Goal: Feedback & Contribution: Contribute content

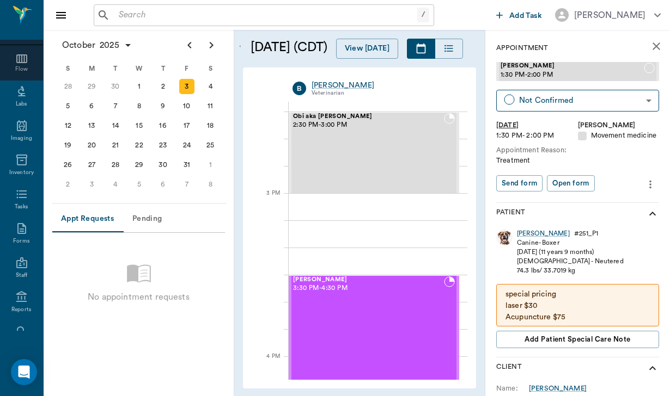
scroll to position [98, 0]
click at [23, 194] on icon at bounding box center [21, 192] width 10 height 8
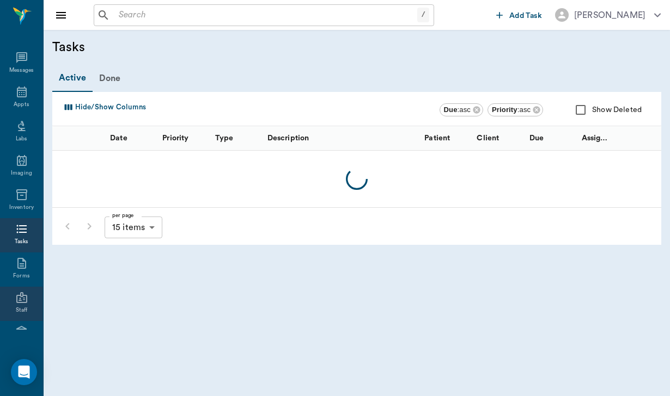
scroll to position [98, 0]
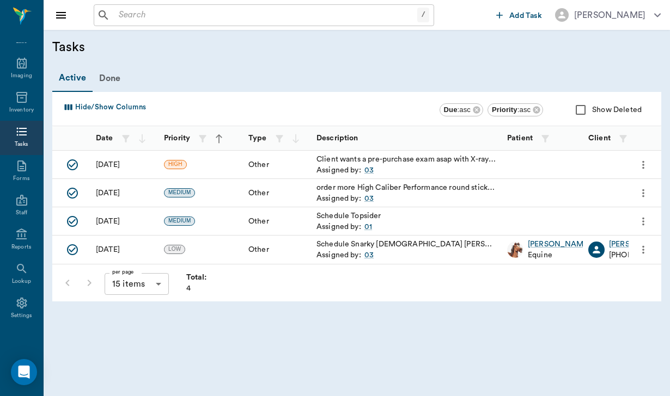
click at [114, 6] on div "/ ​" at bounding box center [264, 15] width 340 height 22
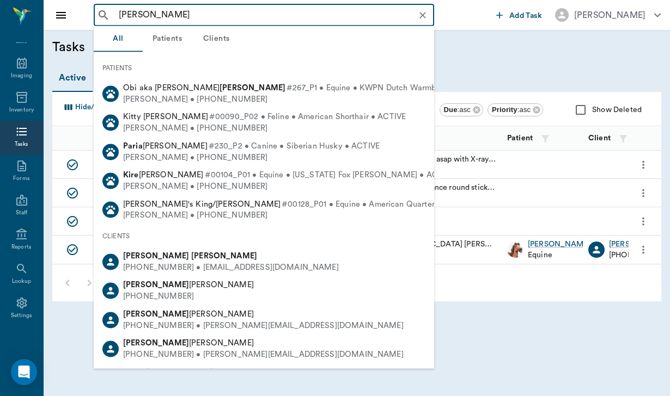
type input "kim parker"
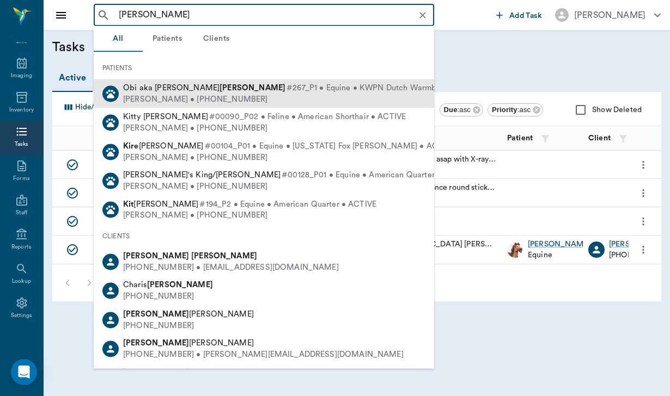
click at [162, 103] on div "Kim Parker • (713) 594-2748" at bounding box center [306, 99] width 366 height 11
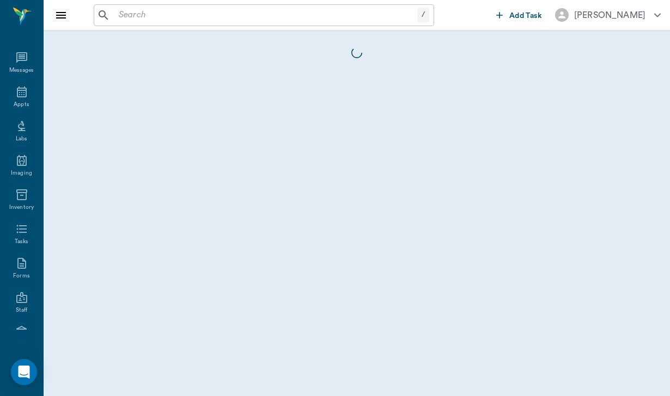
scroll to position [98, 0]
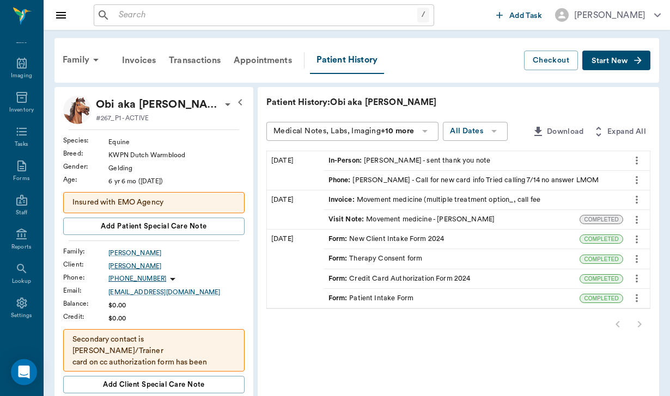
click at [113, 266] on div "[PERSON_NAME]" at bounding box center [176, 266] width 136 height 10
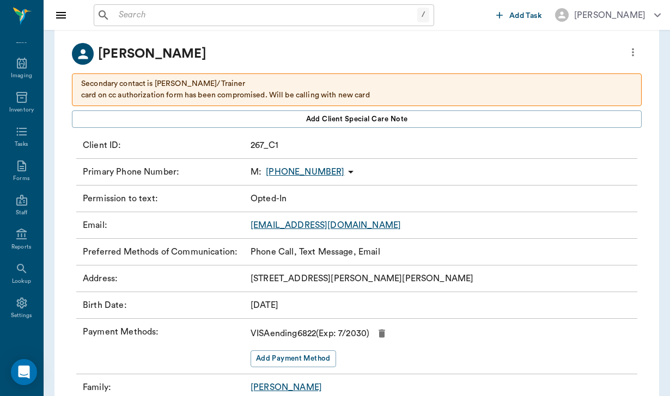
scroll to position [66, 0]
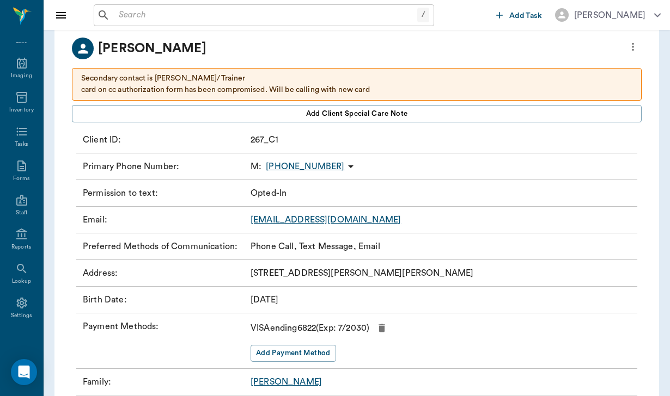
click at [387, 326] on icon "button" at bounding box center [381, 328] width 11 height 11
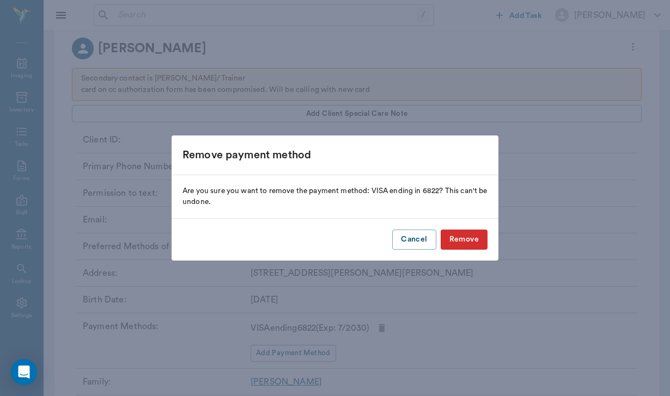
click at [460, 244] on button "Remove" at bounding box center [464, 240] width 47 height 20
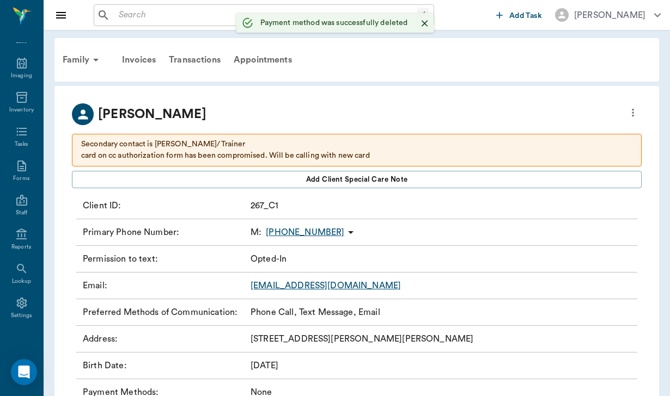
scroll to position [0, 0]
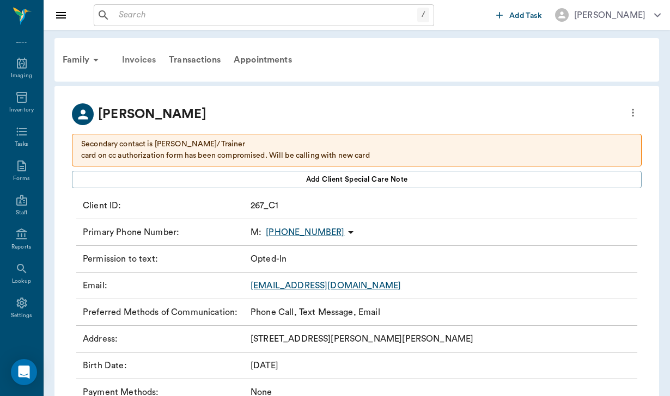
click at [150, 61] on div "Invoices" at bounding box center [138, 60] width 47 height 26
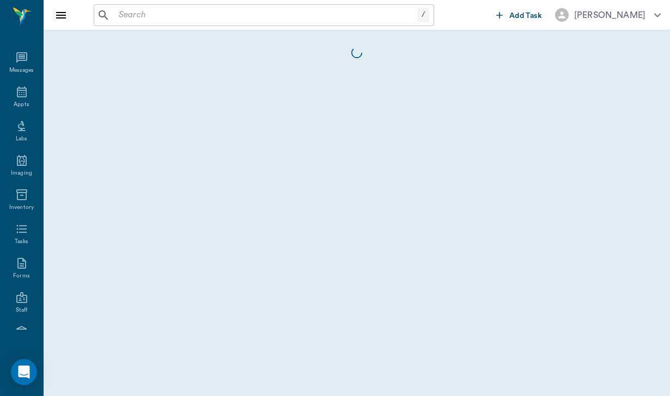
scroll to position [98, 0]
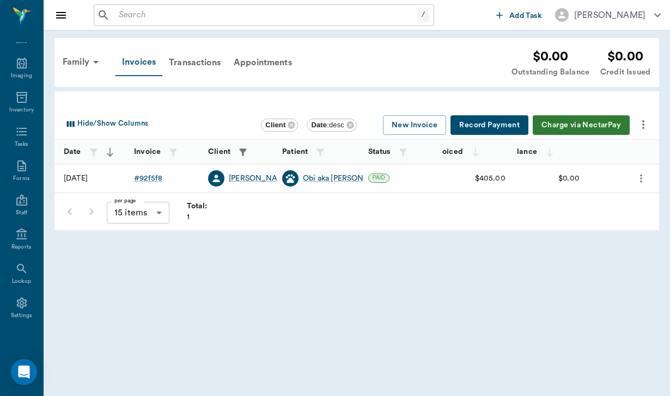
click at [148, 59] on div "Invoices" at bounding box center [138, 62] width 47 height 27
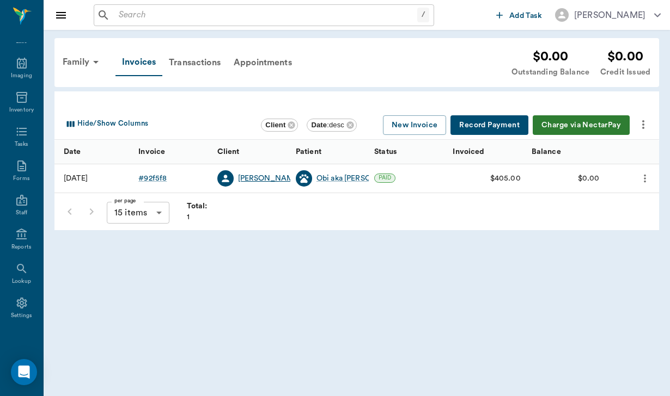
click at [248, 180] on div "[PERSON_NAME]" at bounding box center [269, 178] width 63 height 11
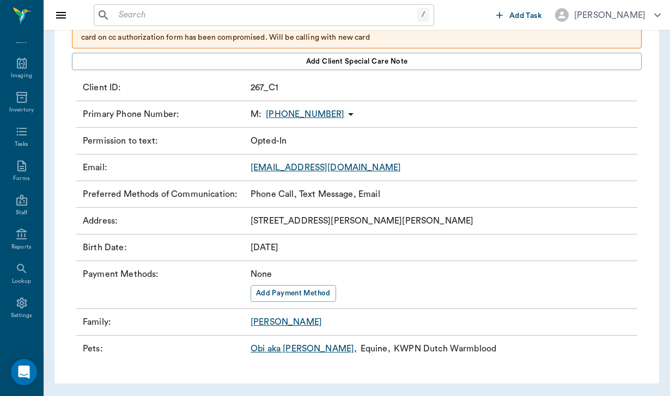
scroll to position [118, 0]
click at [306, 292] on button "Add Payment Method" at bounding box center [293, 294] width 85 height 17
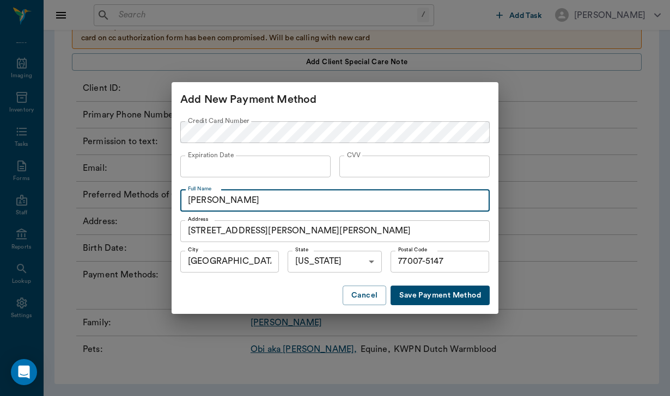
type input "[PERSON_NAME]"
click at [435, 299] on button "Save Payment Method" at bounding box center [439, 296] width 99 height 20
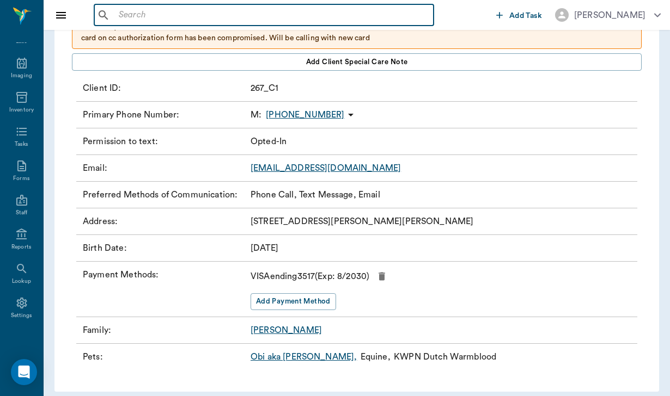
click at [130, 20] on input "text" at bounding box center [271, 15] width 315 height 15
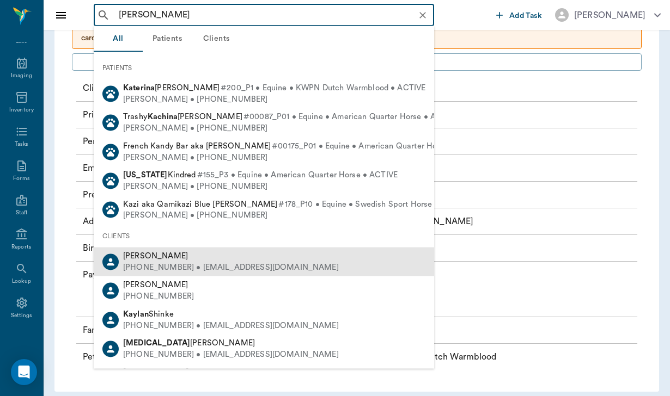
click at [165, 262] on div "[PHONE_NUMBER] • [EMAIL_ADDRESS][DOMAIN_NAME]" at bounding box center [231, 267] width 216 height 11
type input "[PERSON_NAME]"
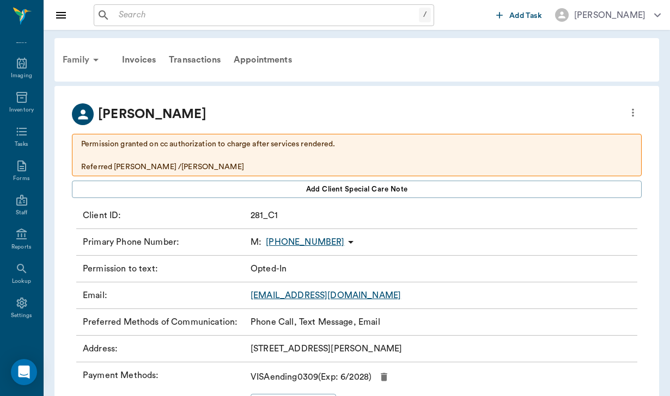
click at [83, 60] on div "Family" at bounding box center [82, 60] width 53 height 26
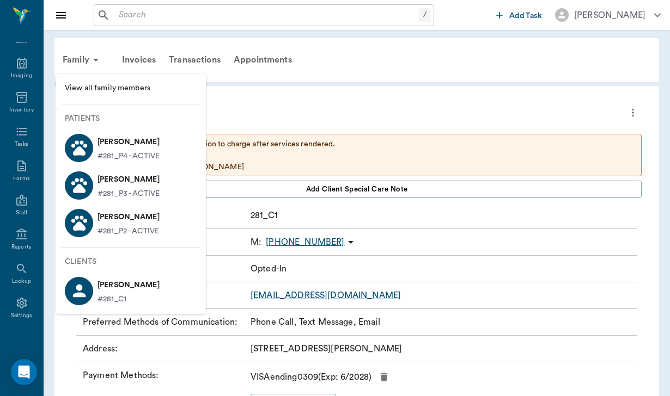
click at [135, 148] on p "[PERSON_NAME]" at bounding box center [128, 141] width 62 height 17
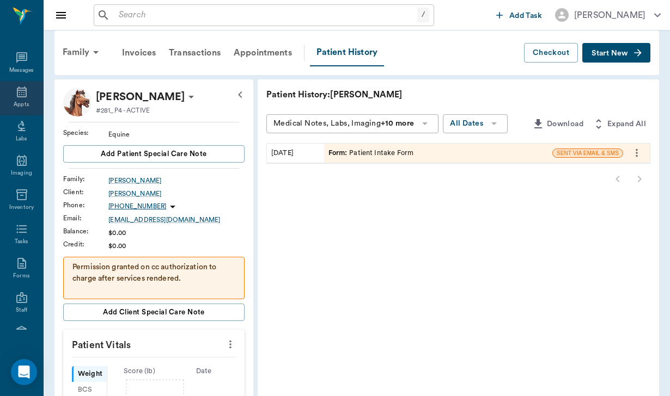
click at [22, 102] on div "Appts" at bounding box center [21, 98] width 43 height 34
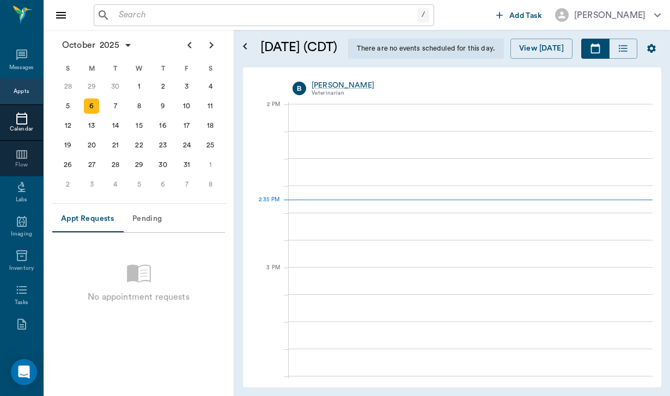
scroll to position [981, 0]
click at [120, 109] on div "7" at bounding box center [115, 106] width 15 height 15
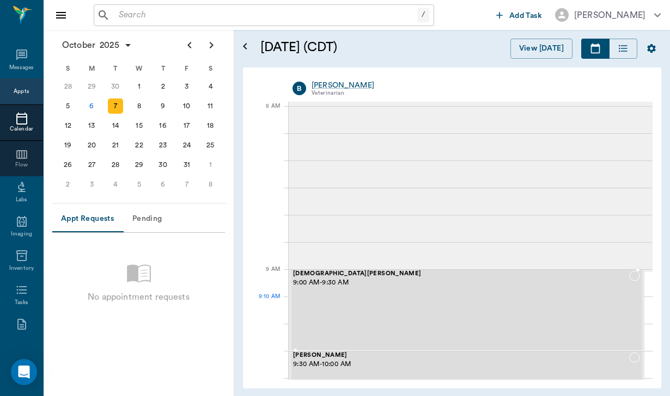
click at [382, 310] on div "[DEMOGRAPHIC_DATA][PERSON_NAME] 9:00 AM - 9:30 AM" at bounding box center [461, 311] width 336 height 80
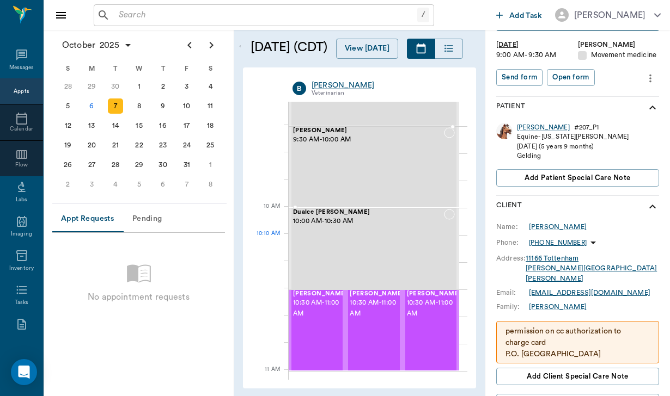
scroll to position [228, 0]
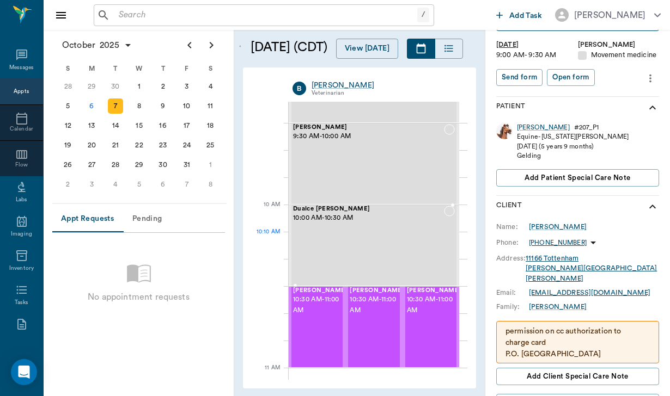
click at [399, 243] on div "Dualce [PERSON_NAME] 10:00 AM - 10:30 AM" at bounding box center [368, 246] width 151 height 80
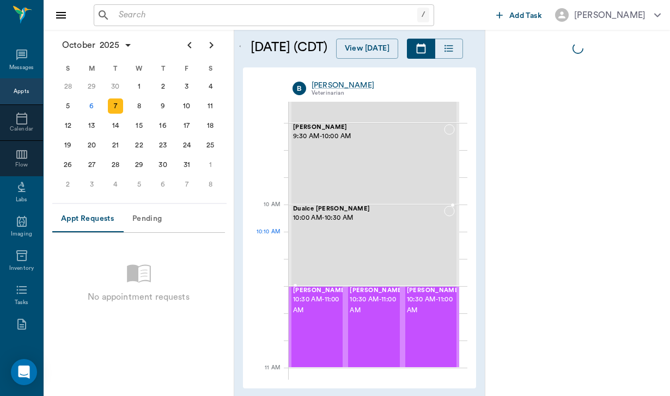
scroll to position [0, 0]
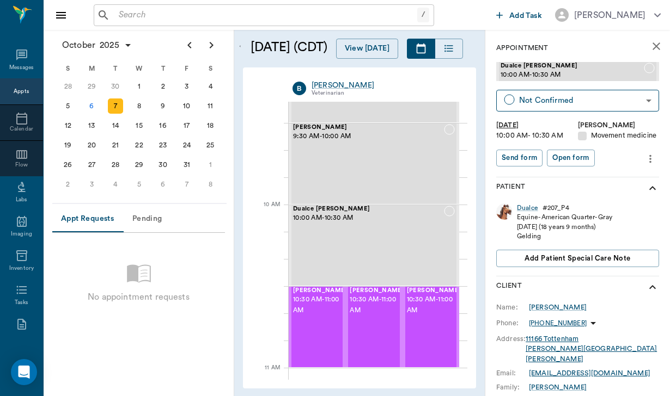
click at [652, 152] on icon "more" at bounding box center [650, 158] width 12 height 13
click at [599, 177] on span "Edit appointment" at bounding box center [604, 176] width 91 height 11
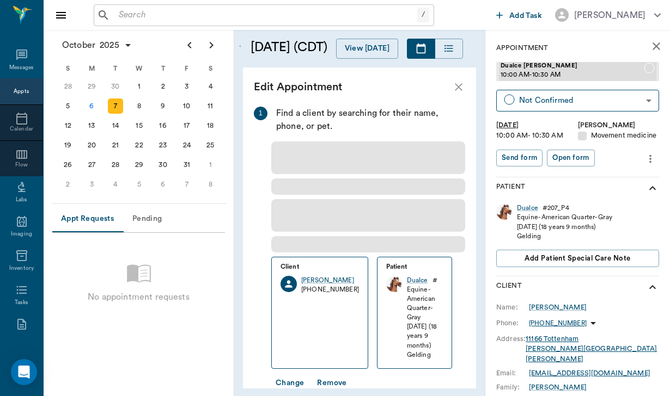
type input "[DATE]"
type input "10:00 AM"
type input "10:30 AM"
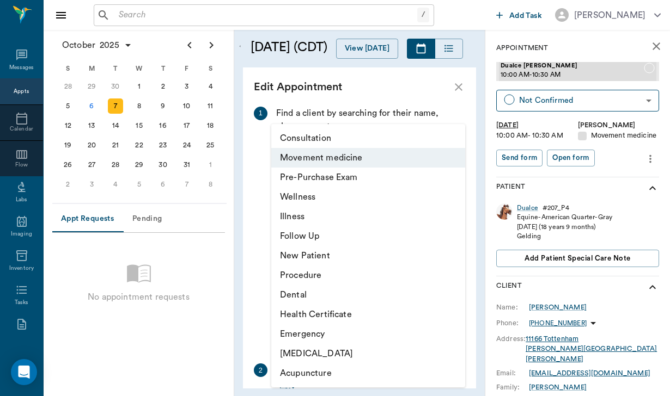
click at [410, 362] on body "/ ​ Add Task [PERSON_NAME] Nectar Messages Appts Calendar Flow Labs Imaging Inv…" at bounding box center [335, 198] width 670 height 396
click at [342, 199] on li "Wellness" at bounding box center [368, 197] width 194 height 20
type input "65d2c202a8044d23520120c5"
type input "10:20 AM"
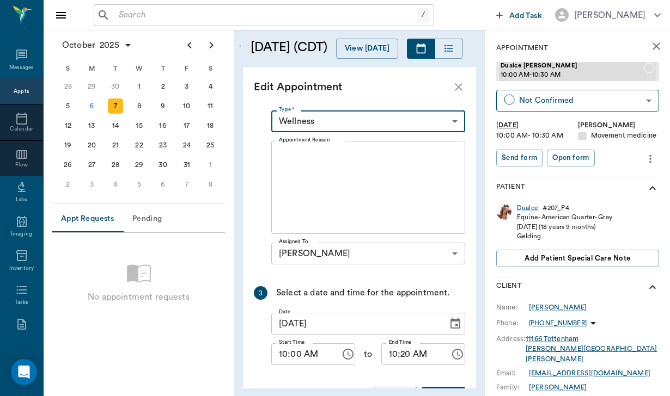
scroll to position [279, 0]
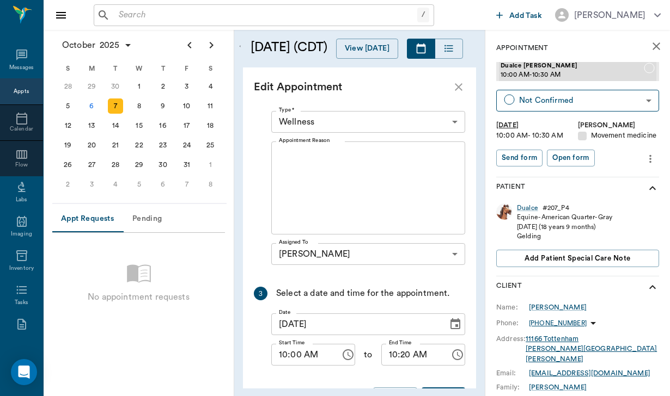
click at [439, 388] on button "Update" at bounding box center [444, 398] width 44 height 20
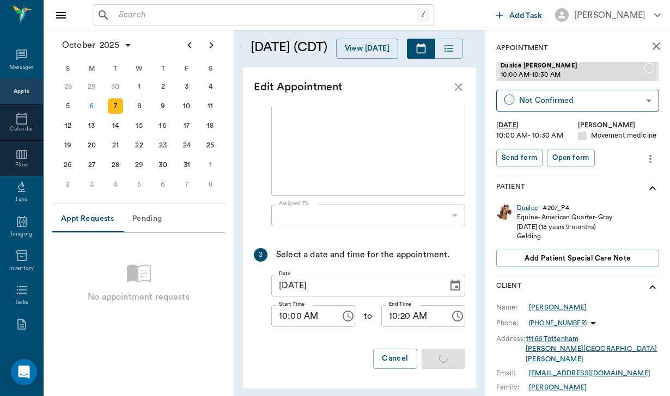
scroll to position [0, 0]
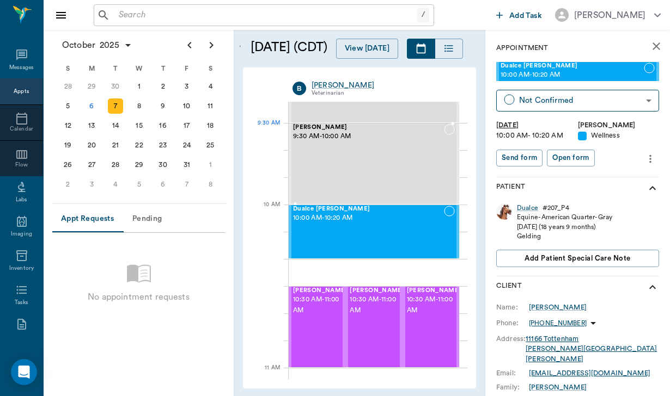
click at [390, 148] on div "[PERSON_NAME] 9:30 AM - 10:00 AM" at bounding box center [368, 164] width 151 height 80
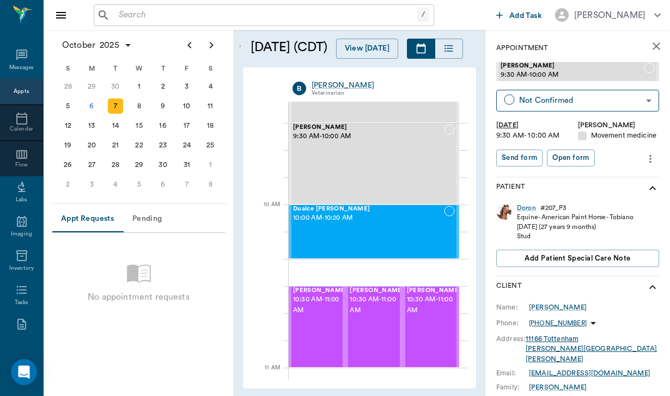
click at [655, 154] on icon "more" at bounding box center [650, 158] width 12 height 13
click at [624, 179] on span "Edit appointment" at bounding box center [604, 176] width 91 height 11
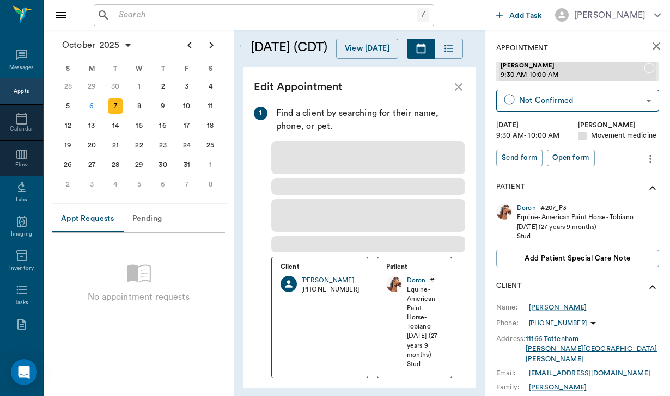
type input "[DATE]"
type input "09:30 AM"
type input "10:00 AM"
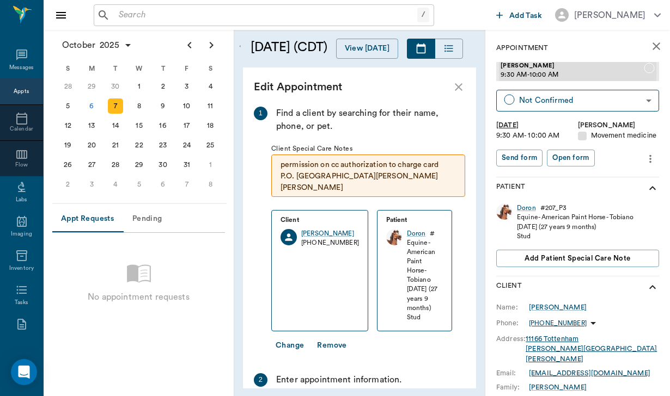
click at [350, 358] on body "/ ​ Add Task [PERSON_NAME] Nectar Messages Appts Calendar Flow Labs Imaging Inv…" at bounding box center [335, 198] width 670 height 396
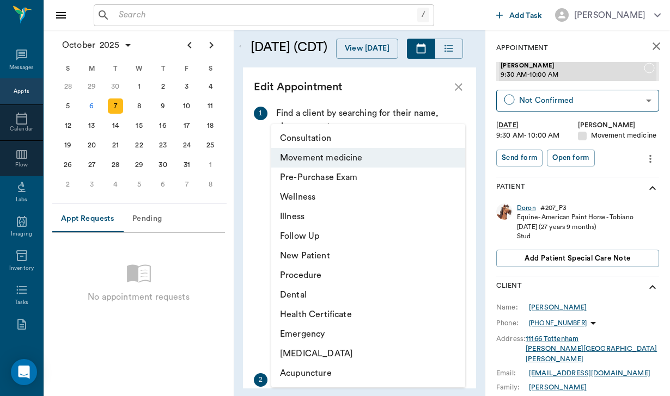
click at [312, 199] on li "Wellness" at bounding box center [368, 197] width 194 height 20
type input "65d2c202a8044d23520120c5"
type input "09:50 AM"
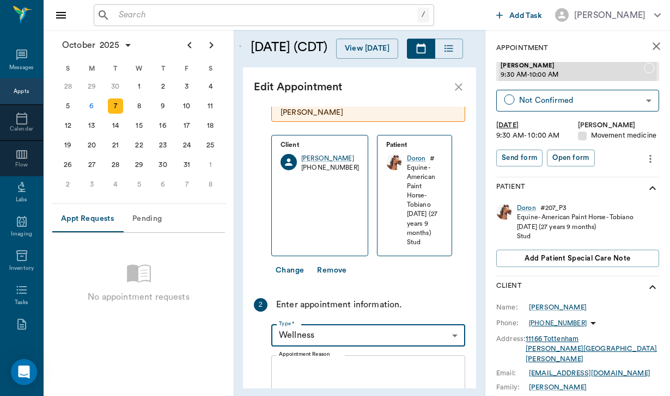
scroll to position [108, 0]
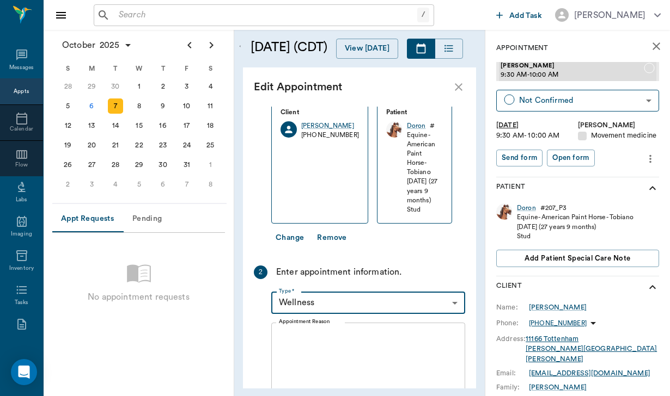
click at [283, 332] on textarea "Appointment Reason" at bounding box center [368, 369] width 179 height 75
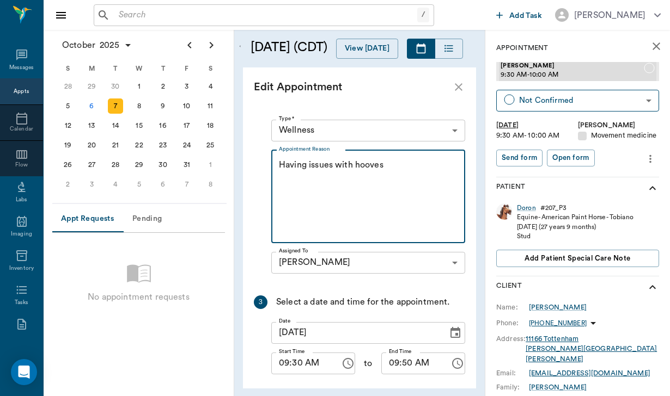
scroll to position [279, 0]
type textarea "Having issues with hooves"
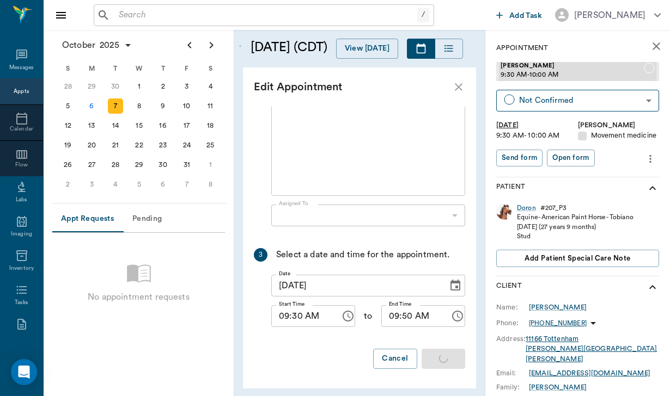
scroll to position [0, 0]
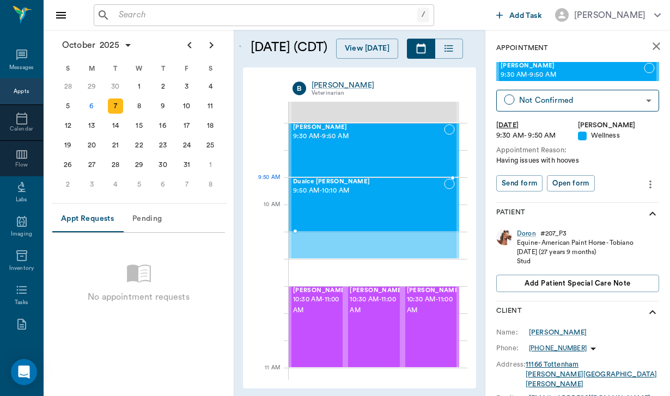
drag, startPoint x: 348, startPoint y: 224, endPoint x: 347, endPoint y: 209, distance: 14.7
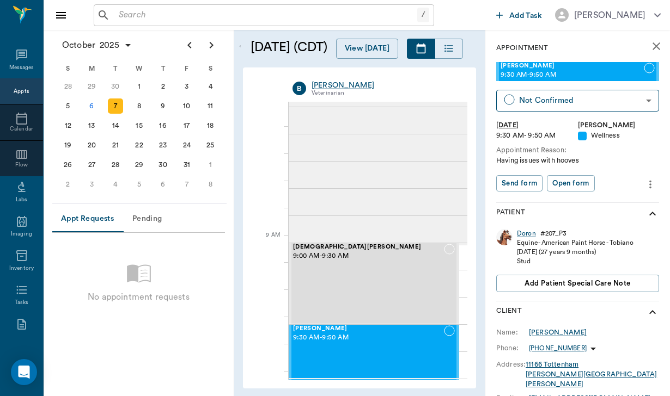
scroll to position [15, 0]
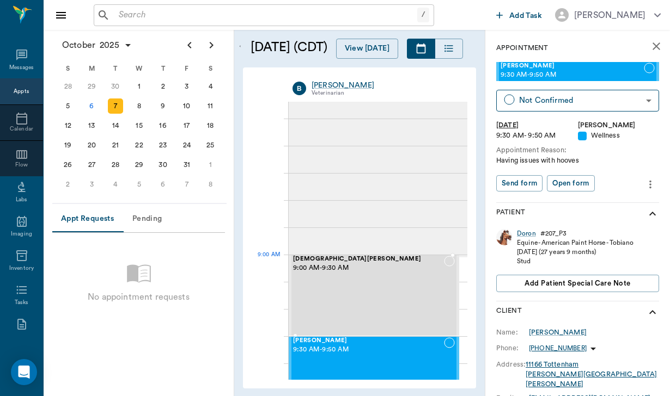
click at [343, 282] on div "[DEMOGRAPHIC_DATA][PERSON_NAME] 9:00 AM - 9:30 AM" at bounding box center [368, 296] width 151 height 80
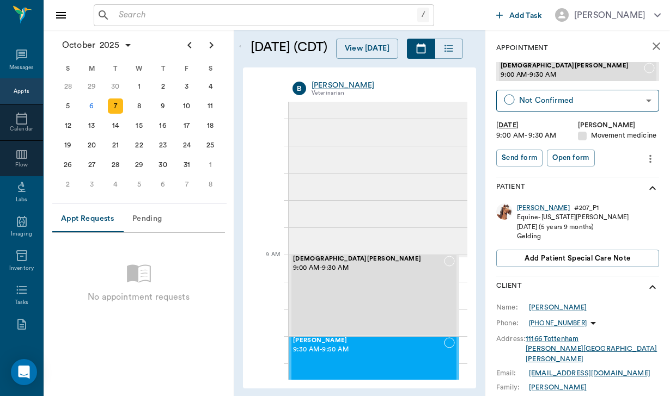
click at [651, 150] on button "more" at bounding box center [650, 159] width 17 height 19
click at [606, 174] on span "Edit appointment" at bounding box center [604, 176] width 91 height 11
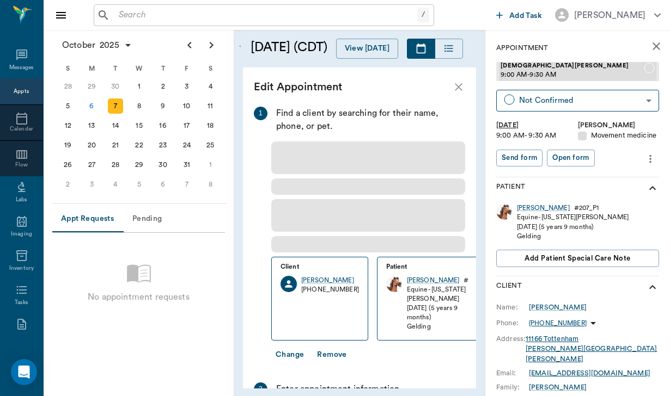
type input "[DATE]"
type input "09:00 AM"
type input "09:30 AM"
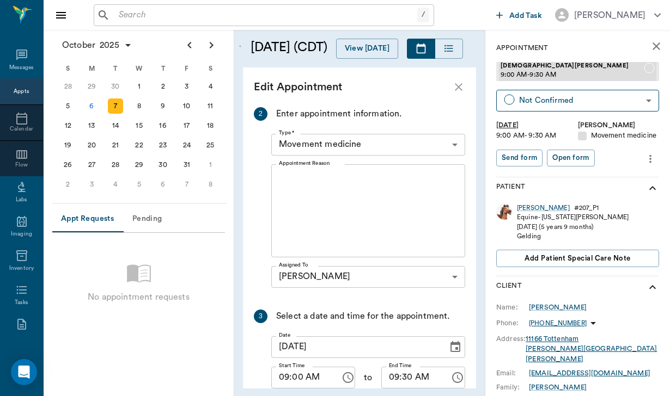
scroll to position [261, 0]
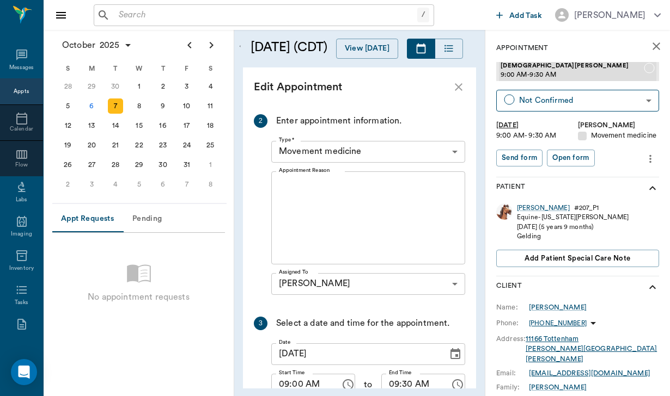
click at [361, 142] on body "/ ​ Add Task [PERSON_NAME] Nectar Messages Appts Calendar Flow Labs Imaging Inv…" at bounding box center [335, 198] width 670 height 396
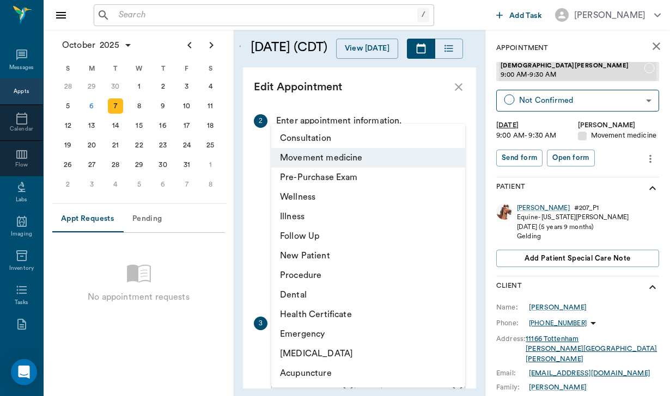
click at [333, 201] on li "Wellness" at bounding box center [368, 197] width 194 height 20
type input "65d2c202a8044d23520120c5"
type input "09:20 AM"
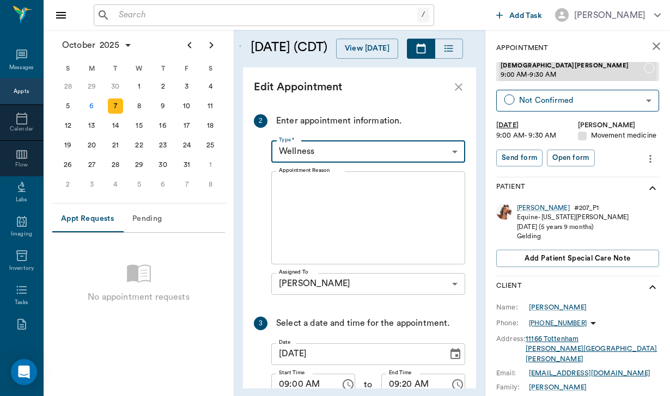
click at [318, 190] on textarea "Appointment Reason" at bounding box center [368, 217] width 179 height 75
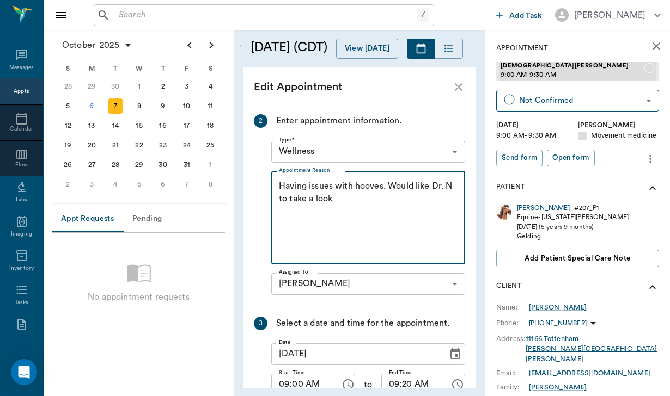
type textarea "Having issues with hooves. Would like Dr. N to take a look"
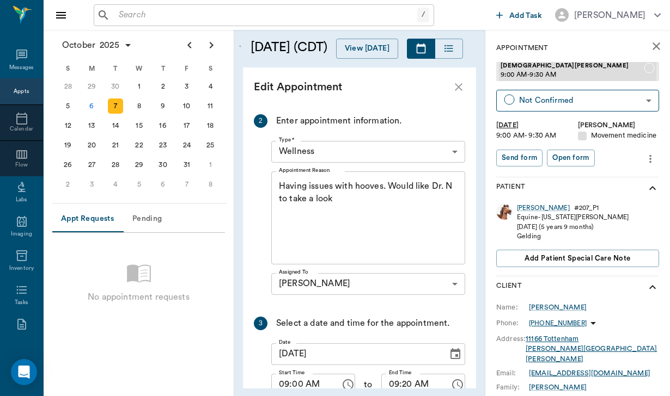
drag, startPoint x: 278, startPoint y: 173, endPoint x: 341, endPoint y: 202, distance: 69.5
click at [341, 202] on div "Having issues with hooves. Would like Dr. N to take a look x Appointment Reason" at bounding box center [368, 218] width 194 height 93
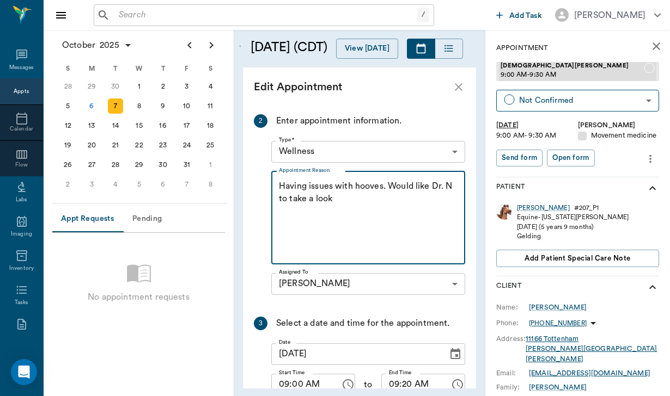
drag, startPoint x: 341, startPoint y: 202, endPoint x: 277, endPoint y: 170, distance: 72.3
click at [277, 172] on div "Having issues with hooves. Would like Dr. N to take a look x Appointment Reason" at bounding box center [368, 218] width 194 height 93
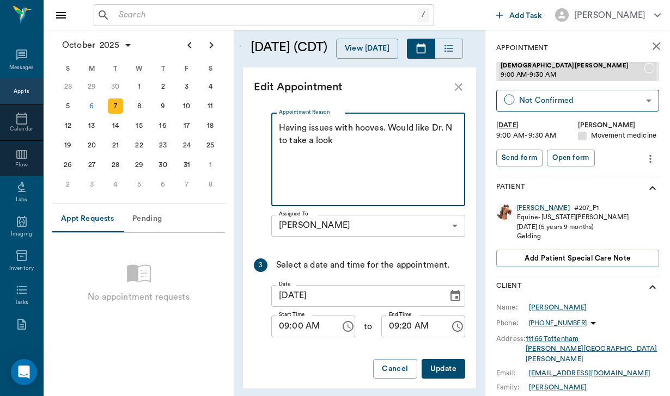
scroll to position [319, 0]
click at [435, 360] on button "Update" at bounding box center [444, 370] width 44 height 20
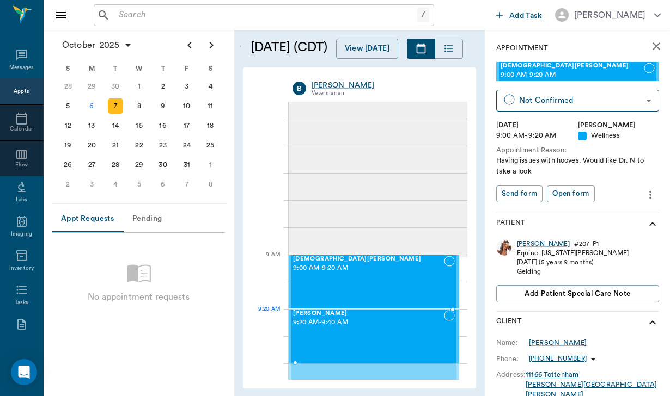
drag, startPoint x: 406, startPoint y: 363, endPoint x: 406, endPoint y: 340, distance: 23.4
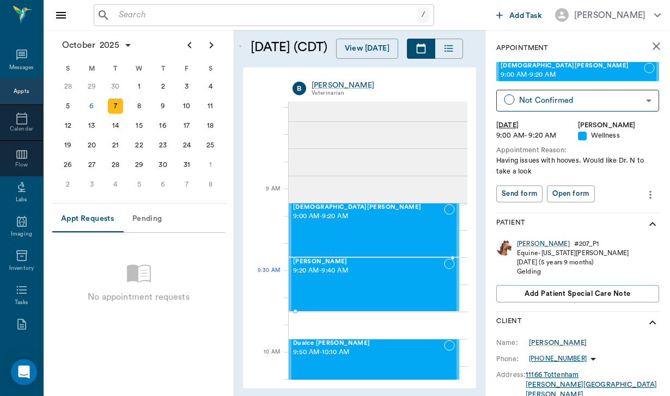
scroll to position [83, 0]
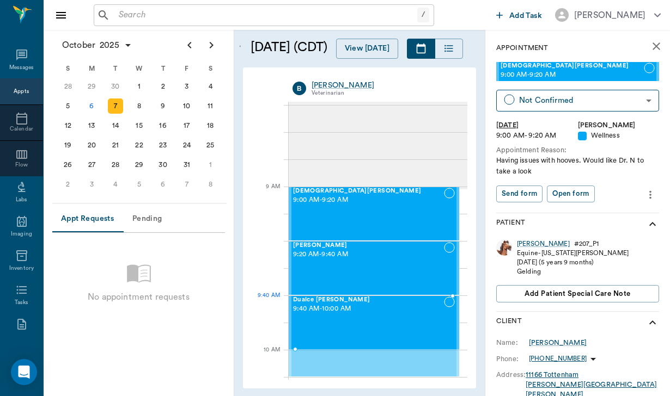
drag, startPoint x: 406, startPoint y: 340, endPoint x: 405, endPoint y: 322, distance: 18.0
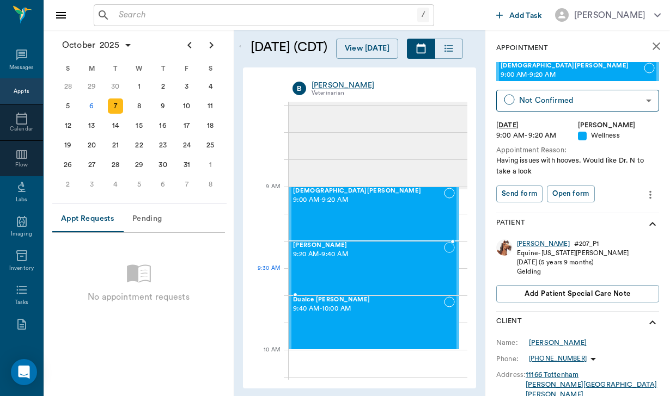
click at [383, 284] on div "[PERSON_NAME] 9:20 AM - 9:40 AM" at bounding box center [368, 268] width 151 height 52
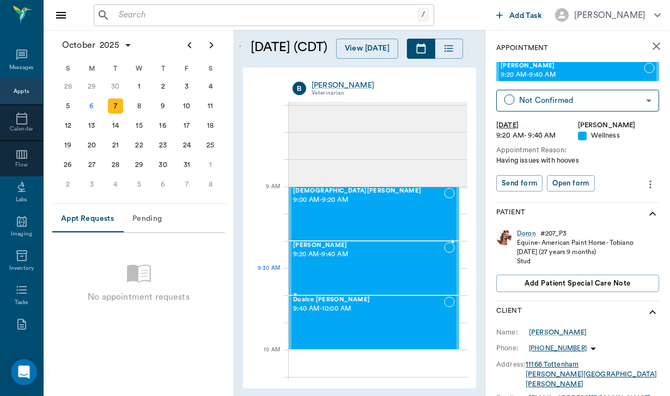
click at [383, 284] on div "[PERSON_NAME] 9:20 AM - 9:40 AM" at bounding box center [368, 268] width 151 height 52
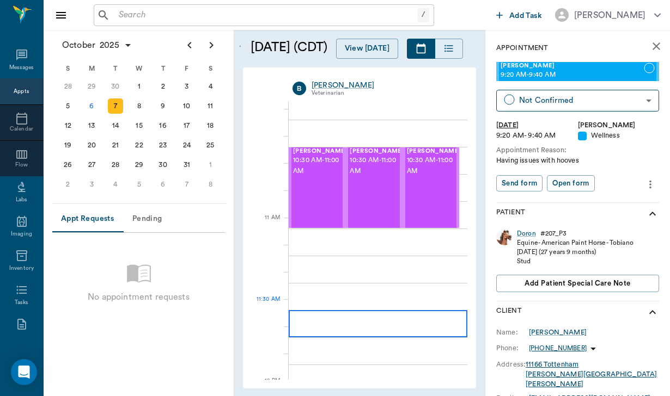
scroll to position [378, 0]
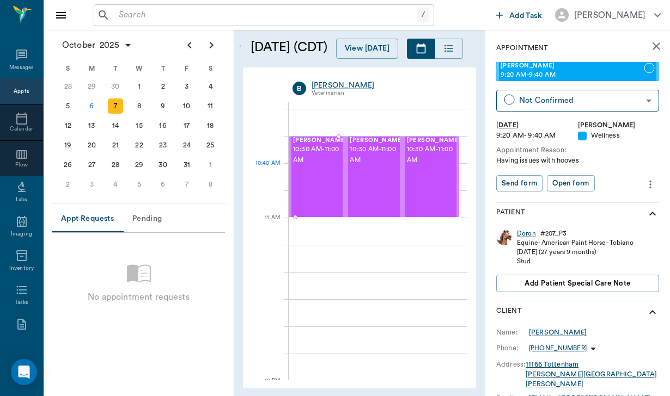
click at [333, 190] on div "[PERSON_NAME] 10:30 AM - 11:00 AM" at bounding box center [320, 177] width 54 height 80
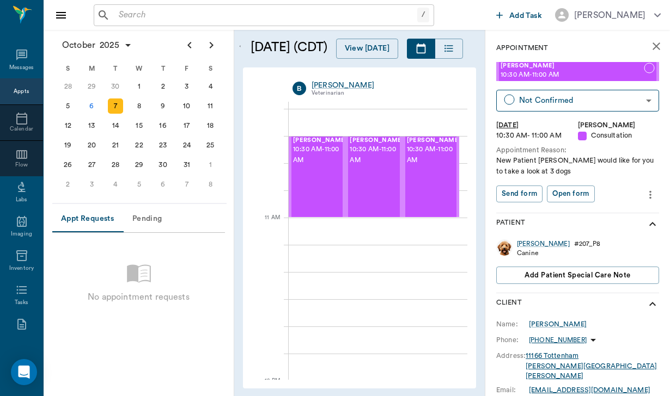
click at [644, 198] on button "more" at bounding box center [650, 195] width 17 height 19
click at [608, 212] on span "Edit appointment" at bounding box center [604, 211] width 91 height 11
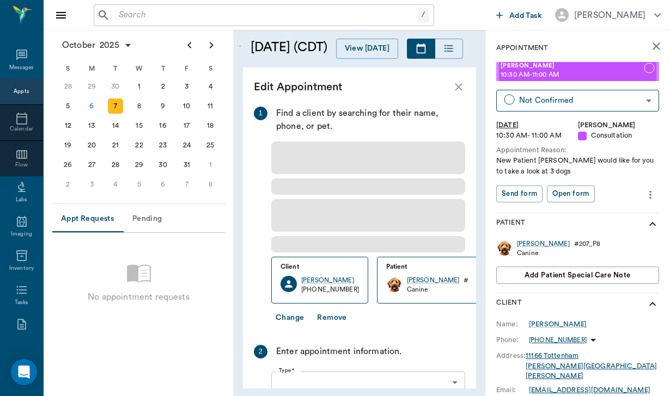
type input "[DATE]"
type input "10:30 AM"
type input "11:00 AM"
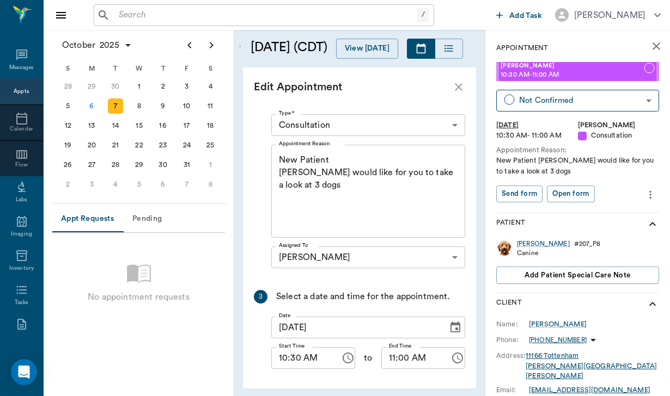
scroll to position [198, 0]
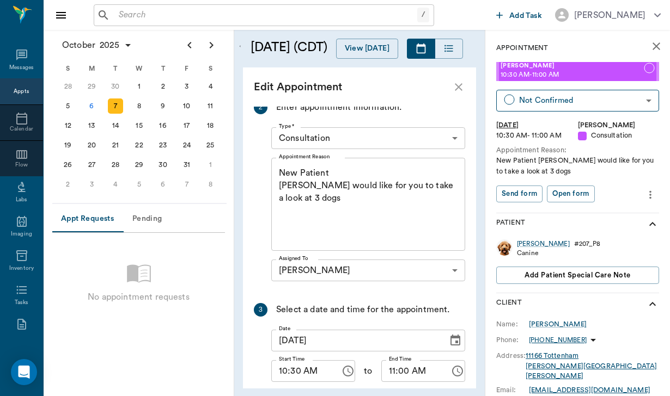
click at [302, 191] on textarea "New Patient [PERSON_NAME] would like for you to take a look at 3 dogs" at bounding box center [368, 204] width 179 height 75
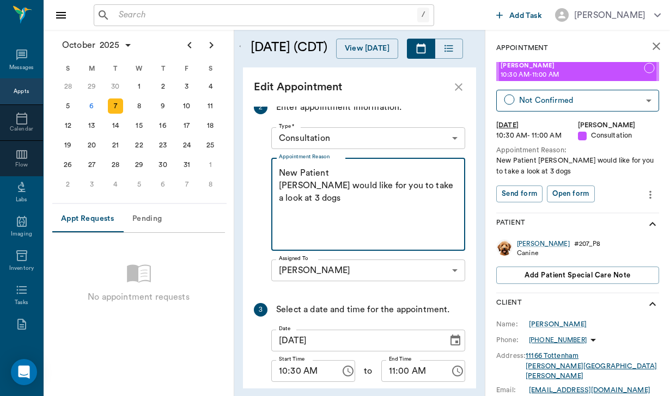
drag, startPoint x: 435, startPoint y: 176, endPoint x: 448, endPoint y: 182, distance: 14.9
click at [449, 182] on textarea "New Patient [PERSON_NAME] would like for you to take a look at 3 dogs" at bounding box center [368, 204] width 179 height 75
click at [388, 175] on textarea "New Patient [PERSON_NAME] would like for you to take a look at 3 dogs" at bounding box center [368, 204] width 179 height 75
click at [334, 189] on textarea "New Patient [PERSON_NAME] would like for you to meet and take a look at 3 dogs" at bounding box center [368, 204] width 179 height 75
drag, startPoint x: 279, startPoint y: 157, endPoint x: 310, endPoint y: 201, distance: 54.3
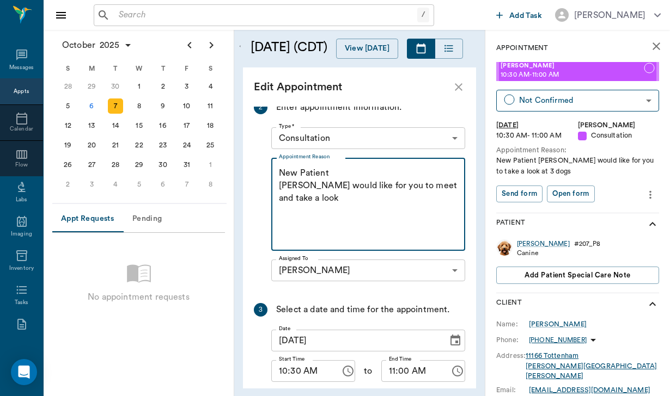
click at [310, 201] on textarea "New Patient [PERSON_NAME] would like for you to meet and take a look" at bounding box center [368, 204] width 179 height 75
click at [312, 189] on textarea "New Patient [PERSON_NAME] would like for you to meet and take a look" at bounding box center [368, 204] width 179 height 75
drag, startPoint x: 282, startPoint y: 162, endPoint x: 355, endPoint y: 210, distance: 87.3
click at [355, 210] on textarea "New Patient [PERSON_NAME] would like for you to meet and take a look Dogs had […" at bounding box center [368, 204] width 179 height 75
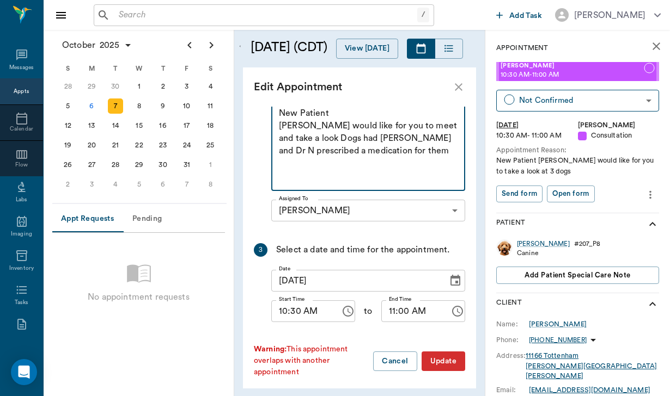
scroll to position [257, 0]
type textarea "New Patient [PERSON_NAME] would like for you to meet and take a look Dogs had […"
click at [443, 358] on button "Update" at bounding box center [444, 362] width 44 height 20
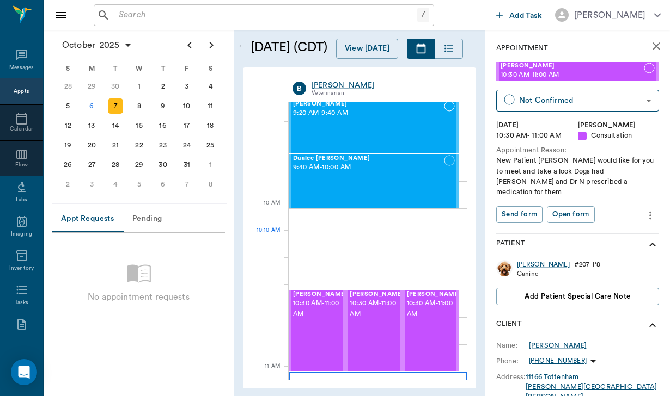
scroll to position [234, 0]
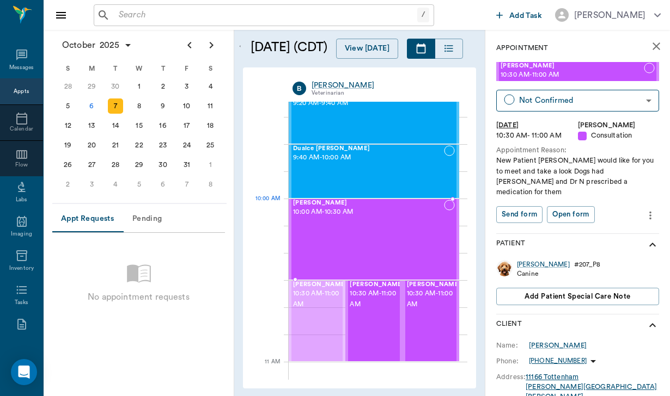
drag, startPoint x: 325, startPoint y: 315, endPoint x: 320, endPoint y: 241, distance: 73.7
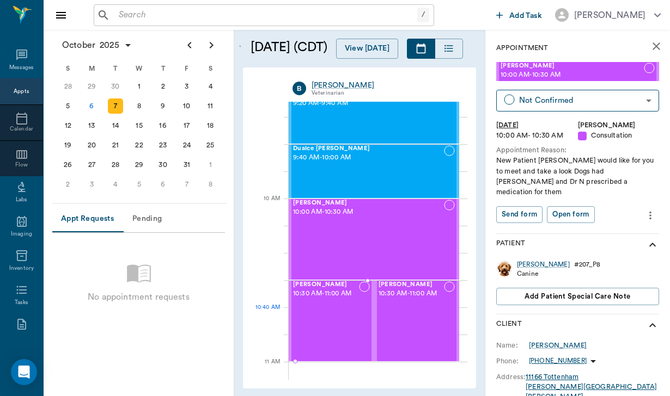
click at [333, 324] on div "[PERSON_NAME] 10:30 AM - 11:00 AM" at bounding box center [326, 322] width 66 height 80
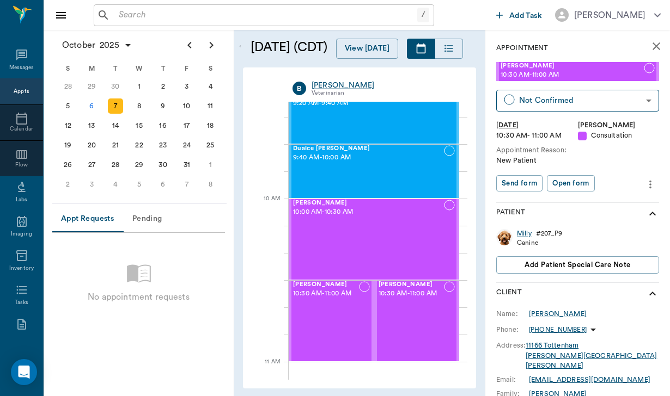
click at [657, 185] on button "more" at bounding box center [650, 184] width 17 height 19
click at [588, 206] on span "Edit appointment" at bounding box center [604, 201] width 91 height 11
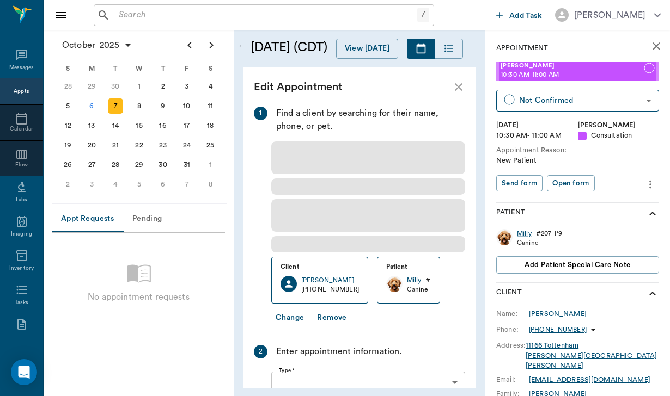
type input "[DATE]"
type input "10:30 AM"
type input "11:00 AM"
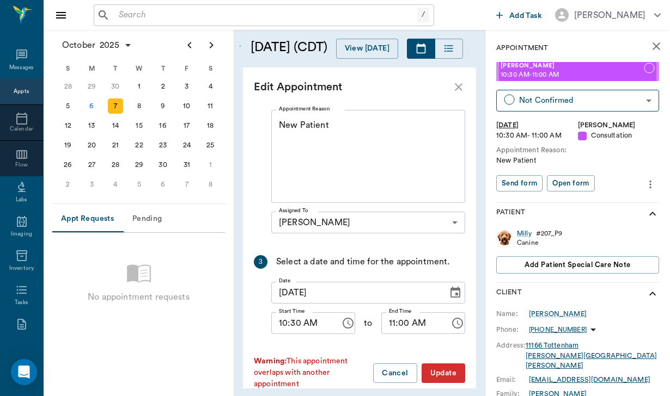
click at [284, 131] on textarea "New Patient" at bounding box center [368, 156] width 179 height 75
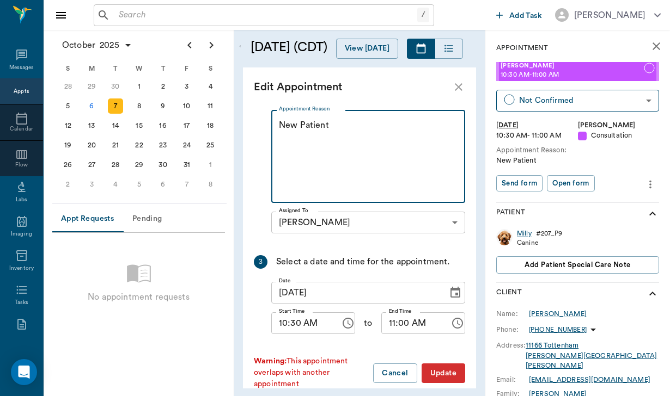
drag, startPoint x: 327, startPoint y: 111, endPoint x: 257, endPoint y: 108, distance: 69.8
click at [257, 108] on div "2 Enter appointment information. Type * Consultation 66193437c5bf6463a0ac76eb T…" at bounding box center [359, 145] width 211 height 185
paste textarea "New Patient [PERSON_NAME] would like for you to meet and take a look Dogs had […"
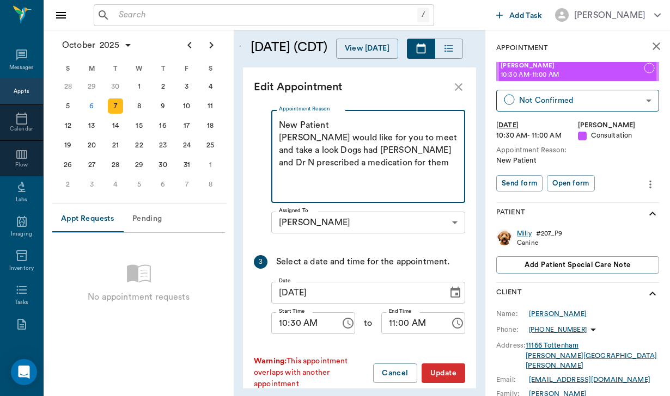
scroll to position [246, 0]
type textarea "New Patient [PERSON_NAME] would like for you to meet and take a look Dogs had […"
click at [445, 363] on button "Update" at bounding box center [444, 373] width 44 height 20
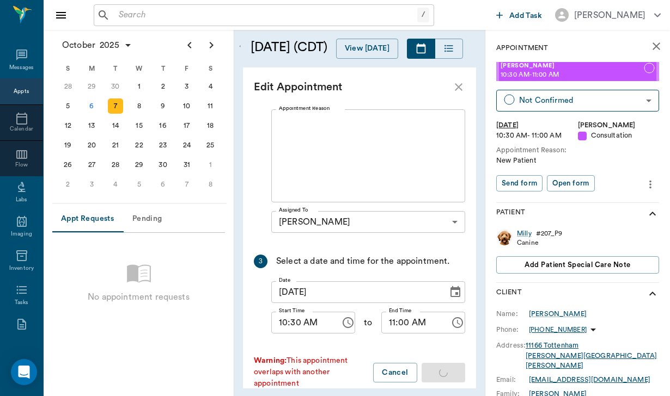
scroll to position [0, 0]
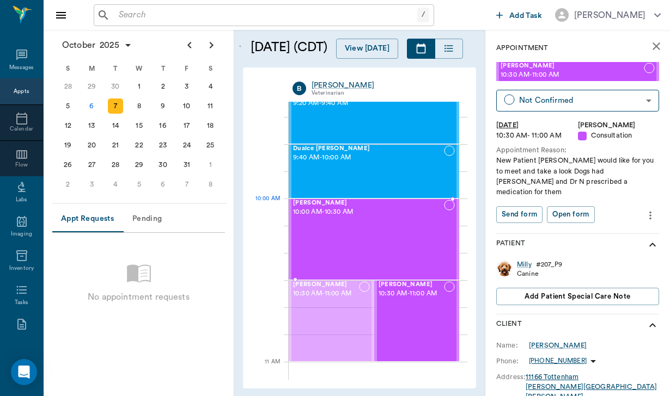
drag, startPoint x: 332, startPoint y: 315, endPoint x: 344, endPoint y: 229, distance: 87.3
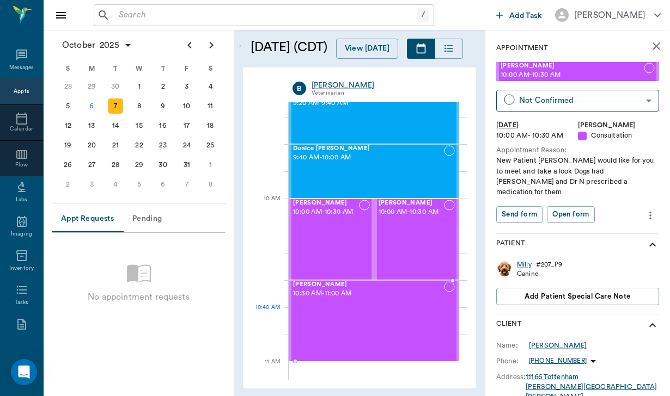
click at [345, 308] on div "[PERSON_NAME] 10:30 AM - 11:00 AM" at bounding box center [368, 322] width 151 height 80
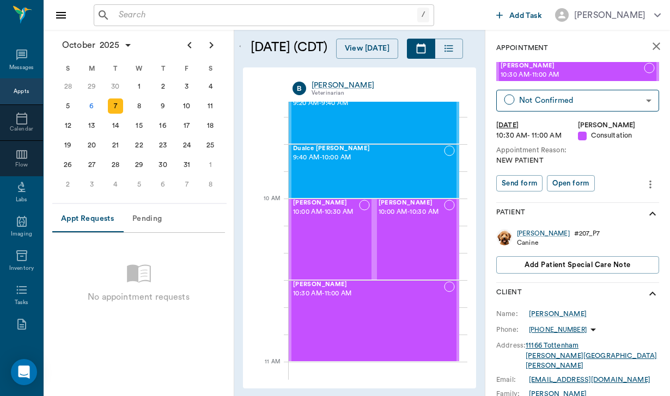
click at [648, 182] on icon "more" at bounding box center [650, 184] width 12 height 13
click at [593, 203] on span "Edit appointment" at bounding box center [604, 201] width 91 height 11
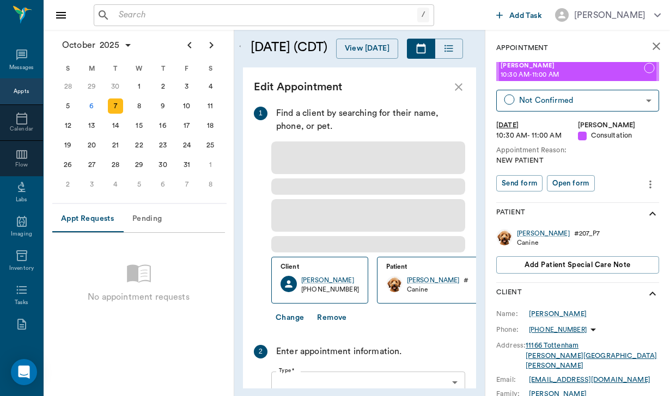
type input "[DATE]"
type input "10:30 AM"
type input "11:00 AM"
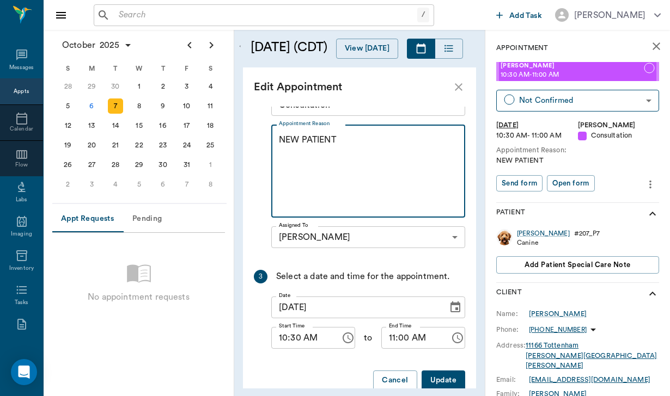
drag, startPoint x: 336, startPoint y: 131, endPoint x: 268, endPoint y: 127, distance: 67.6
click at [268, 127] on div "2 Enter appointment information. Type * Consultation 66193437c5bf6463a0ac76eb T…" at bounding box center [359, 160] width 211 height 185
paste textarea "ew Patient [PERSON_NAME] would like for you to meet and take a look Dogs had [M…"
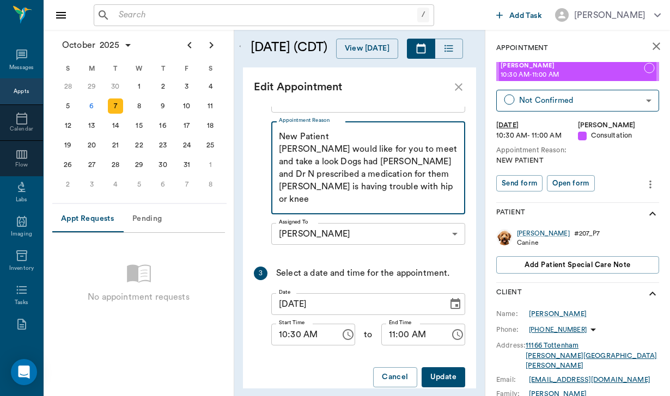
scroll to position [236, 0]
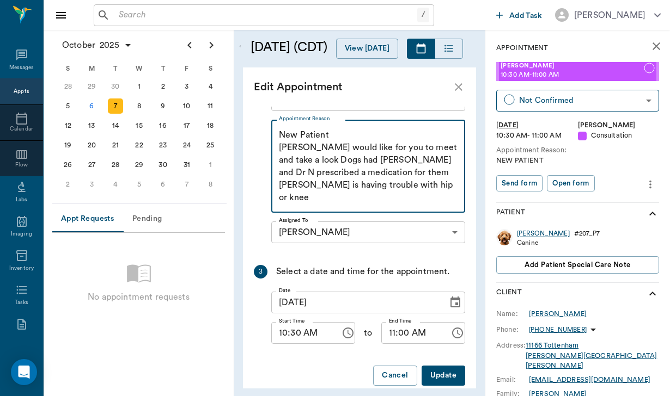
type textarea "New Patient [PERSON_NAME] would like for you to meet and take a look Dogs had […"
click at [435, 366] on button "Update" at bounding box center [444, 376] width 44 height 20
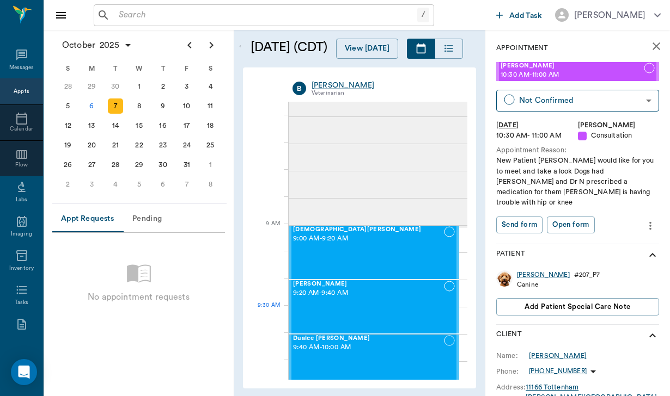
scroll to position [41, 0]
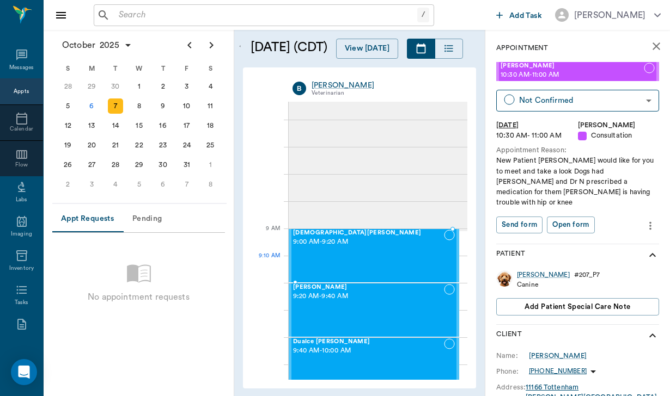
click at [339, 257] on div "[DEMOGRAPHIC_DATA][PERSON_NAME] 9:00 AM - 9:20 AM" at bounding box center [368, 256] width 151 height 52
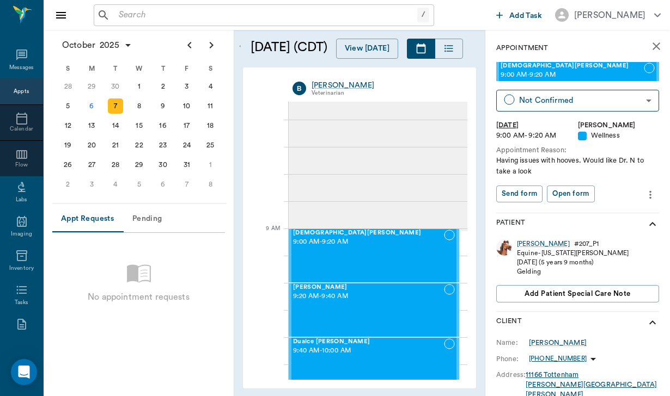
click at [651, 193] on icon "more" at bounding box center [650, 194] width 12 height 13
click at [606, 211] on span "Edit appointment" at bounding box center [604, 211] width 91 height 11
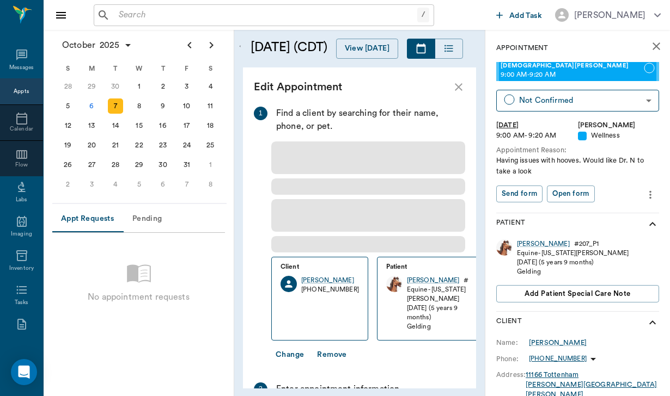
type input "[DATE]"
type input "09:00 AM"
type input "09:20 AM"
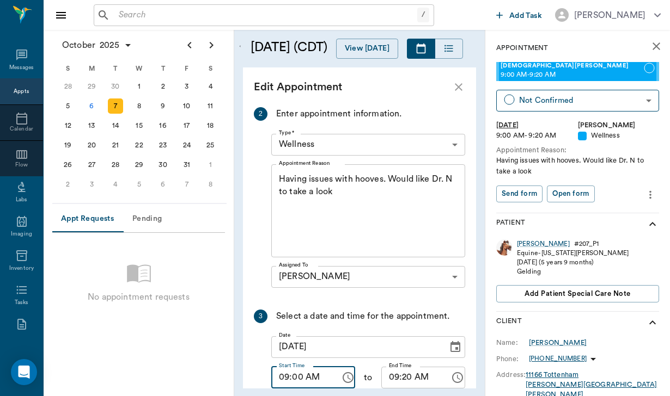
click at [282, 372] on input "09:00 AM" at bounding box center [302, 378] width 62 height 22
type input "10:00 AM"
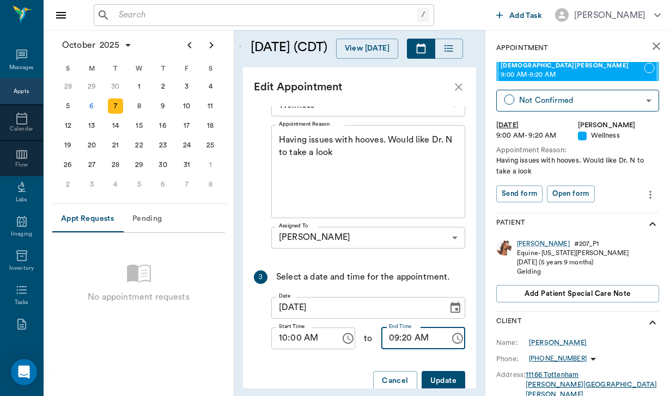
click at [389, 329] on input "09:20 AM" at bounding box center [412, 339] width 62 height 22
drag, startPoint x: 389, startPoint y: 329, endPoint x: 402, endPoint y: 330, distance: 12.5
click at [402, 331] on input "09:20 AM" at bounding box center [412, 339] width 62 height 22
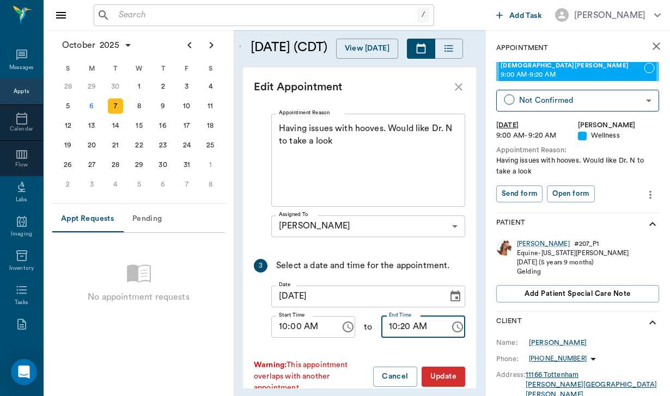
scroll to position [280, 0]
type input "10:30 AM"
click at [447, 367] on button "Update" at bounding box center [444, 377] width 44 height 20
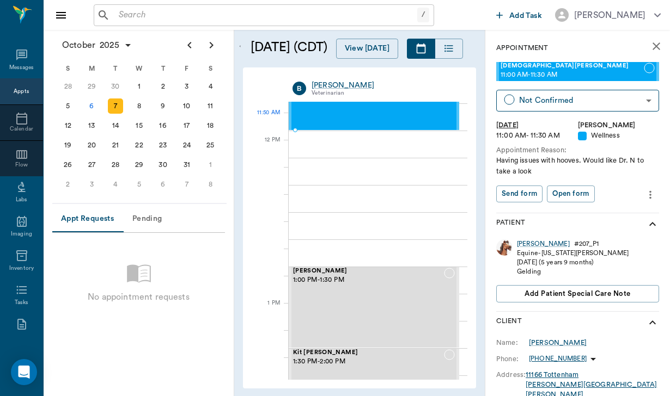
scroll to position [722, 0]
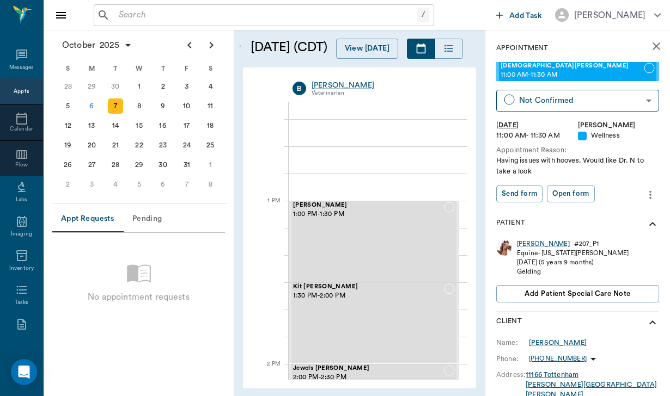
drag, startPoint x: 351, startPoint y: 170, endPoint x: 333, endPoint y: 178, distance: 19.7
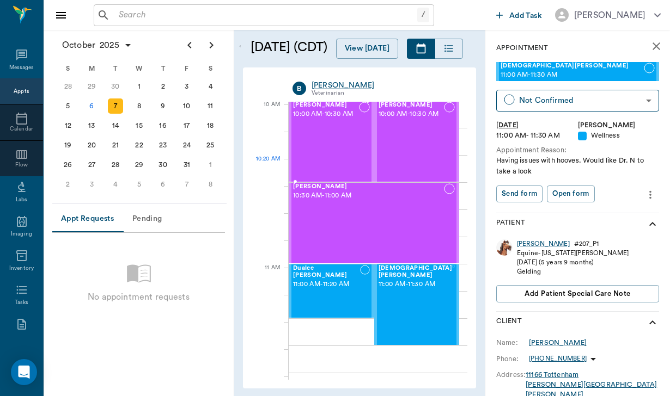
scroll to position [335, 0]
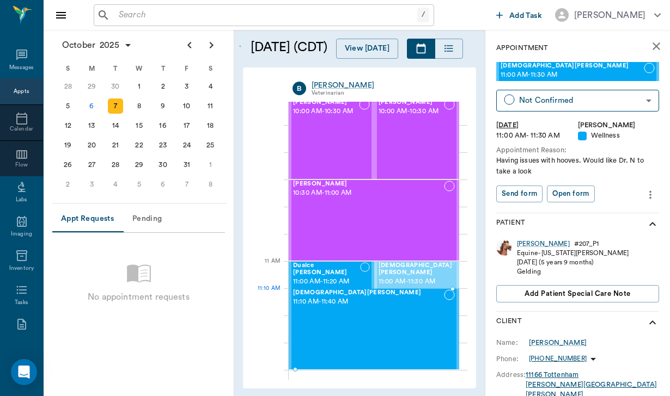
drag, startPoint x: 390, startPoint y: 290, endPoint x: 345, endPoint y: 323, distance: 56.4
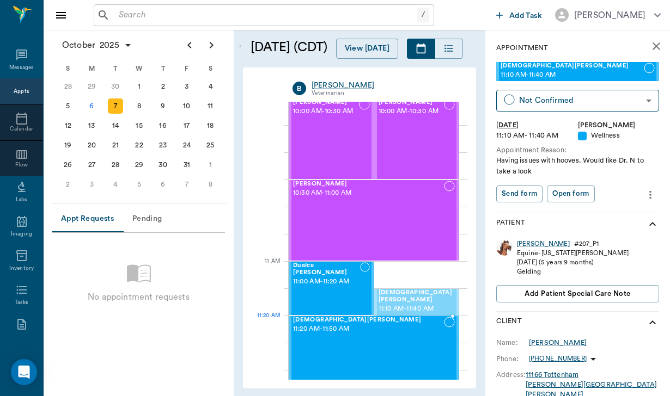
drag, startPoint x: 414, startPoint y: 325, endPoint x: 416, endPoint y: 340, distance: 15.3
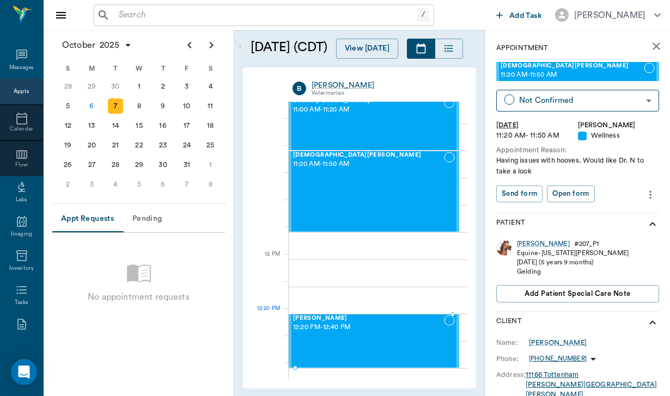
scroll to position [522, 0]
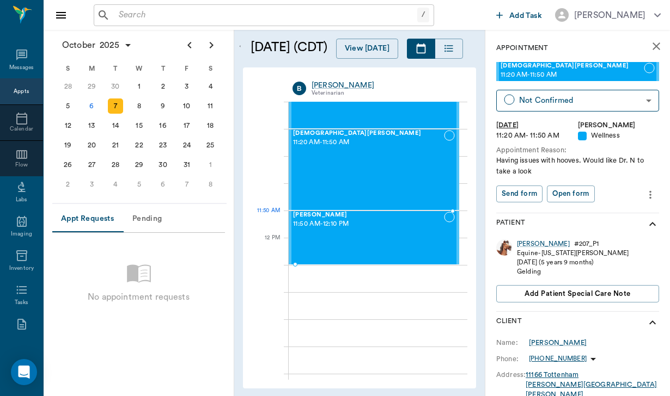
drag, startPoint x: 373, startPoint y: 209, endPoint x: 390, endPoint y: 271, distance: 65.0
click at [372, 181] on div "[DEMOGRAPHIC_DATA][PERSON_NAME] 11:20 AM - 11:50 AM" at bounding box center [368, 170] width 151 height 80
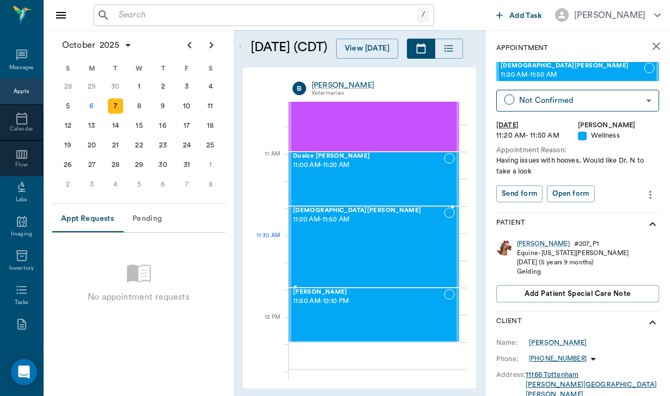
scroll to position [452, 0]
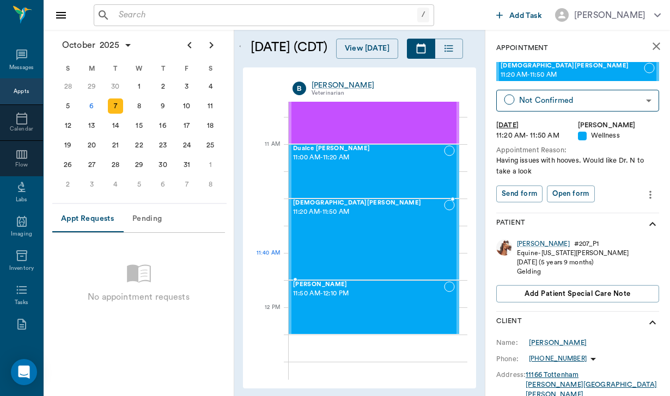
click at [377, 260] on div "[DEMOGRAPHIC_DATA][PERSON_NAME] 11:20 AM - 11:50 AM" at bounding box center [368, 240] width 151 height 80
drag, startPoint x: 376, startPoint y: 281, endPoint x: 376, endPoint y: 272, distance: 8.7
click at [383, 250] on div "[DEMOGRAPHIC_DATA][PERSON_NAME] 11:20 AM - 11:50 AM" at bounding box center [368, 240] width 151 height 80
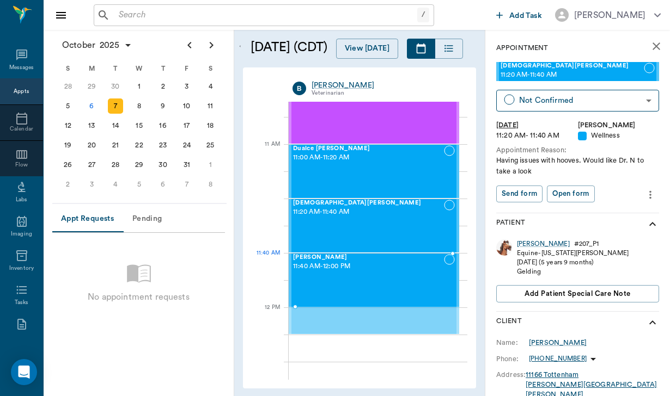
drag, startPoint x: 379, startPoint y: 304, endPoint x: 381, endPoint y: 284, distance: 20.3
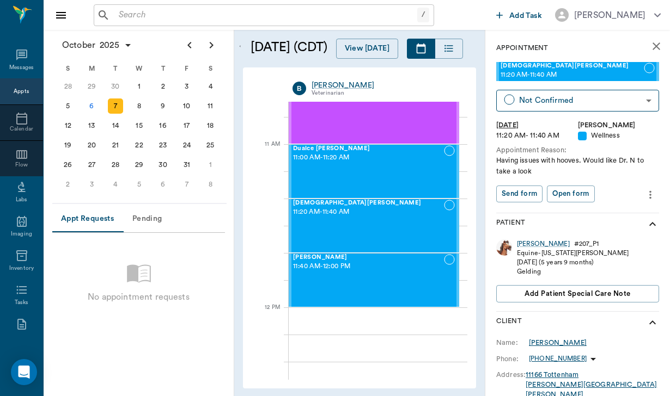
click at [543, 344] on div "[PERSON_NAME]" at bounding box center [558, 343] width 58 height 10
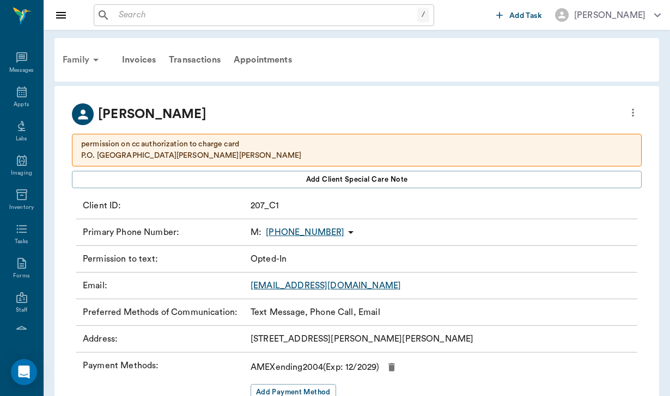
click at [77, 69] on div "Family" at bounding box center [82, 60] width 53 height 26
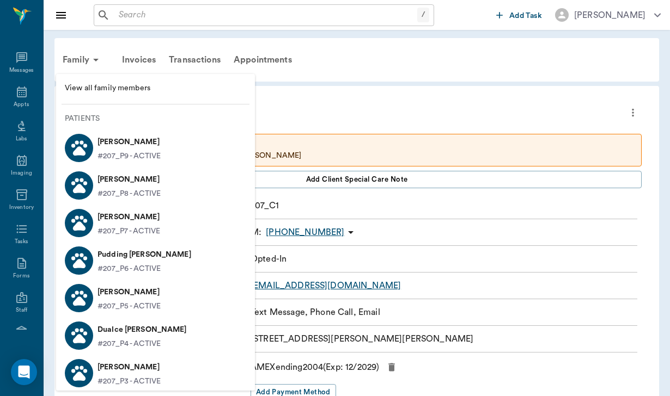
click at [103, 136] on p "[PERSON_NAME]" at bounding box center [128, 141] width 63 height 17
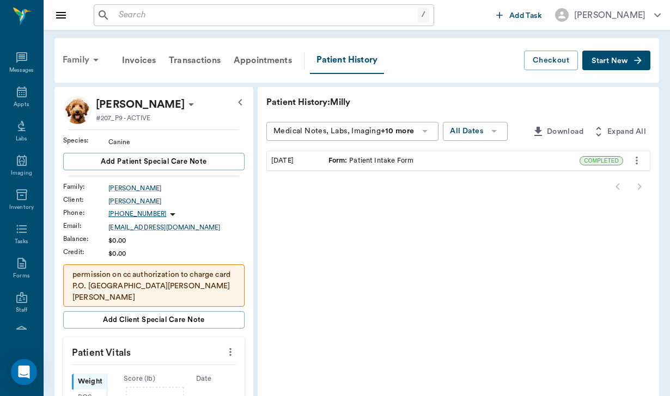
click at [83, 58] on div "Family" at bounding box center [82, 60] width 53 height 26
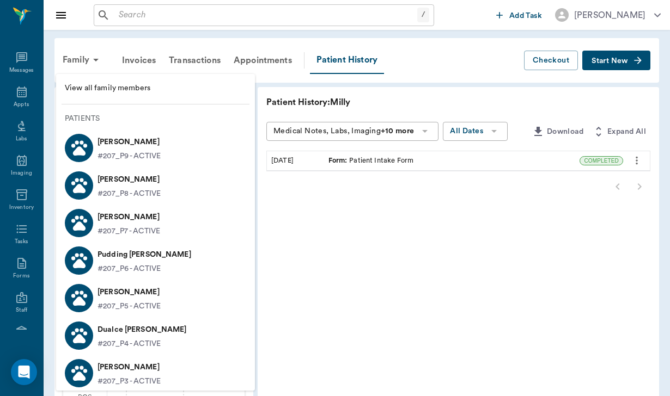
click at [109, 185] on p "[PERSON_NAME]" at bounding box center [128, 179] width 63 height 17
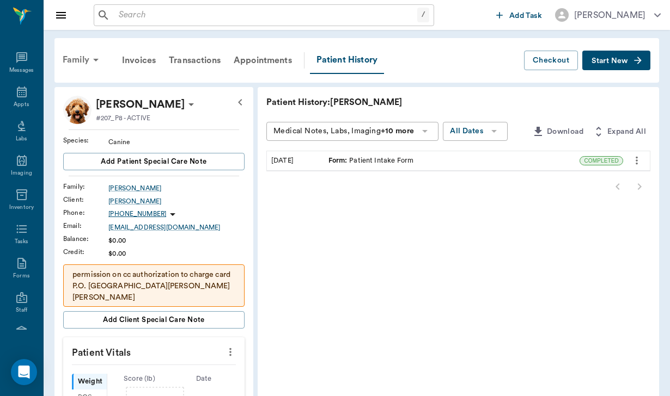
click at [76, 58] on div "Family" at bounding box center [82, 60] width 53 height 26
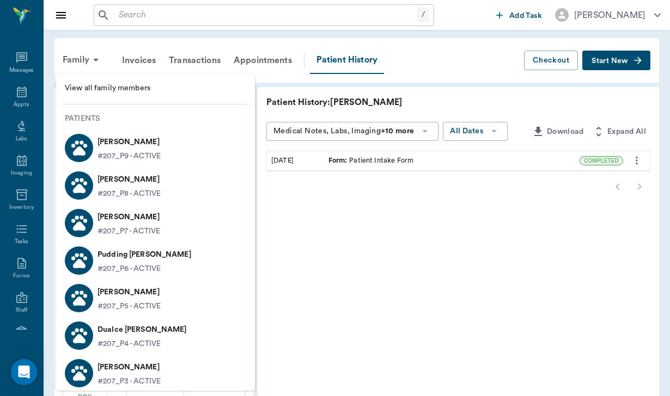
click at [106, 240] on li "[PERSON_NAME] #207_P7 - ACTIVE" at bounding box center [155, 223] width 199 height 38
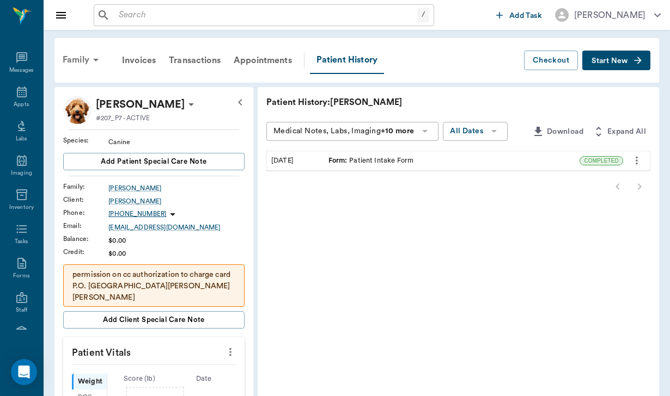
click at [74, 70] on div "Family" at bounding box center [82, 60] width 53 height 26
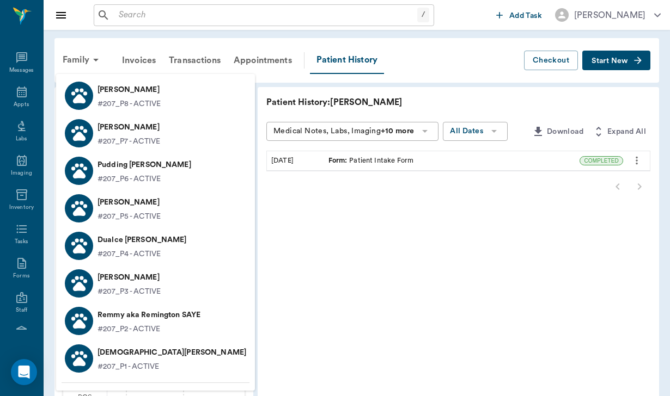
scroll to position [103, 0]
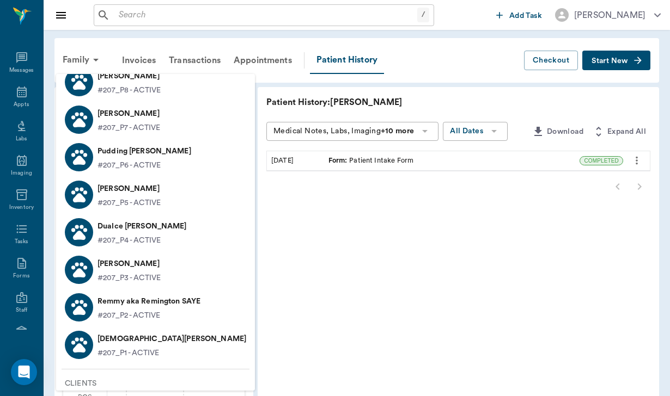
click at [123, 346] on p "[DEMOGRAPHIC_DATA][PERSON_NAME]" at bounding box center [171, 339] width 149 height 17
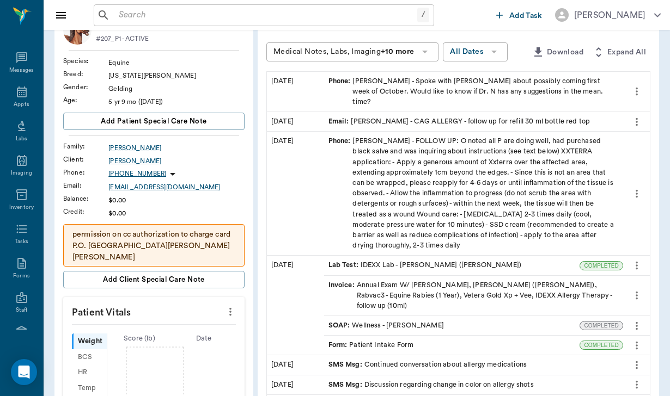
scroll to position [72, 0]
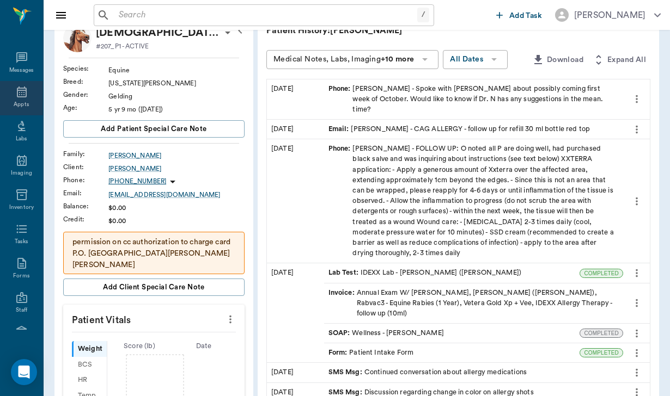
click at [21, 106] on div "Appts" at bounding box center [21, 105] width 15 height 8
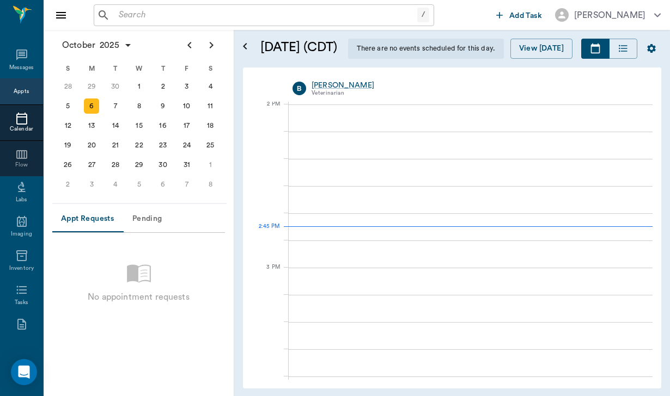
scroll to position [981, 0]
click at [119, 103] on div "7" at bounding box center [115, 106] width 15 height 15
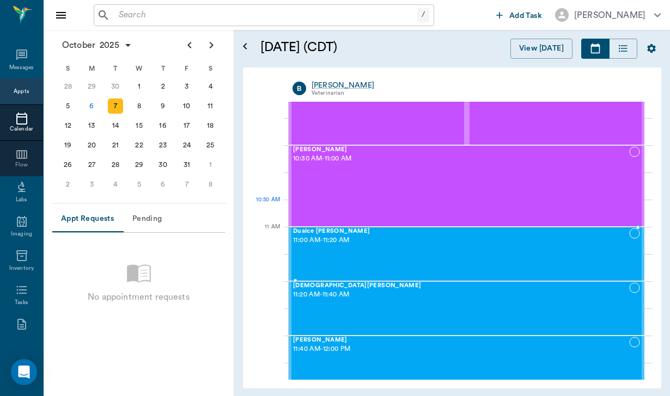
scroll to position [370, 0]
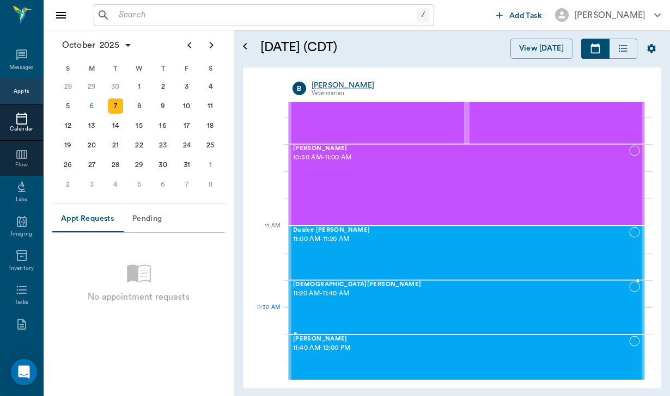
click at [451, 309] on div "[DEMOGRAPHIC_DATA][PERSON_NAME] 11:20 AM - 11:40 AM" at bounding box center [461, 308] width 336 height 52
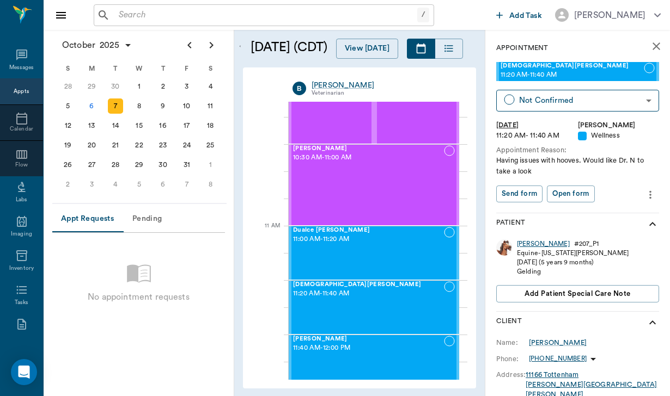
click at [530, 242] on div "[PERSON_NAME]" at bounding box center [543, 244] width 53 height 9
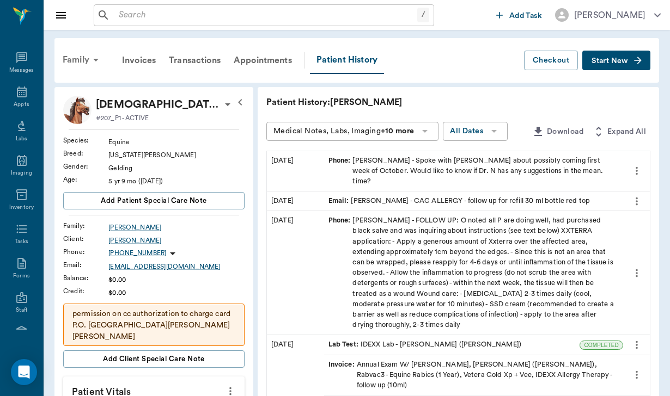
click at [80, 59] on div "Family" at bounding box center [82, 60] width 53 height 26
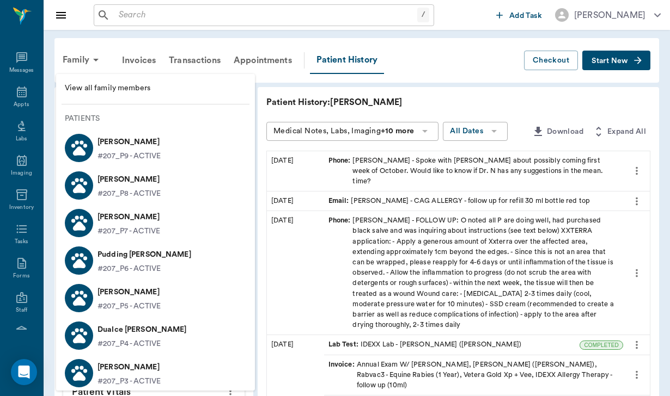
click at [111, 366] on p "[PERSON_NAME]" at bounding box center [128, 367] width 63 height 17
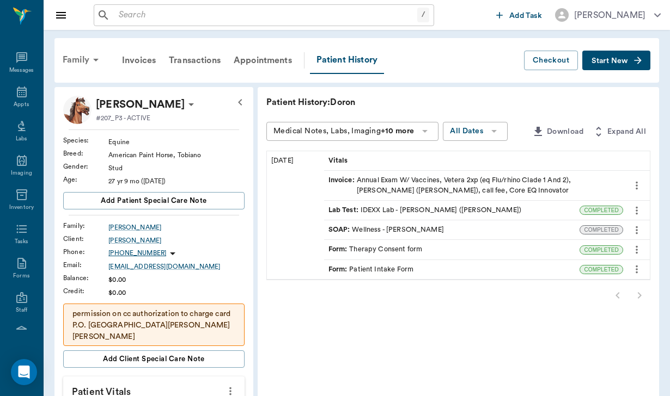
click at [84, 56] on div "Family" at bounding box center [82, 60] width 53 height 26
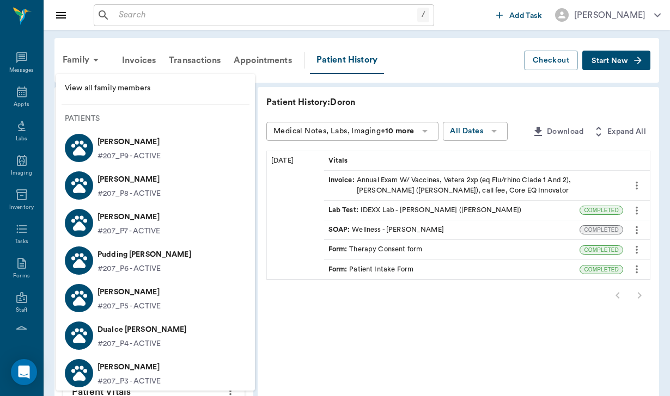
click at [109, 339] on p "#207_P4 - ACTIVE" at bounding box center [128, 344] width 63 height 11
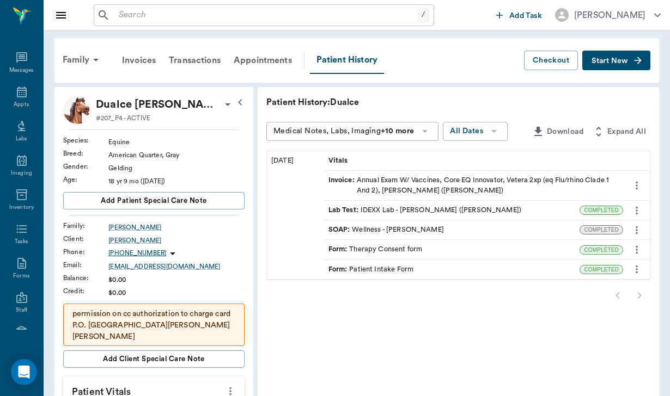
click at [398, 260] on div "Form : Patient Intake Form" at bounding box center [452, 269] width 256 height 19
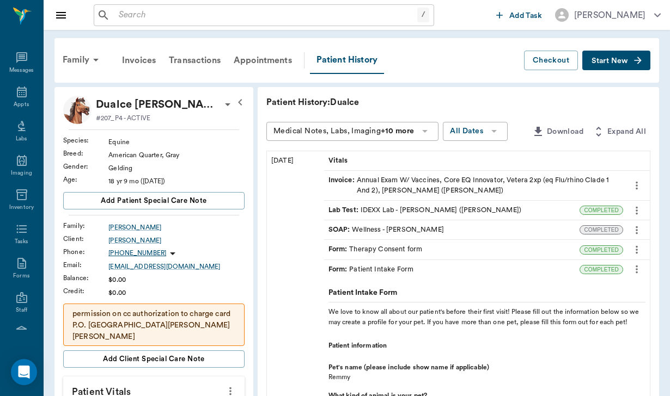
click at [601, 61] on span "Start New" at bounding box center [609, 61] width 36 height 0
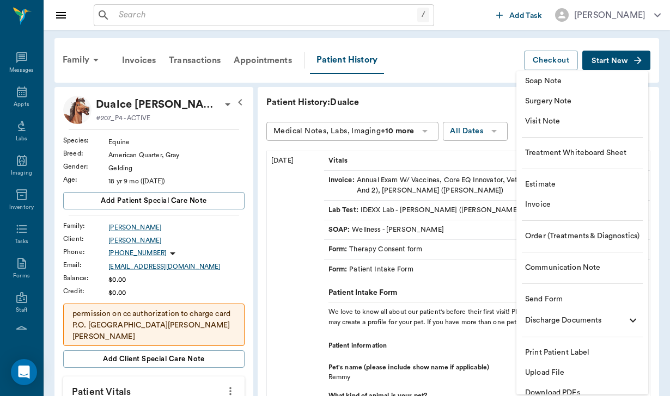
click at [582, 268] on span "Communication Note" at bounding box center [582, 267] width 114 height 11
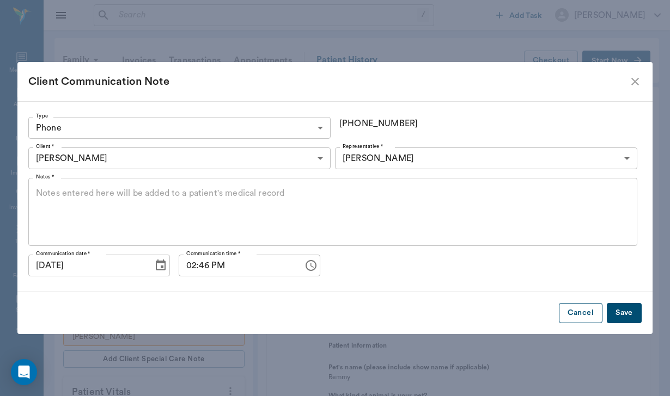
click at [583, 323] on button "Cancel" at bounding box center [581, 313] width 44 height 20
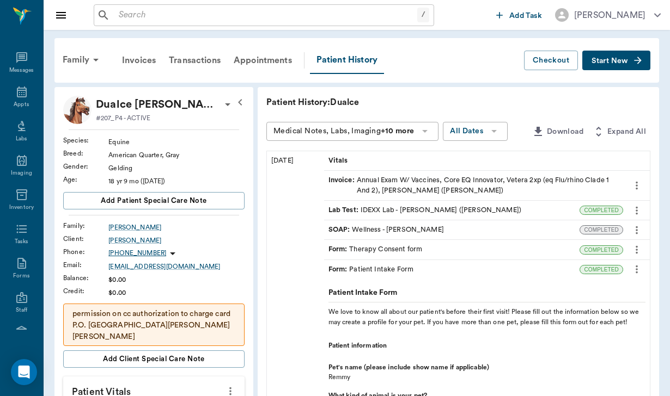
click at [618, 53] on button "Start New" at bounding box center [616, 61] width 68 height 20
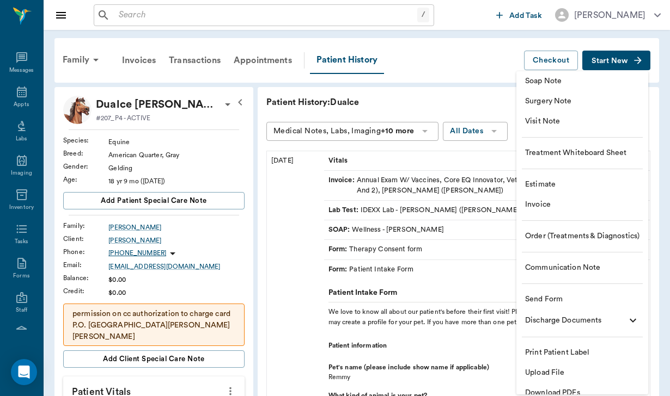
click at [574, 305] on span "Send Form" at bounding box center [582, 299] width 114 height 11
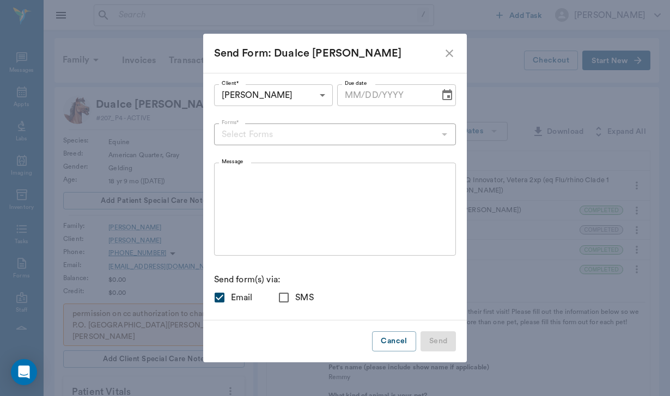
type input "[DATE]"
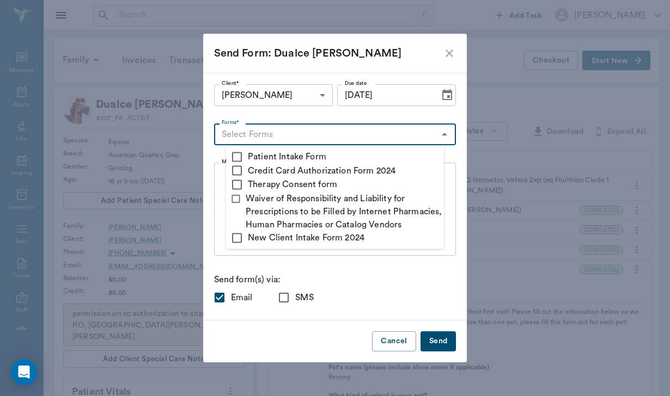
click at [275, 130] on input "Forms*" at bounding box center [326, 134] width 218 height 15
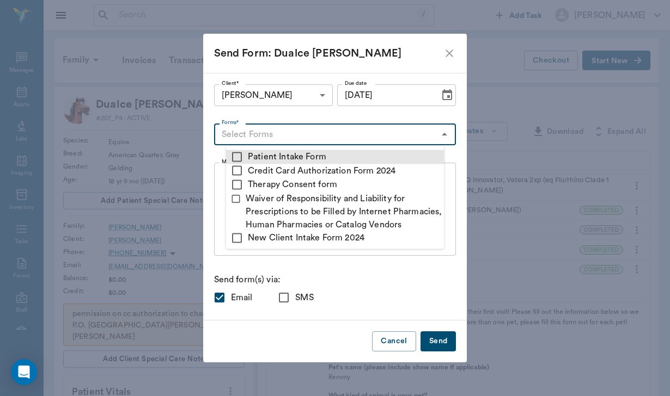
click at [242, 156] on input "checkbox" at bounding box center [236, 156] width 13 height 13
checkbox input "true"
type textarea "Please complete the following forms before your visit: • Patient Intake Form: […"
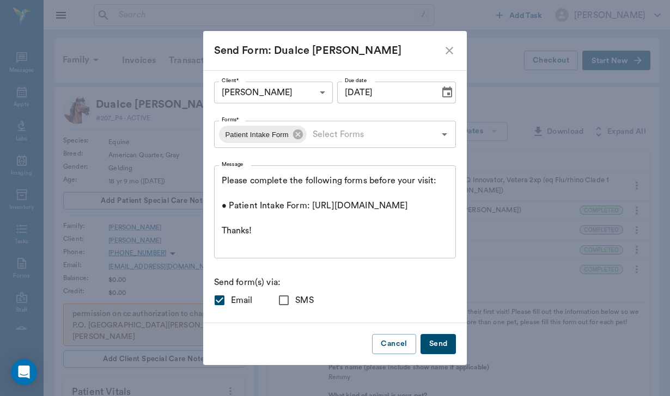
click at [288, 273] on div "Client* [PERSON_NAME] 674df59b4f0b8a5610f83574 Client* Due date [DATE] Due date…" at bounding box center [335, 197] width 242 height 230
click at [381, 344] on button "Cancel" at bounding box center [394, 344] width 44 height 20
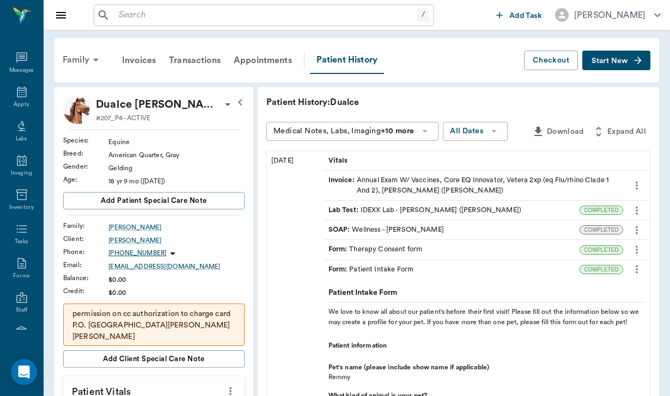
click at [73, 59] on div "Family" at bounding box center [82, 60] width 53 height 26
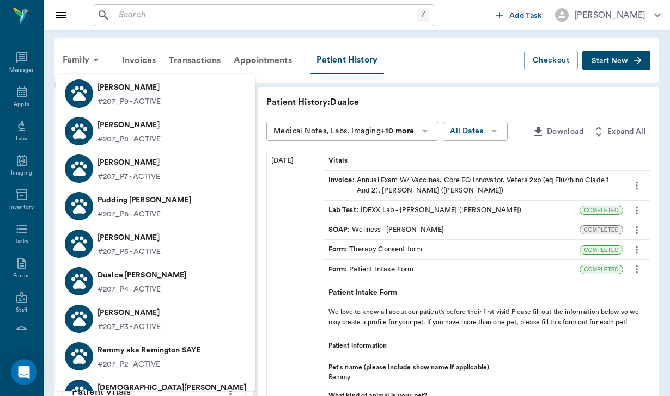
scroll to position [58, 0]
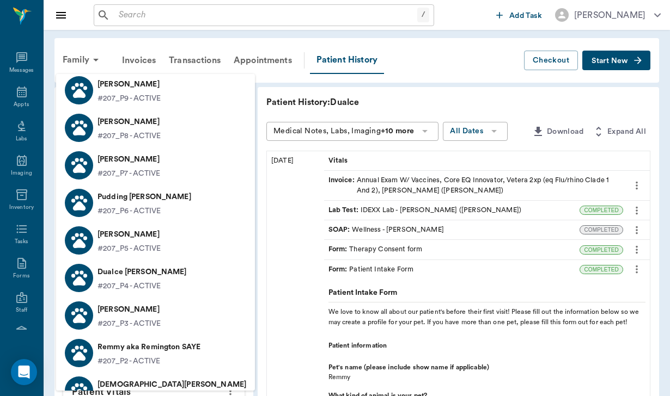
click at [121, 349] on p "Remmy aka Remington SAYE" at bounding box center [148, 347] width 103 height 17
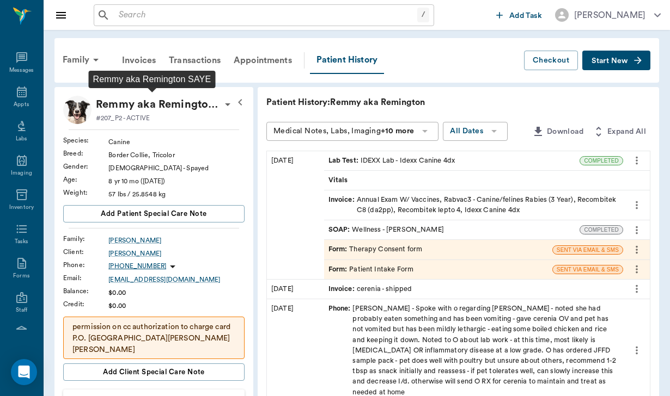
click at [179, 100] on p "Remmy aka Remington SAYE" at bounding box center [158, 104] width 125 height 17
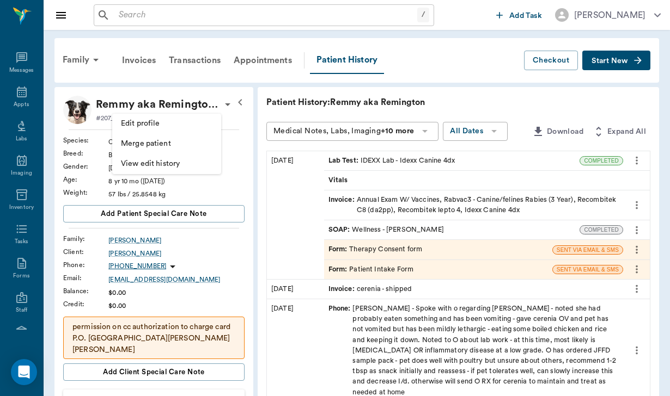
click at [118, 125] on li "Edit profile" at bounding box center [166, 124] width 109 height 20
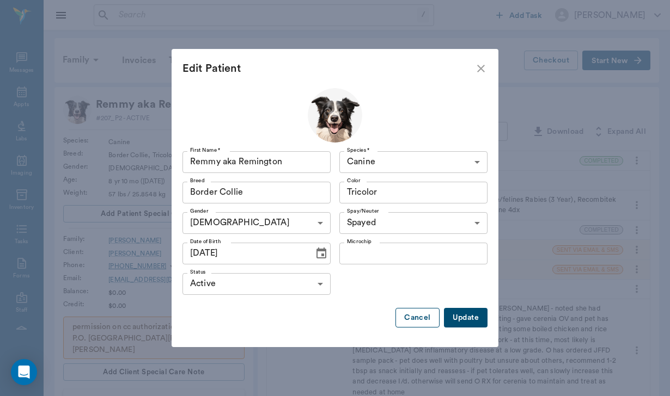
click at [407, 320] on button "Cancel" at bounding box center [417, 318] width 44 height 20
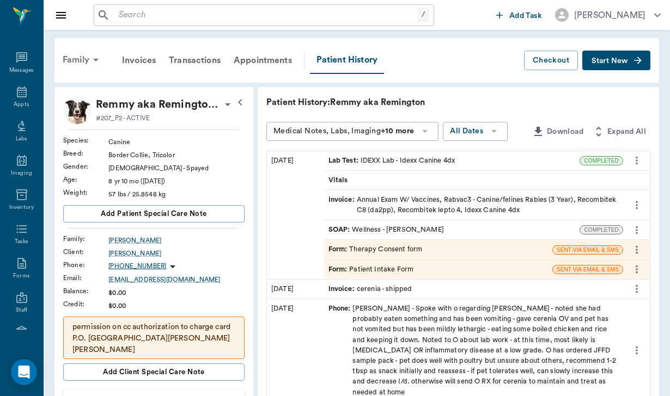
click at [79, 58] on div "Family" at bounding box center [82, 60] width 53 height 26
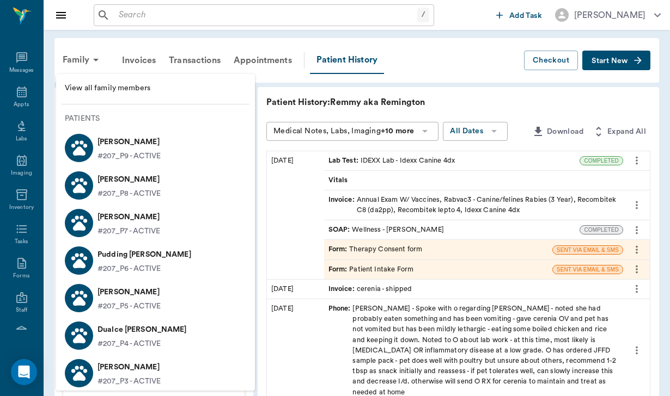
click at [137, 339] on p "#207_P4 - ACTIVE" at bounding box center [128, 344] width 63 height 11
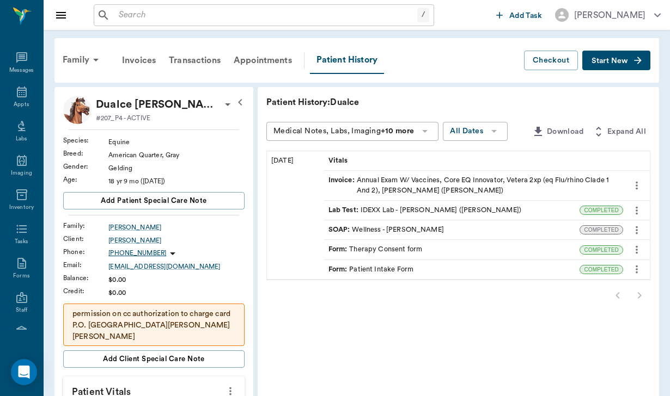
click at [406, 260] on div "Form : Patient Intake Form" at bounding box center [452, 269] width 256 height 19
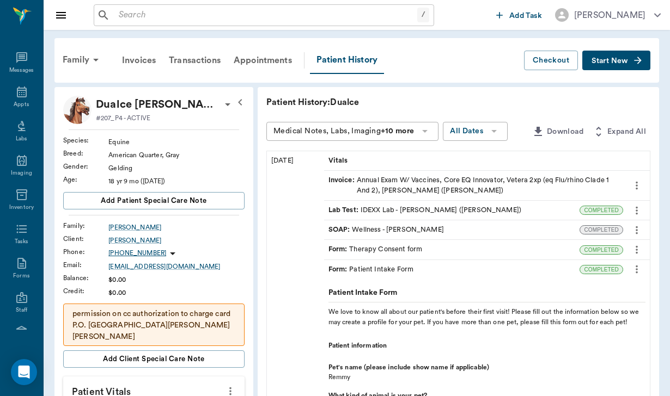
click at [615, 61] on span "Start New" at bounding box center [609, 61] width 36 height 0
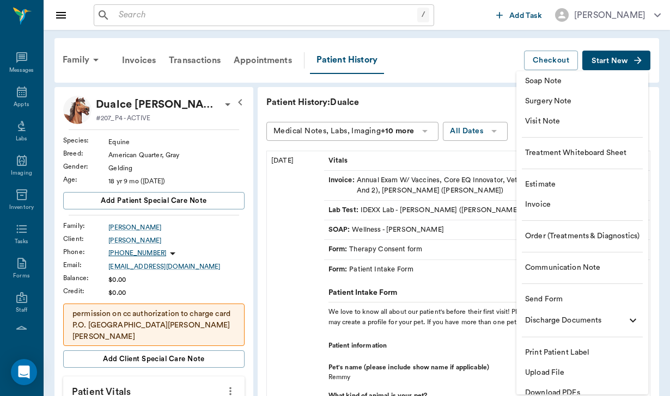
click at [566, 306] on li "Send Form" at bounding box center [582, 300] width 132 height 20
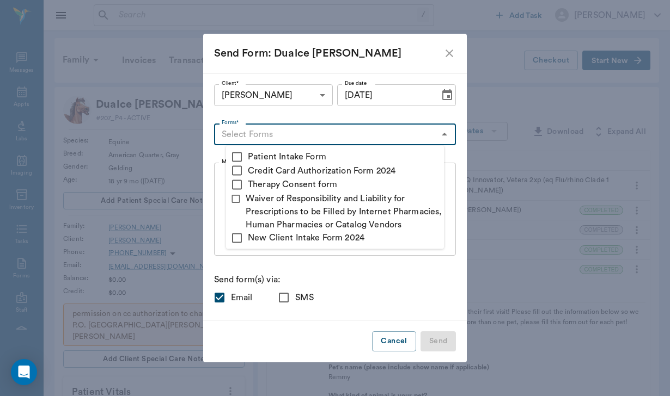
click at [296, 137] on input "Forms*" at bounding box center [326, 134] width 218 height 15
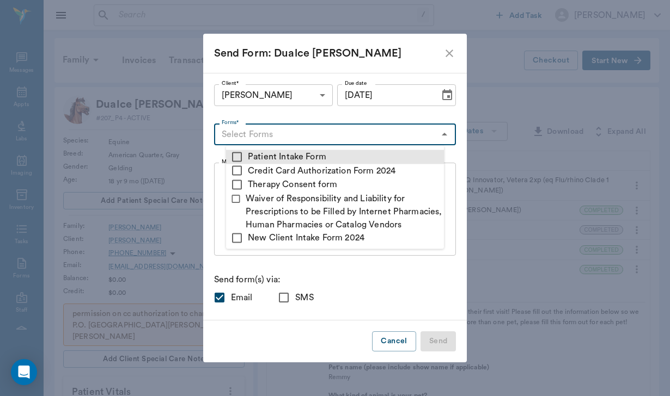
click at [240, 153] on input "checkbox" at bounding box center [236, 156] width 13 height 13
checkbox input "true"
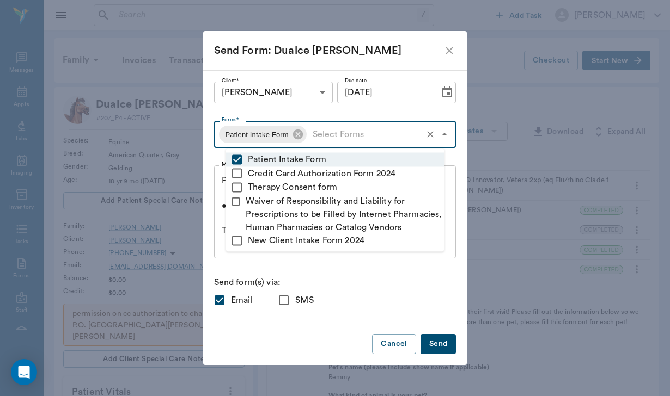
click at [333, 271] on div "Client* [PERSON_NAME] 674df59b4f0b8a5610f83574 Client* Due date [DATE] Due date…" at bounding box center [335, 197] width 242 height 230
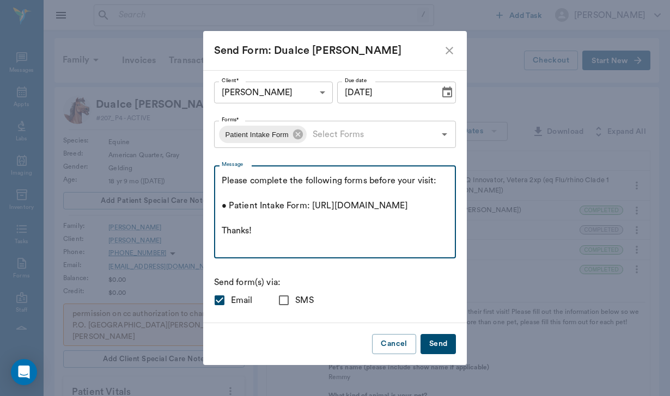
click at [235, 180] on textarea "Please complete the following forms before your visit: • Patient Intake Form: […" at bounding box center [335, 212] width 227 height 75
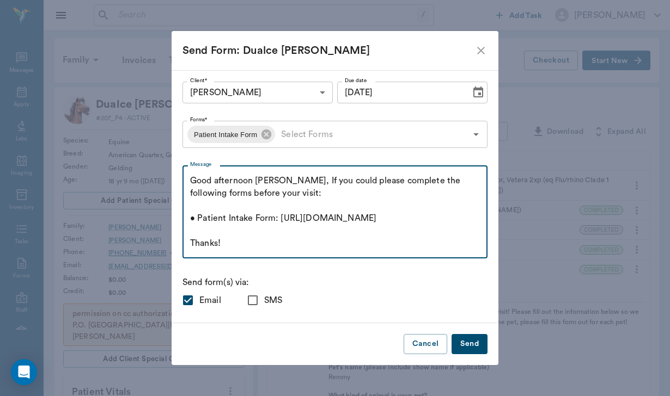
click at [351, 195] on textarea "Good afternoon [PERSON_NAME], If you could please complete the following forms …" at bounding box center [335, 212] width 290 height 75
click at [282, 234] on textarea "Good afternoon [PERSON_NAME], If you could please complete the following form f…" at bounding box center [335, 212] width 290 height 75
click at [271, 246] on textarea "Good afternoon [PERSON_NAME], If you could please complete the following form f…" at bounding box center [335, 212] width 290 height 75
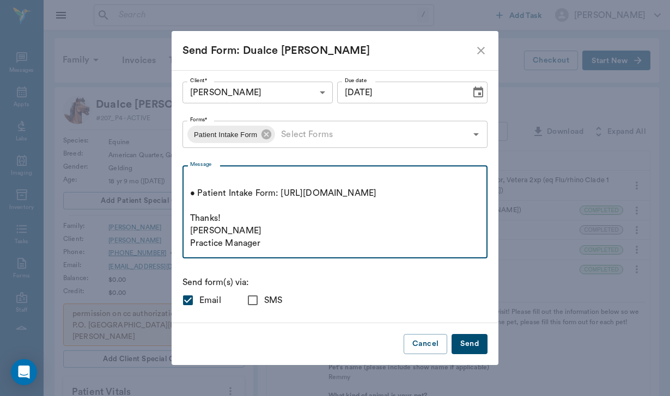
scroll to position [87, 0]
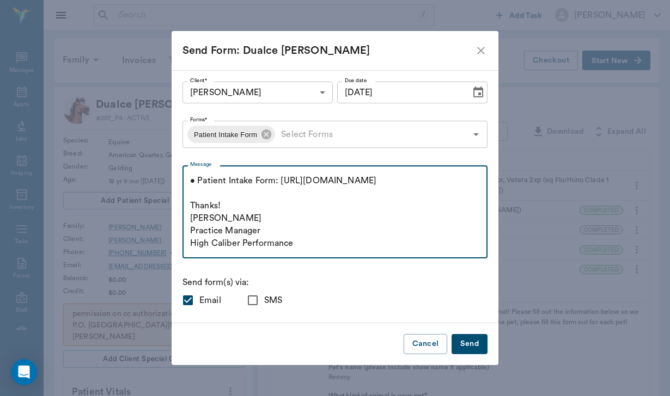
type textarea "Good afternoon [PERSON_NAME], If you could please complete the following form f…"
click at [264, 301] on input "SMS" at bounding box center [252, 300] width 23 height 23
checkbox input "true"
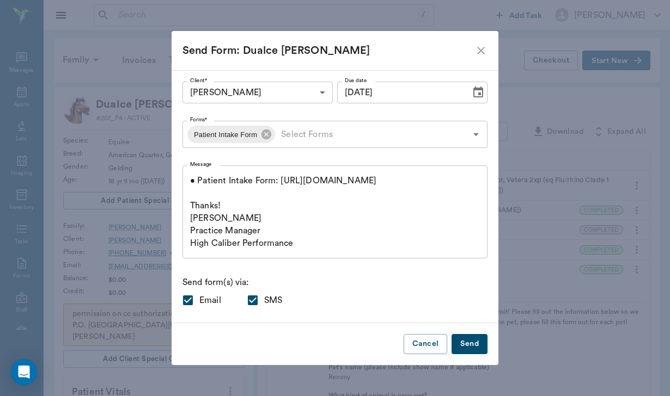
click at [451, 345] on button "Send" at bounding box center [469, 344] width 36 height 20
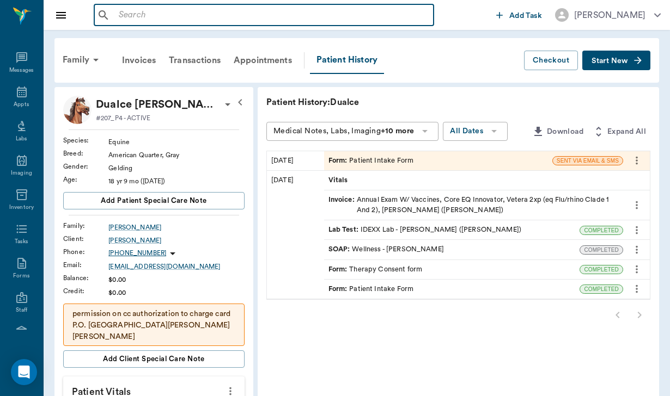
click at [123, 16] on input "text" at bounding box center [271, 15] width 315 height 15
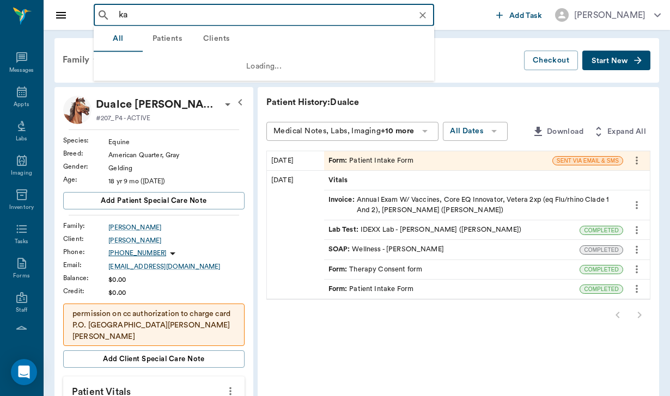
type input "[PERSON_NAME]"
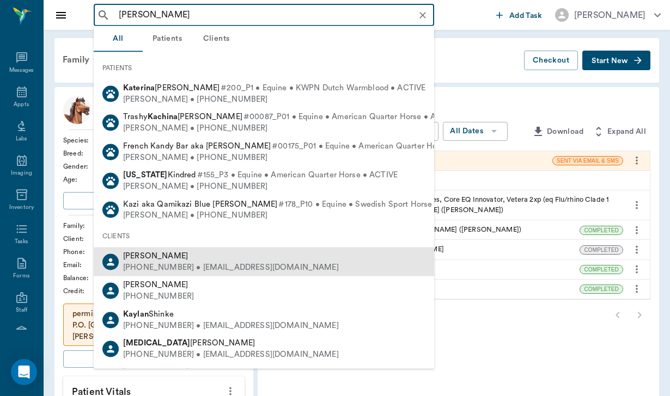
click at [181, 262] on div "[PHONE_NUMBER] • [EMAIL_ADDRESS][DOMAIN_NAME]" at bounding box center [231, 267] width 216 height 11
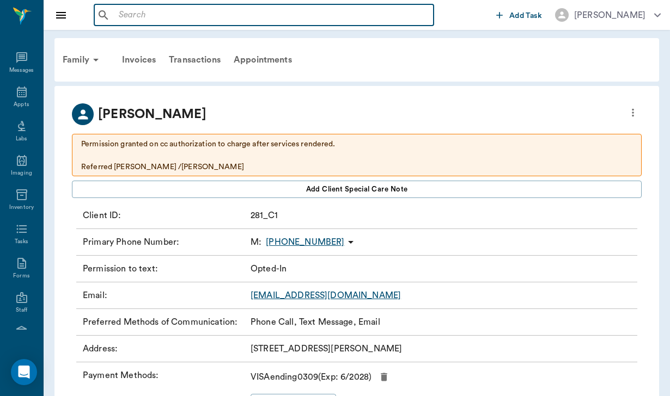
click at [131, 21] on input "text" at bounding box center [271, 15] width 315 height 15
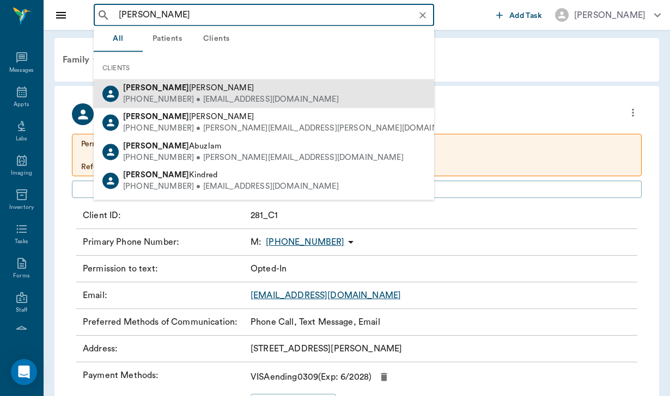
click at [151, 82] on div "[PERSON_NAME] [PHONE_NUMBER] • [EMAIL_ADDRESS][DOMAIN_NAME]" at bounding box center [264, 94] width 340 height 29
type input "[PERSON_NAME]"
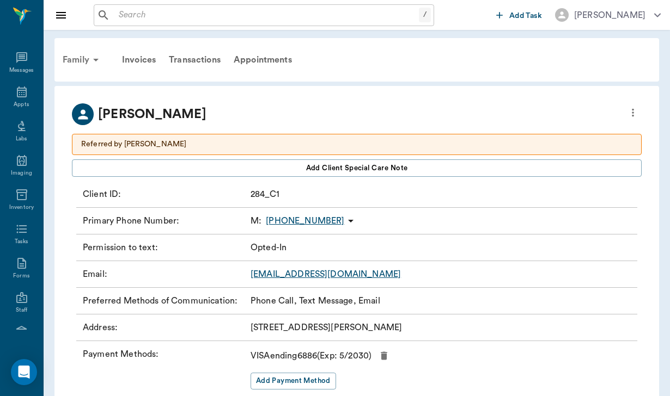
click at [76, 51] on div "Family" at bounding box center [82, 60] width 53 height 26
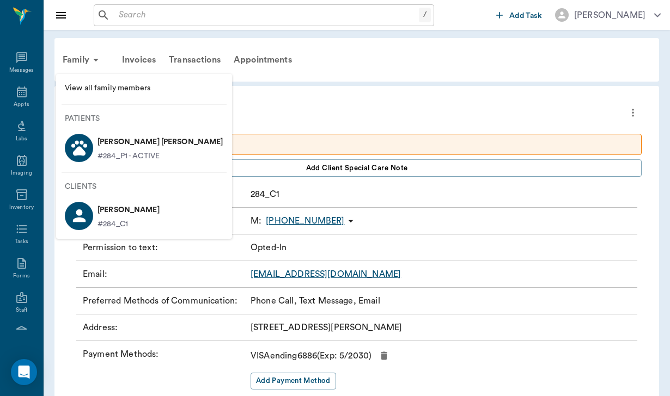
click at [127, 139] on p "[PERSON_NAME] [PERSON_NAME]" at bounding box center [160, 141] width 126 height 17
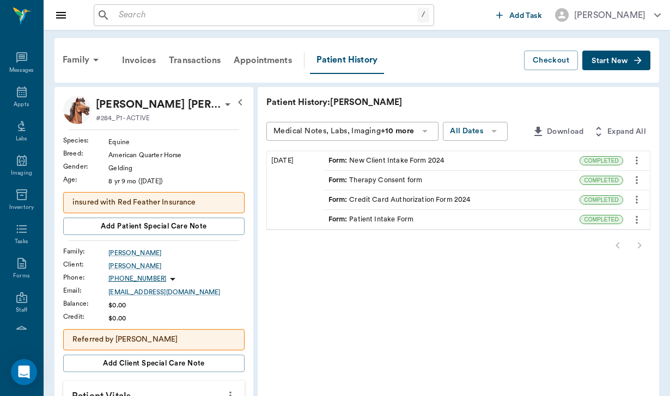
click at [114, 11] on div "/ ​" at bounding box center [264, 15] width 340 height 22
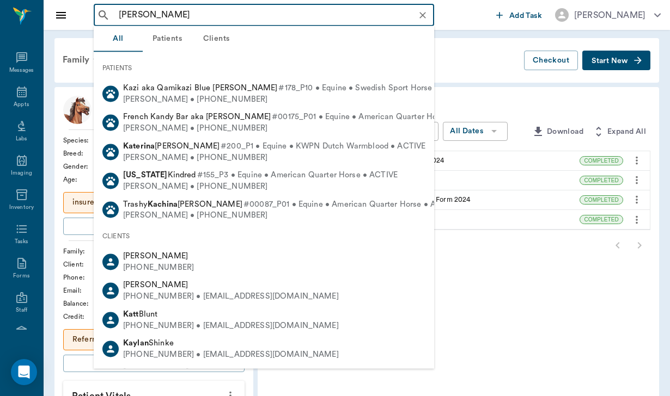
type input "[PERSON_NAME]"
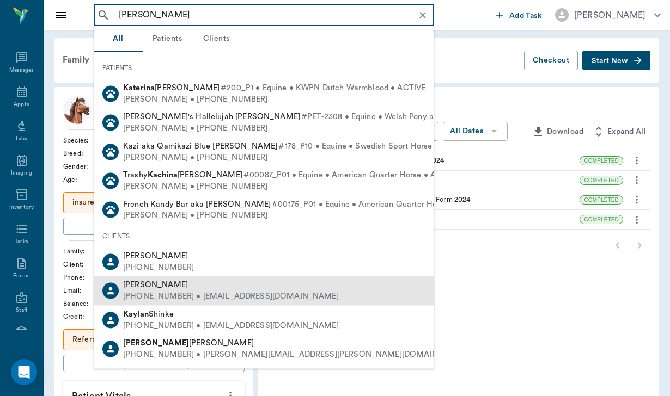
click at [145, 283] on span "[PERSON_NAME]" at bounding box center [155, 285] width 65 height 8
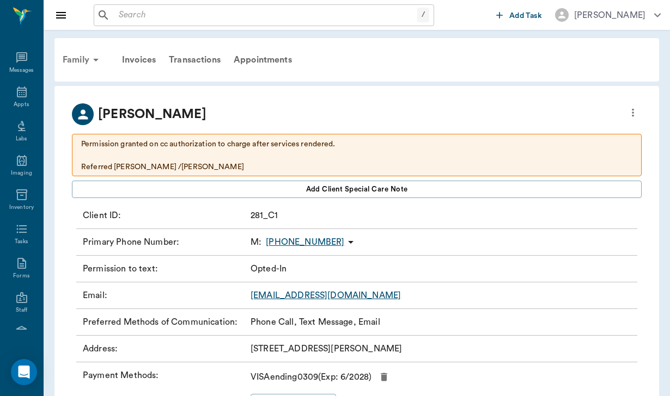
click at [82, 63] on div "Family" at bounding box center [82, 60] width 53 height 26
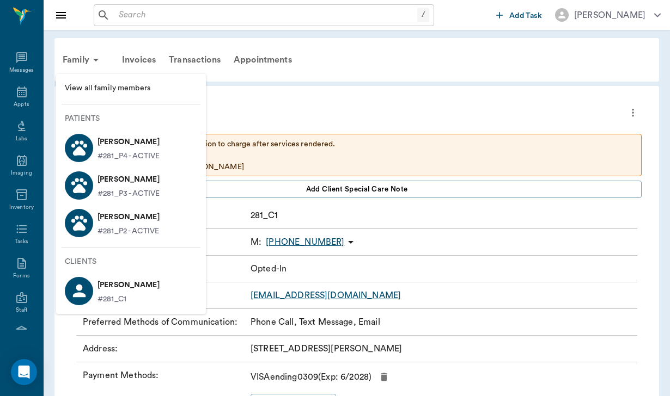
click at [128, 146] on p "[PERSON_NAME]" at bounding box center [128, 141] width 62 height 17
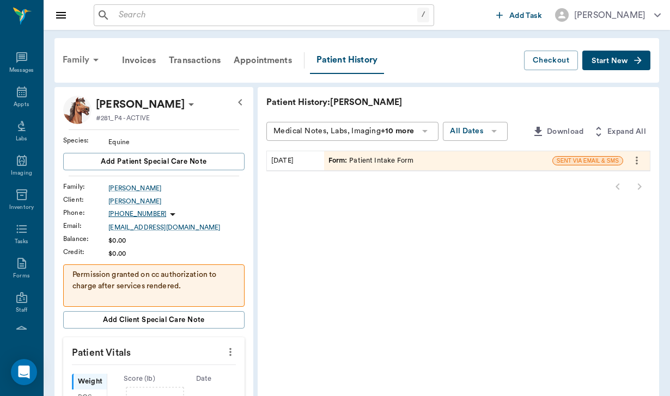
click at [77, 60] on div "Family" at bounding box center [82, 60] width 53 height 26
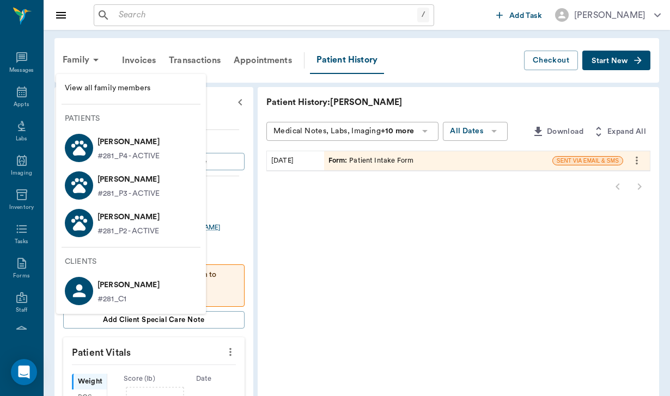
click at [121, 186] on p "[PERSON_NAME]" at bounding box center [128, 179] width 62 height 17
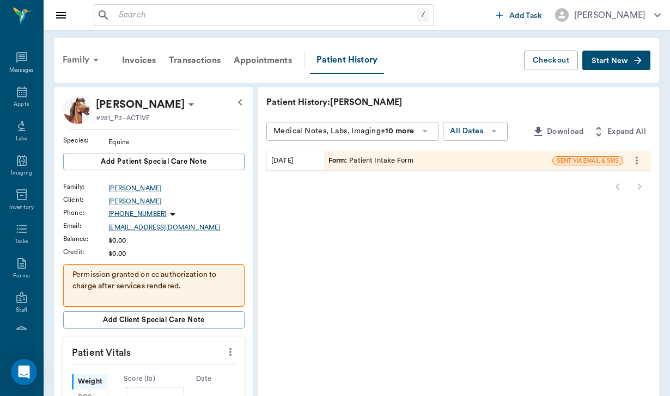
click at [78, 57] on div "Family" at bounding box center [82, 60] width 53 height 26
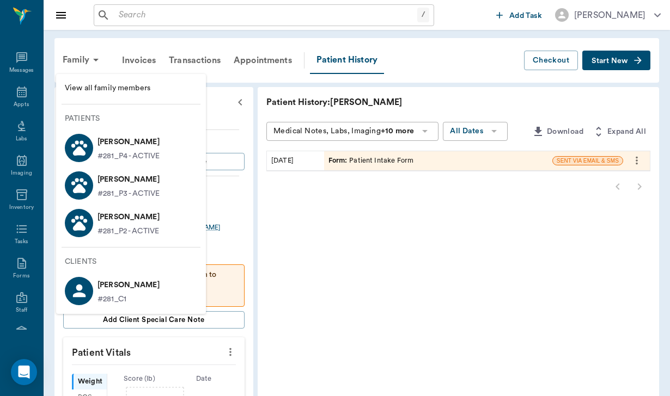
click at [127, 217] on p "[PERSON_NAME]" at bounding box center [128, 217] width 62 height 17
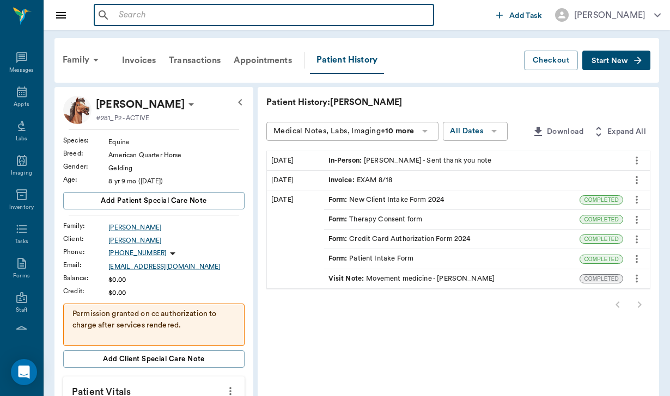
click at [132, 15] on input "text" at bounding box center [271, 15] width 315 height 15
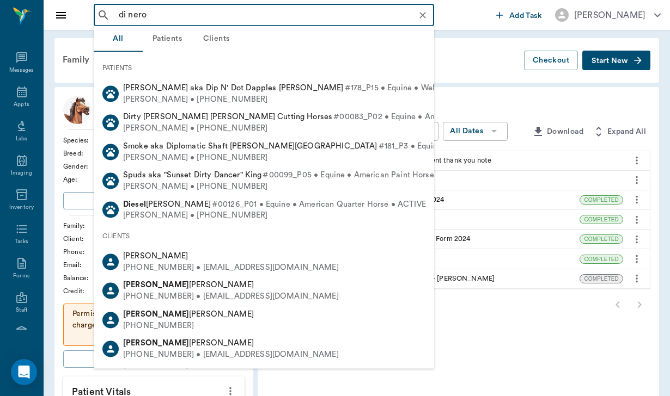
click at [130, 16] on input "di nero" at bounding box center [272, 15] width 316 height 15
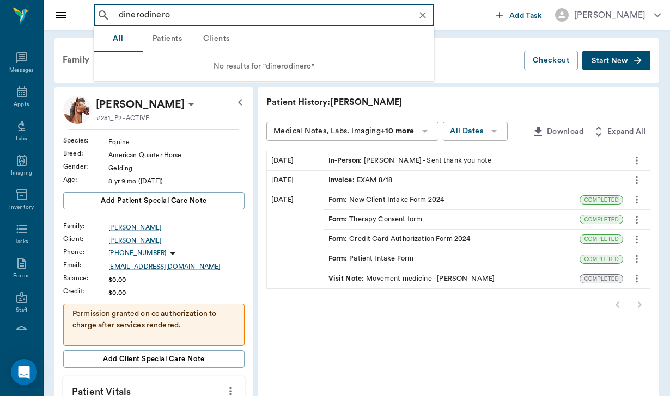
click at [170, 17] on input "dinerodinero" at bounding box center [272, 15] width 316 height 15
type input "d"
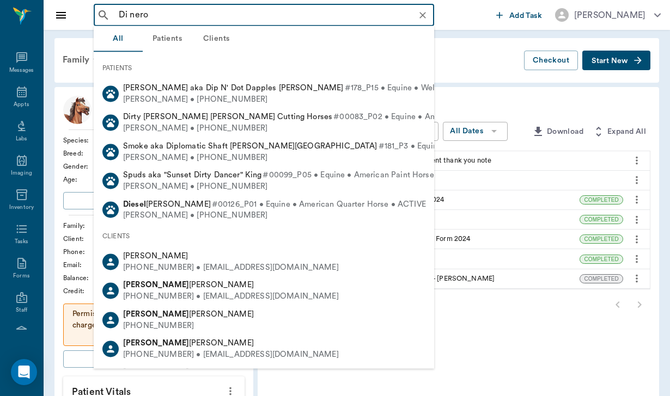
drag, startPoint x: 152, startPoint y: 18, endPoint x: 105, endPoint y: 13, distance: 48.2
click at [105, 13] on div "Di nero ​" at bounding box center [264, 15] width 340 height 22
type input "n"
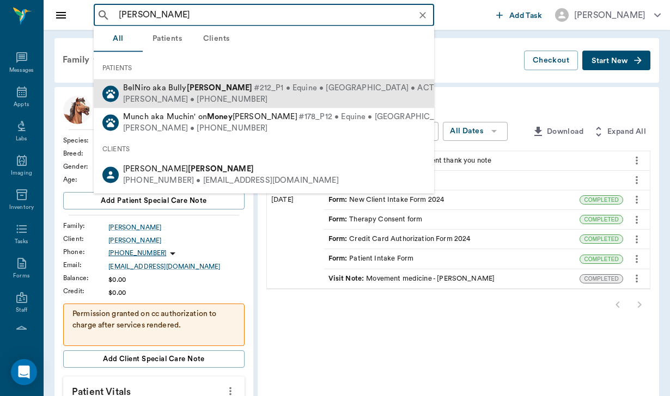
click at [130, 91] on span "BelNiro aka [PERSON_NAME]" at bounding box center [188, 88] width 130 height 8
type input "[PERSON_NAME]"
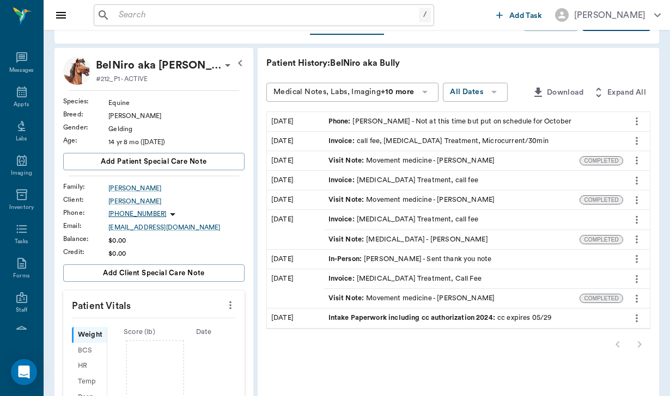
scroll to position [40, 0]
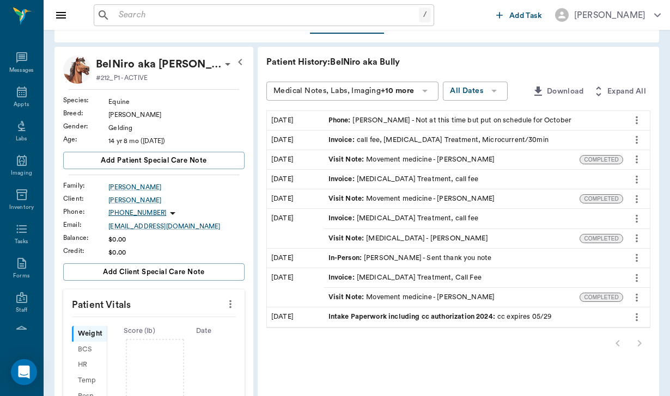
click at [170, 214] on icon at bounding box center [172, 213] width 5 height 3
click at [123, 234] on span "Send SMS Message" at bounding box center [96, 234] width 91 height 11
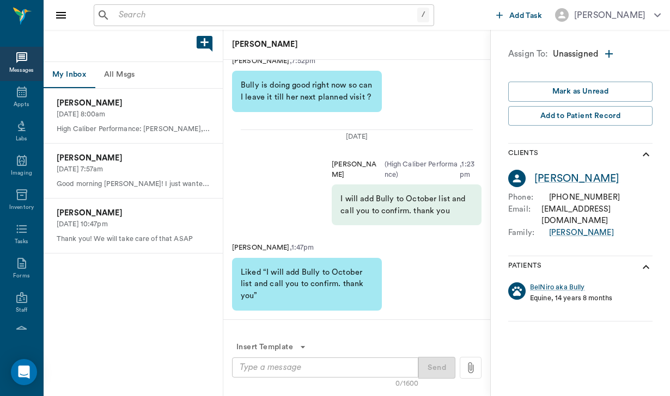
click at [248, 370] on textarea at bounding box center [325, 368] width 171 height 13
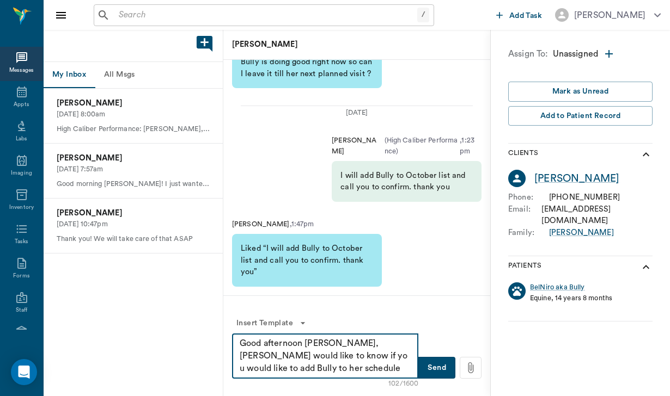
click at [395, 355] on textarea "Good afternoon [PERSON_NAME], [PERSON_NAME] would like to know if you would lik…" at bounding box center [325, 357] width 171 height 38
click at [405, 371] on textarea "Good afternoon [PERSON_NAME], [PERSON_NAME] would like to know if you would lik…" at bounding box center [325, 357] width 171 height 38
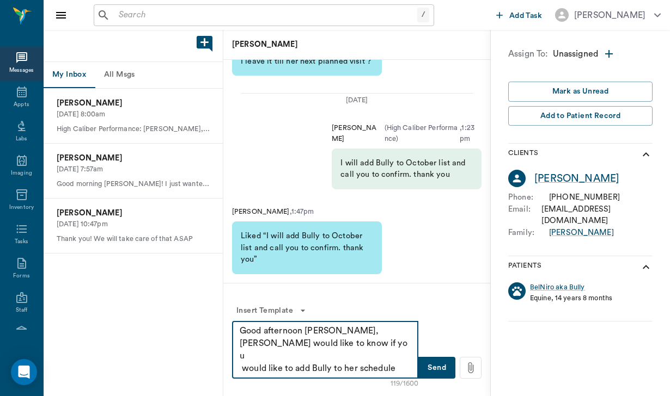
click at [405, 371] on textarea "Good afternoon [PERSON_NAME], [PERSON_NAME] would like to know if you would lik…" at bounding box center [325, 350] width 171 height 50
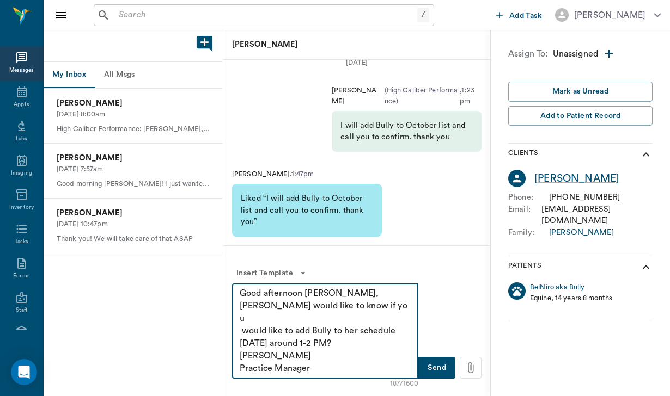
type textarea "Good afternoon [PERSON_NAME], [PERSON_NAME] would like to know if you would lik…"
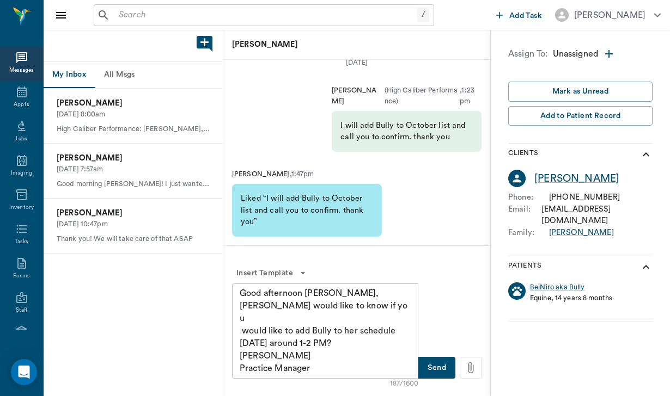
click at [240, 291] on div "Good afternoon [PERSON_NAME], [PERSON_NAME] would like to know if you would lik…" at bounding box center [325, 331] width 186 height 95
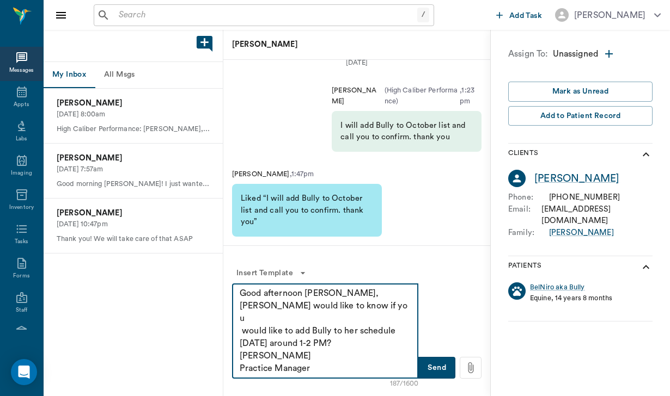
drag, startPoint x: 356, startPoint y: 365, endPoint x: 258, endPoint y: 283, distance: 128.0
click at [258, 284] on div "Good afternoon [PERSON_NAME], [PERSON_NAME] would like to know if you would lik…" at bounding box center [325, 331] width 186 height 95
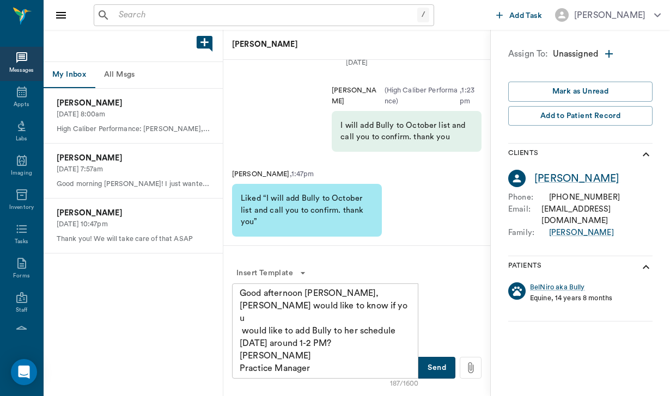
click at [438, 370] on button "Send" at bounding box center [436, 368] width 37 height 22
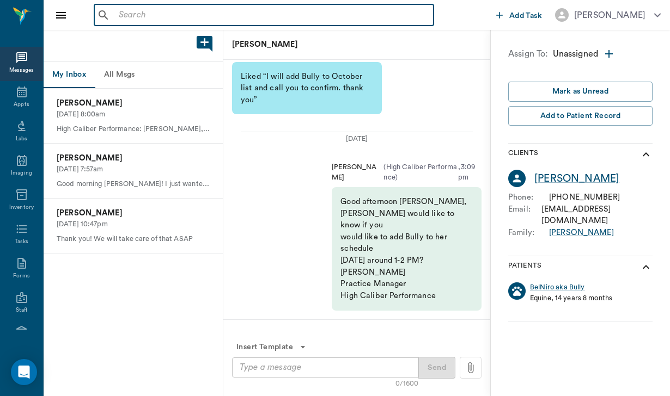
click at [121, 12] on input "text" at bounding box center [271, 15] width 315 height 15
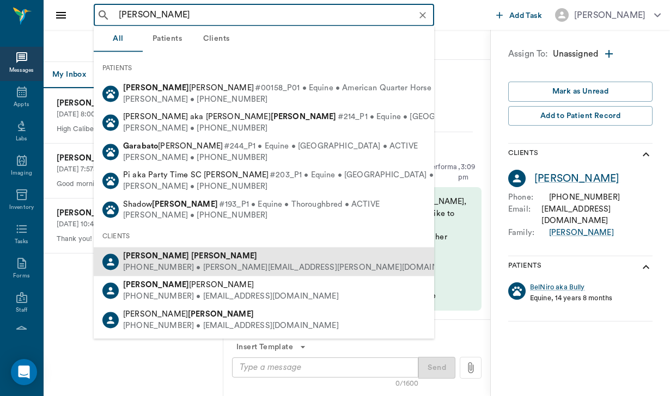
click at [141, 252] on b "[PERSON_NAME]" at bounding box center [156, 256] width 66 height 8
type input "[PERSON_NAME]"
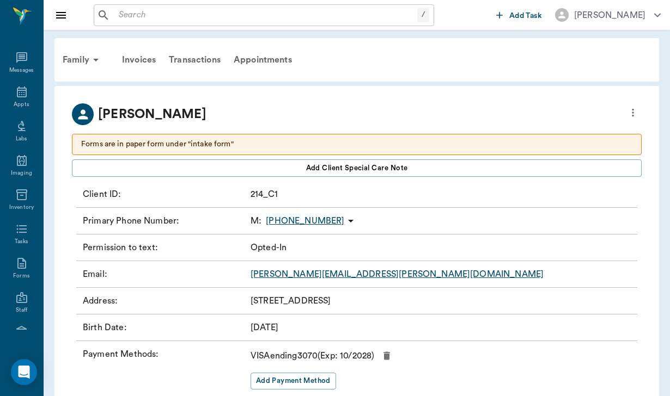
click at [344, 217] on icon at bounding box center [350, 221] width 13 height 13
click at [286, 240] on span "Send SMS Message" at bounding box center [281, 242] width 91 height 11
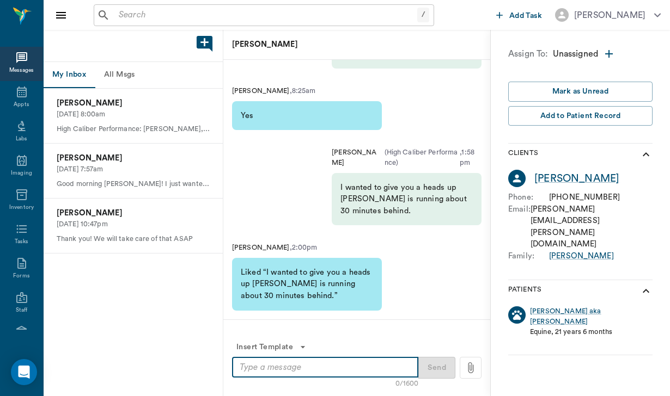
click at [251, 363] on textarea at bounding box center [325, 368] width 171 height 13
paste textarea "Good afternoon [PERSON_NAME], [PERSON_NAME] would like to know if you would lik…"
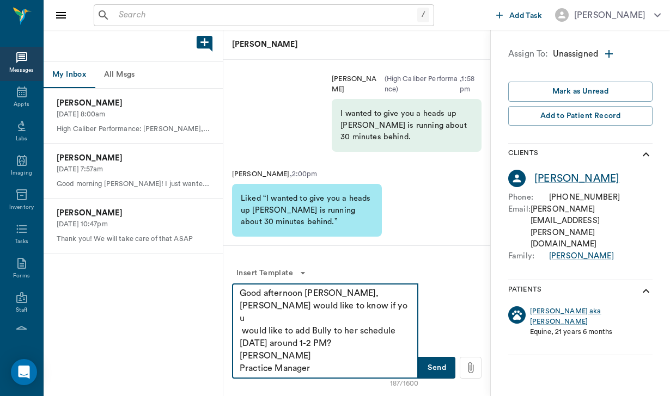
click at [335, 292] on textarea "Good afternoon [PERSON_NAME], [PERSON_NAME] would like to know if you would lik…" at bounding box center [325, 332] width 171 height 88
click at [332, 316] on textarea "Good afternoon [PERSON_NAME], [PERSON_NAME] would like to know if you would lik…" at bounding box center [325, 332] width 171 height 88
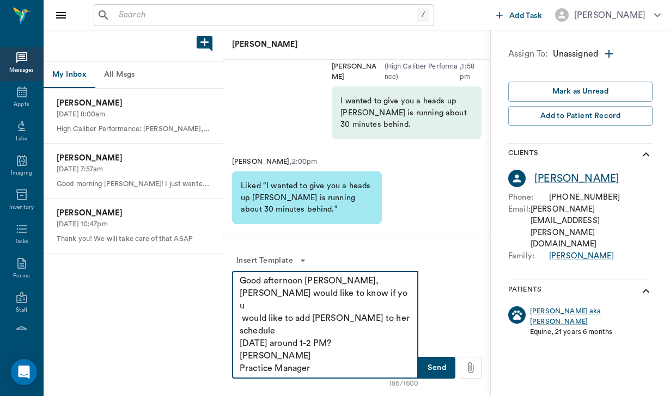
click at [376, 309] on textarea "Good afternoon [PERSON_NAME], [PERSON_NAME] would like to know if you would lik…" at bounding box center [325, 325] width 171 height 100
type textarea "Good afternoon [PERSON_NAME], [PERSON_NAME] would like to know if you would lik…"
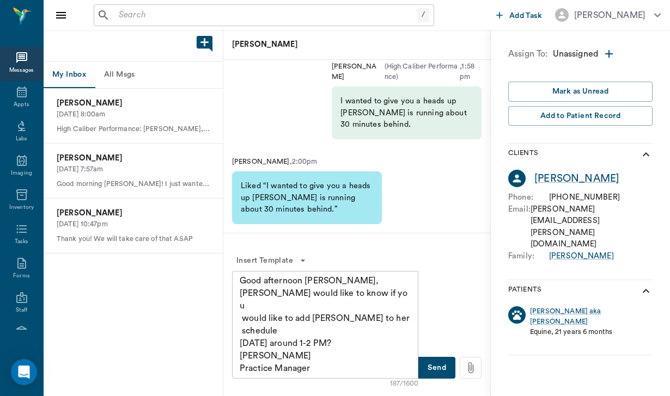
click at [431, 367] on button "Send" at bounding box center [436, 368] width 37 height 22
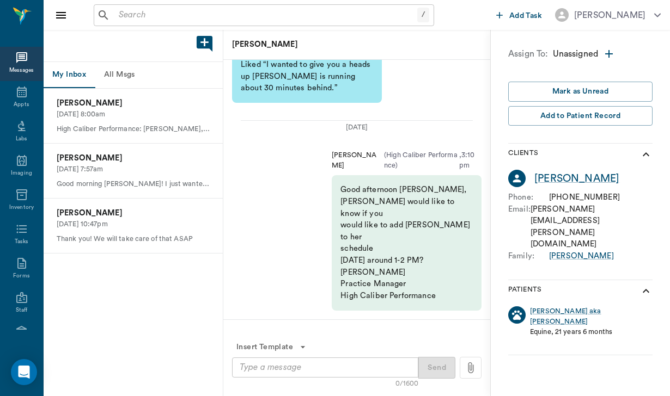
click at [131, 18] on input "text" at bounding box center [265, 15] width 303 height 15
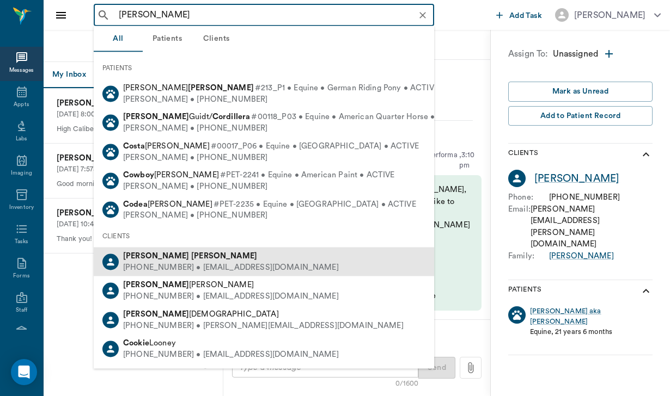
click at [147, 264] on div "[PHONE_NUMBER] • [EMAIL_ADDRESS][DOMAIN_NAME]" at bounding box center [231, 267] width 216 height 11
type input "[PERSON_NAME]"
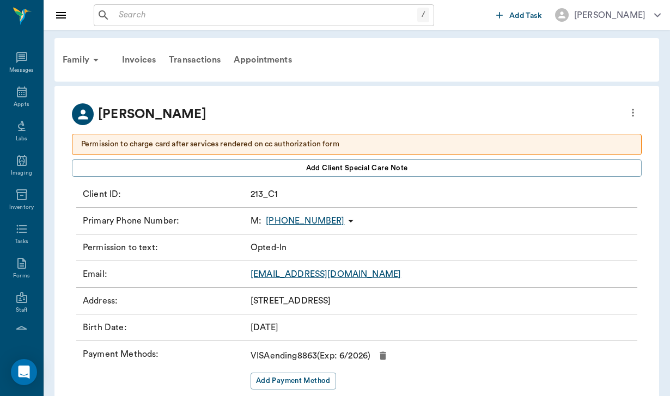
click at [344, 219] on icon at bounding box center [350, 221] width 13 height 13
click at [309, 239] on span "Send SMS Message" at bounding box center [282, 242] width 91 height 11
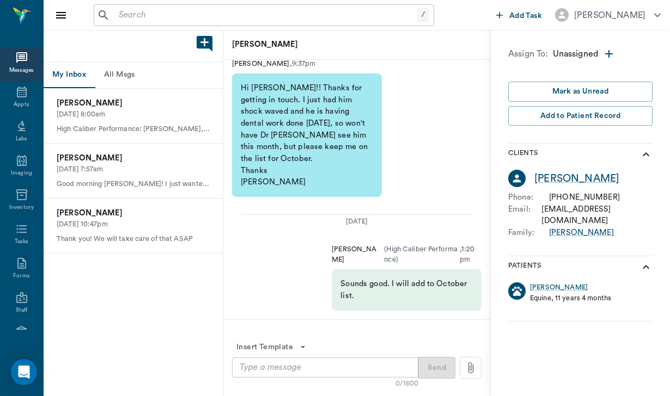
click at [248, 364] on textarea at bounding box center [325, 368] width 171 height 13
paste textarea "Good afternoon [PERSON_NAME], [PERSON_NAME] would like to know if you would lik…"
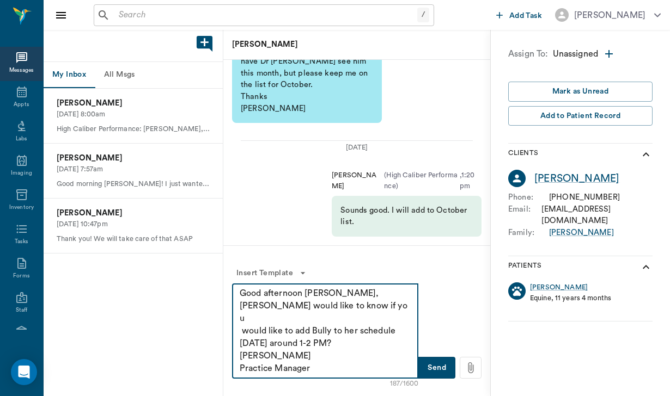
click at [335, 294] on textarea "Good afternoon [PERSON_NAME], [PERSON_NAME] would like to know if you would lik…" at bounding box center [325, 332] width 171 height 88
click at [331, 318] on textarea "Good afternoon [PERSON_NAME], [PERSON_NAME] would like to know if you would lik…" at bounding box center [325, 332] width 171 height 88
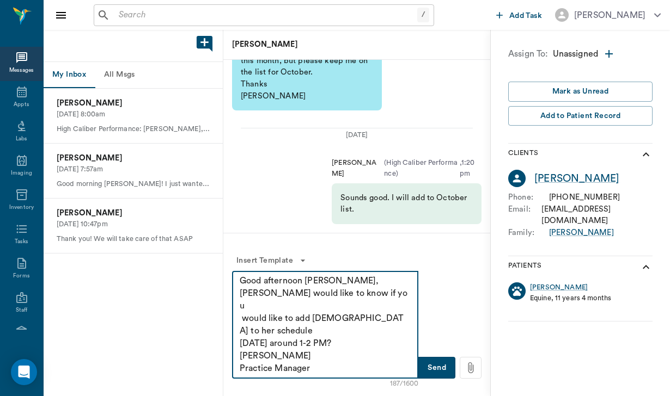
click at [377, 305] on textarea "Good afternoon [PERSON_NAME], [PERSON_NAME] would like to know if you would lik…" at bounding box center [325, 325] width 171 height 100
type textarea "Good afternoon [PERSON_NAME], [PERSON_NAME] would like to know if you would lik…"
click at [442, 368] on button "Send" at bounding box center [436, 368] width 37 height 22
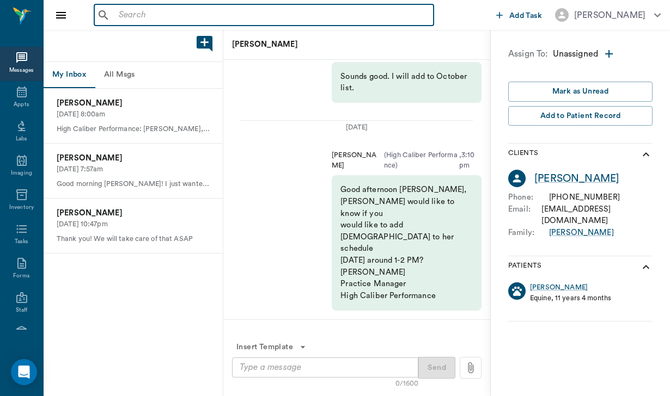
click at [130, 14] on input "text" at bounding box center [271, 15] width 315 height 15
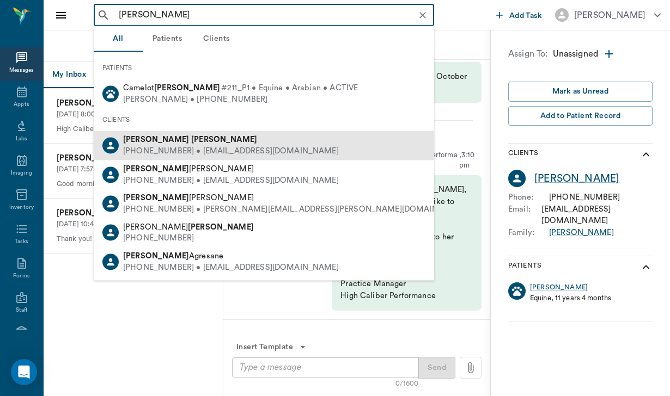
click at [191, 140] on b "[PERSON_NAME]" at bounding box center [224, 140] width 66 height 8
type input "[PERSON_NAME]"
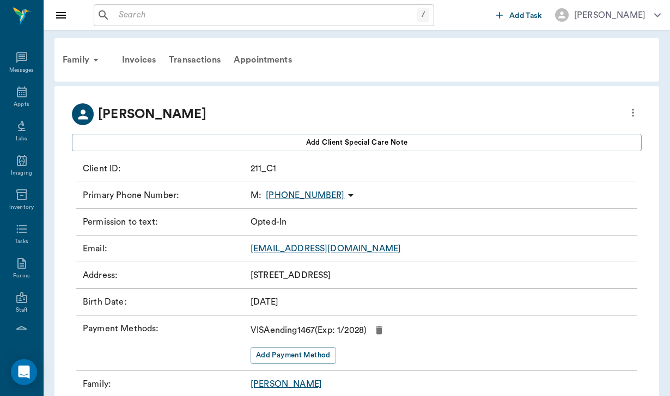
click at [344, 195] on icon at bounding box center [350, 195] width 13 height 13
click at [309, 215] on span "Send SMS Message" at bounding box center [282, 216] width 91 height 11
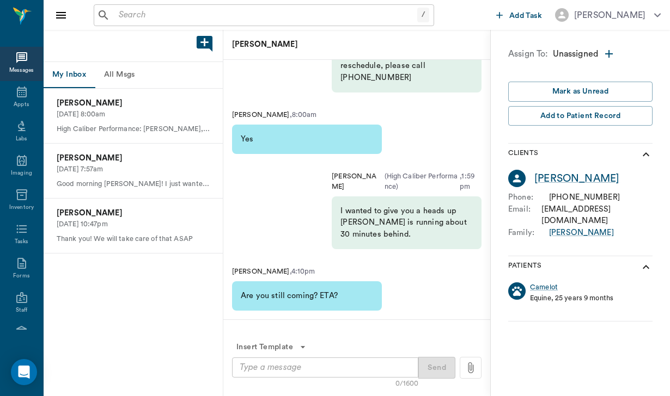
click at [255, 367] on textarea at bounding box center [325, 368] width 171 height 13
paste textarea "Good afternoon [PERSON_NAME], [PERSON_NAME] would like to know if you would lik…"
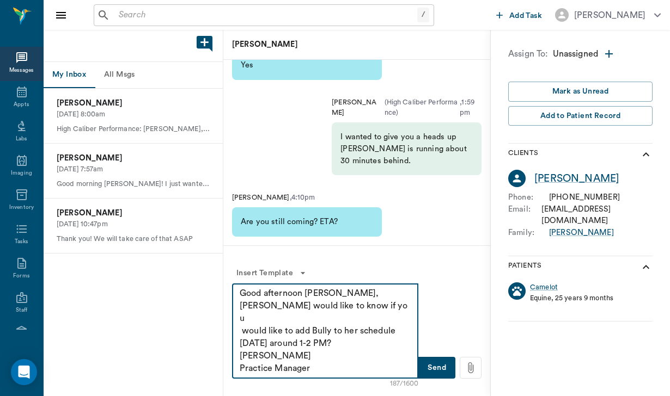
click at [334, 293] on textarea "Good afternoon [PERSON_NAME], [PERSON_NAME] would like to know if you would lik…" at bounding box center [325, 332] width 171 height 88
click at [332, 319] on textarea "Good afternoon [PERSON_NAME], [PERSON_NAME] would like to know if you would lik…" at bounding box center [325, 332] width 171 height 88
type textarea "Good afternoon [PERSON_NAME], [PERSON_NAME] would like to know if you would lik…"
click at [438, 366] on button "Send" at bounding box center [436, 368] width 37 height 22
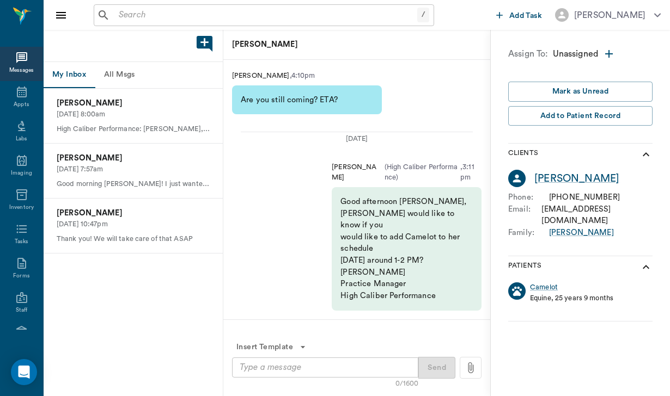
click at [130, 13] on input "text" at bounding box center [265, 15] width 303 height 15
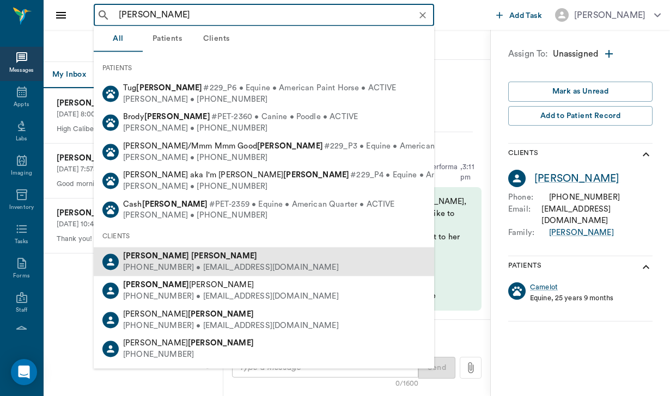
click at [191, 252] on b "[PERSON_NAME]" at bounding box center [224, 256] width 66 height 8
type input "[PERSON_NAME]"
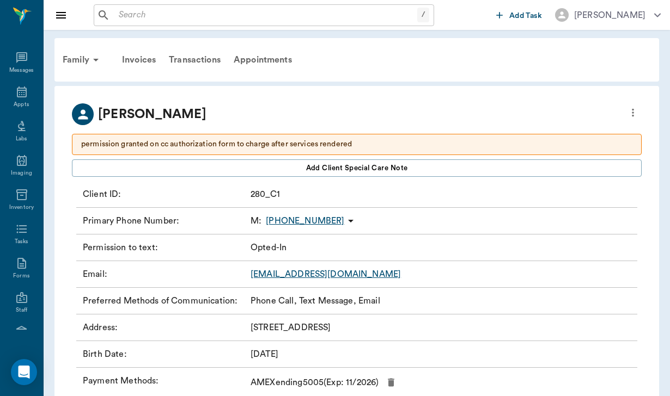
click at [344, 217] on icon at bounding box center [350, 221] width 13 height 13
click at [290, 238] on span "Send SMS Message" at bounding box center [280, 242] width 91 height 11
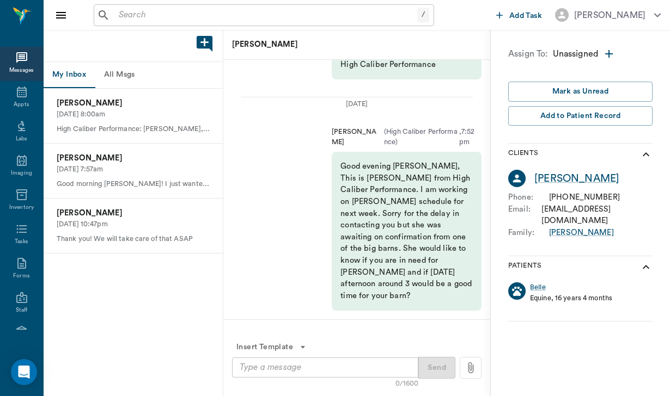
click at [254, 369] on textarea at bounding box center [325, 368] width 171 height 13
paste textarea "Good afternoon [PERSON_NAME], [PERSON_NAME] would like to know if you would lik…"
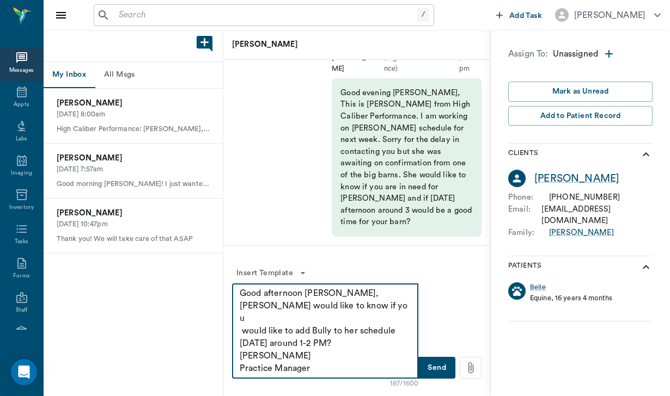
click at [333, 295] on textarea "Good afternoon [PERSON_NAME], [PERSON_NAME] would like to know if you would lik…" at bounding box center [325, 332] width 171 height 88
click at [334, 294] on textarea "Good afternoon [PERSON_NAME], [PERSON_NAME] would like to know if you would lik…" at bounding box center [325, 332] width 171 height 88
click at [332, 319] on textarea "Good afternoon [PERSON_NAME], [PERSON_NAME] would like to know if you would lik…" at bounding box center [325, 332] width 171 height 88
type textarea "Good afternoon [PERSON_NAME], [PERSON_NAME] would like to know if you would lik…"
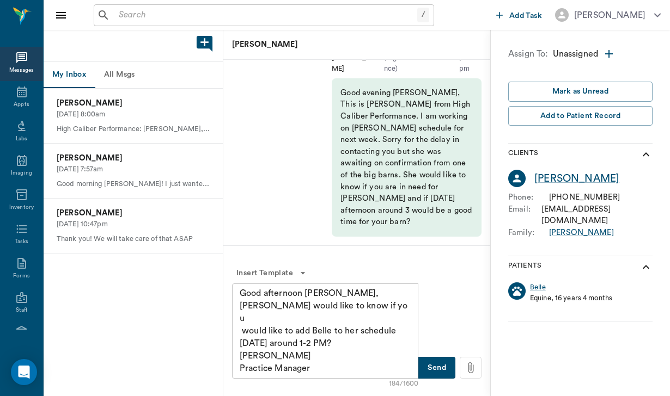
click at [439, 367] on button "Send" at bounding box center [436, 368] width 37 height 22
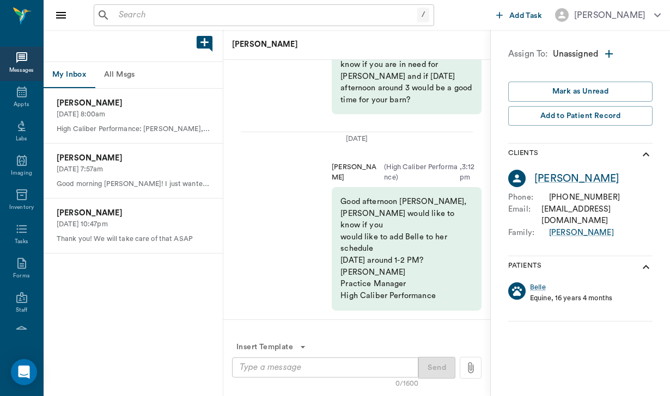
click at [140, 20] on input "text" at bounding box center [265, 15] width 303 height 15
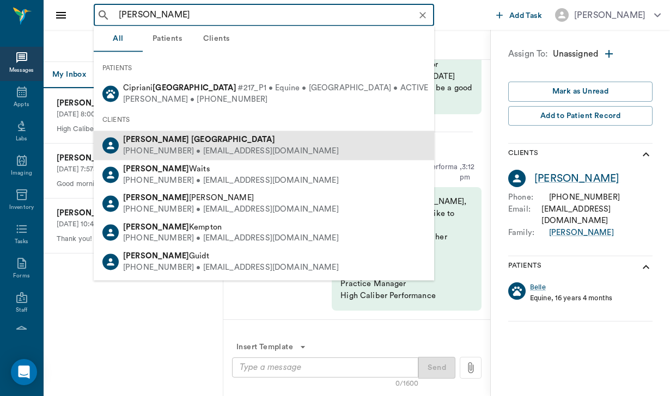
click at [149, 148] on div "[PHONE_NUMBER] • [EMAIL_ADDRESS][DOMAIN_NAME]" at bounding box center [231, 151] width 216 height 11
type input "[PERSON_NAME]"
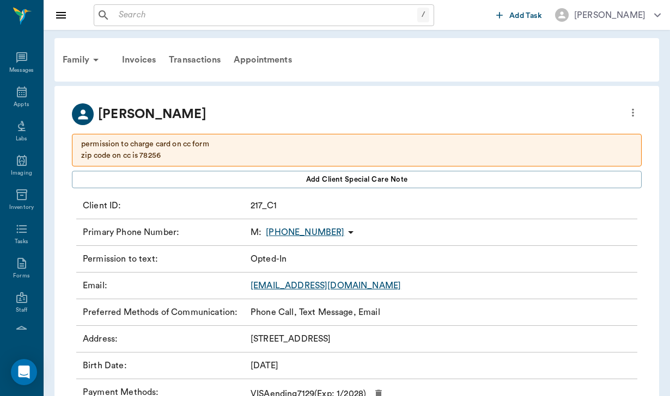
click at [344, 233] on icon at bounding box center [350, 232] width 13 height 13
click at [298, 257] on span "Send SMS Message" at bounding box center [283, 253] width 91 height 11
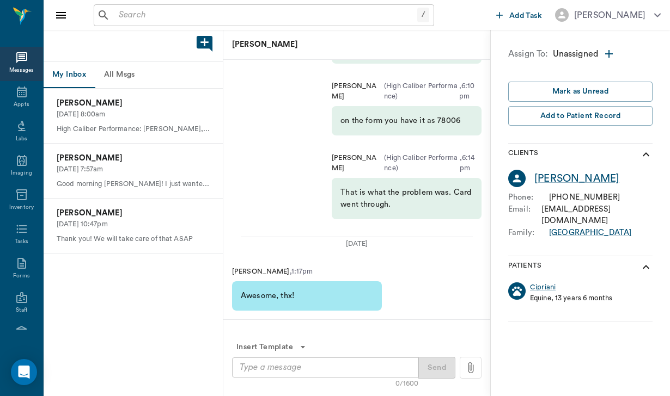
click at [252, 367] on textarea at bounding box center [325, 368] width 171 height 13
paste textarea "Good afternoon [PERSON_NAME], [PERSON_NAME] would like to know if you would lik…"
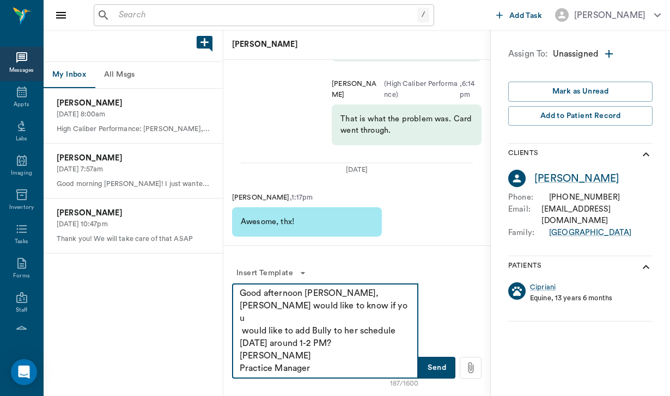
click at [333, 294] on textarea "Good afternoon [PERSON_NAME], [PERSON_NAME] would like to know if you would lik…" at bounding box center [325, 332] width 171 height 88
click at [330, 320] on textarea "Good afternoon [PERSON_NAME], [PERSON_NAME] would like to know if you would lik…" at bounding box center [325, 332] width 171 height 88
type textarea "Good afternoon [PERSON_NAME], [PERSON_NAME] would like to know if you would lik…"
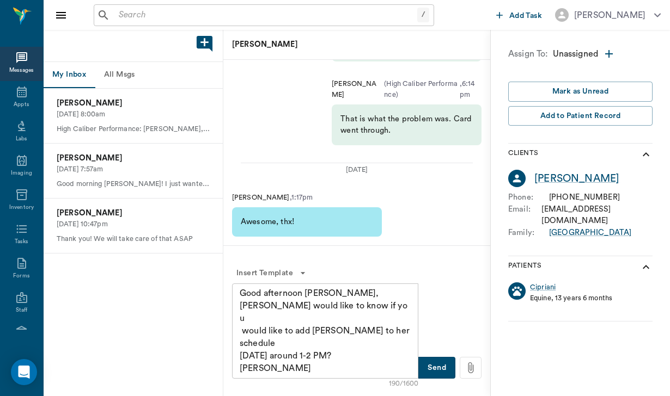
click at [435, 367] on button "Send" at bounding box center [436, 368] width 37 height 22
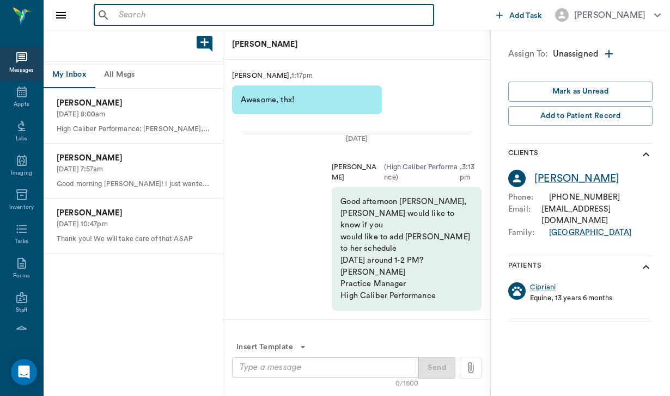
click at [127, 11] on input "text" at bounding box center [271, 15] width 315 height 15
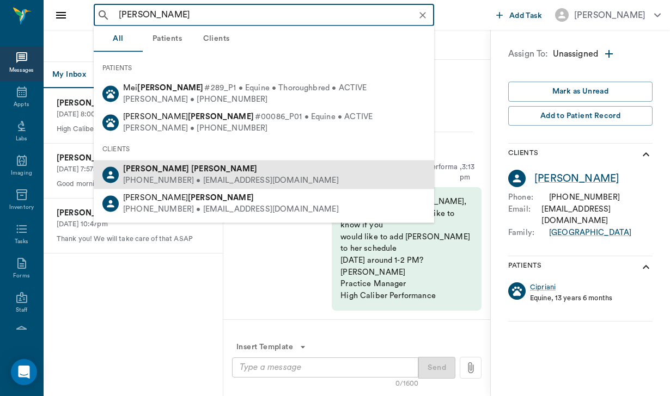
click at [171, 181] on div "[PHONE_NUMBER] • [EMAIL_ADDRESS][DOMAIN_NAME]" at bounding box center [231, 180] width 216 height 11
type input "[PERSON_NAME]"
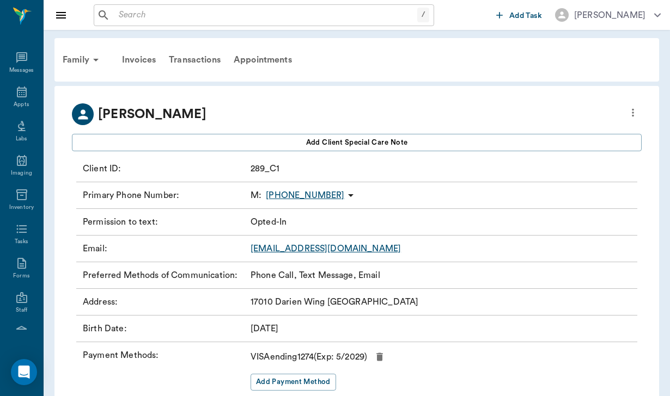
click at [348, 194] on icon at bounding box center [350, 195] width 5 height 3
click at [314, 216] on span "Send SMS Message" at bounding box center [281, 216] width 91 height 11
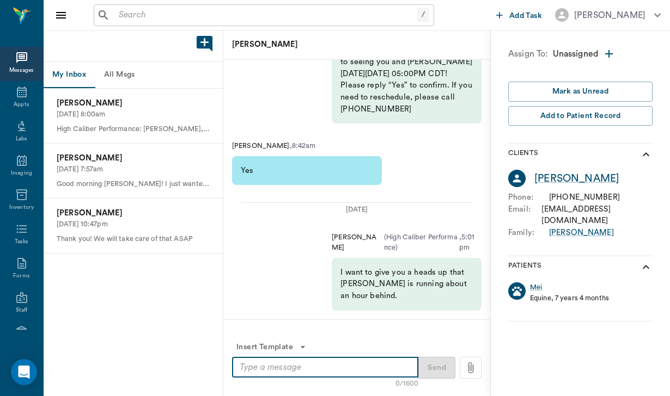
click at [283, 364] on textarea at bounding box center [325, 368] width 171 height 13
paste textarea "Good afternoon [PERSON_NAME], [PERSON_NAME] would like to know if you would lik…"
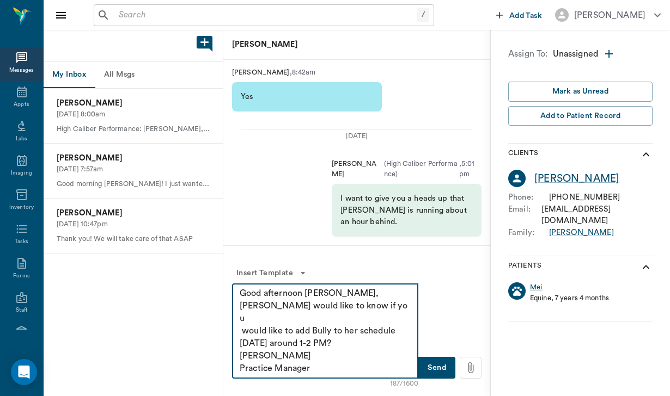
click at [334, 295] on textarea "Good afternoon [PERSON_NAME], [PERSON_NAME] would like to know if you would lik…" at bounding box center [325, 332] width 171 height 88
click at [332, 320] on textarea "Good afternoon [PERSON_NAME], [PERSON_NAME] would like to know if you would lik…" at bounding box center [325, 332] width 171 height 88
click at [271, 331] on textarea "Good afternoon [PERSON_NAME], [PERSON_NAME] would like to know if you would lik…" at bounding box center [325, 332] width 171 height 88
click at [334, 331] on textarea "Good afternoon [PERSON_NAME], [PERSON_NAME] would like to know if you would lik…" at bounding box center [325, 332] width 171 height 88
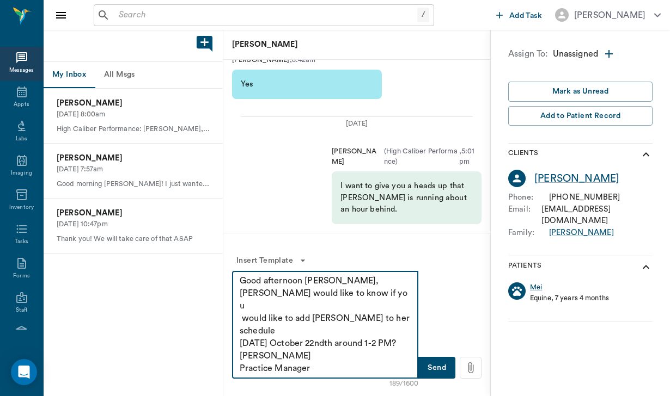
click at [352, 319] on textarea "Good afternoon [PERSON_NAME], [PERSON_NAME] would like to know if you would lik…" at bounding box center [325, 325] width 171 height 100
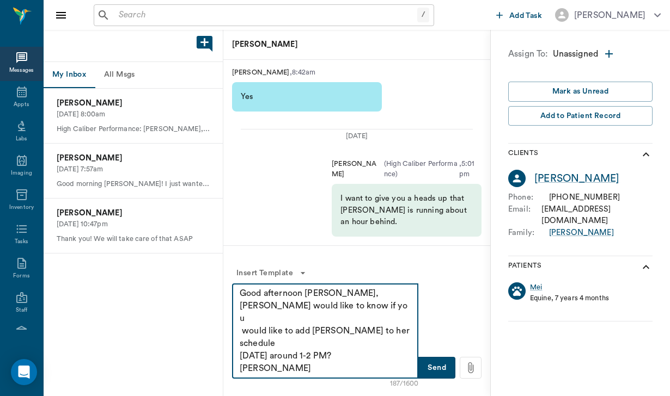
drag, startPoint x: 402, startPoint y: 331, endPoint x: 346, endPoint y: 333, distance: 55.6
click at [346, 333] on textarea "Good afternoon [PERSON_NAME], [PERSON_NAME] would like to know if you would lik…" at bounding box center [325, 332] width 171 height 88
drag, startPoint x: 241, startPoint y: 291, endPoint x: 384, endPoint y: 366, distance: 161.5
click at [384, 366] on textarea "Good afternoon [PERSON_NAME], [PERSON_NAME] would like to know if you would lik…" at bounding box center [325, 332] width 171 height 88
type textarea "Good afternoon [PERSON_NAME], [PERSON_NAME] would like to know if you would lik…"
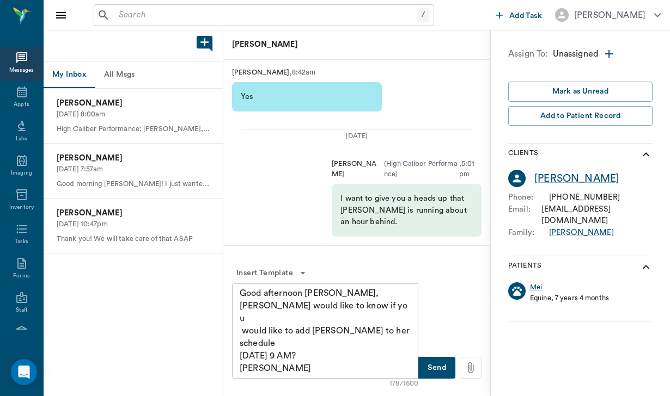
click at [436, 368] on button "Send" at bounding box center [436, 368] width 37 height 22
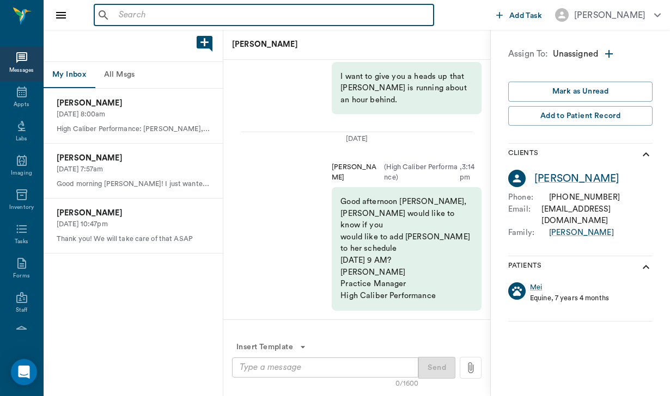
click at [128, 8] on input "text" at bounding box center [271, 15] width 315 height 15
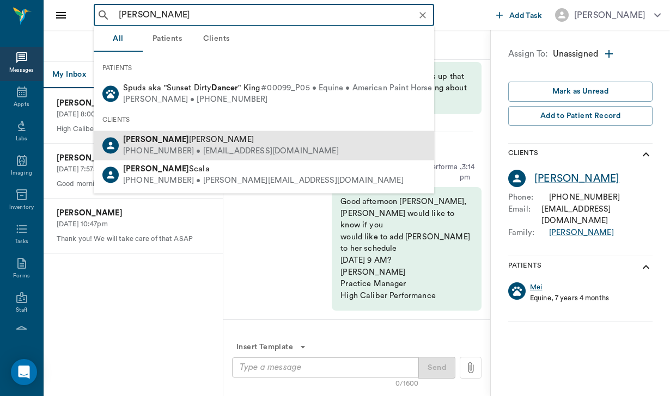
click at [157, 138] on span "[PERSON_NAME]" at bounding box center [188, 140] width 131 height 8
type input "[PERSON_NAME]"
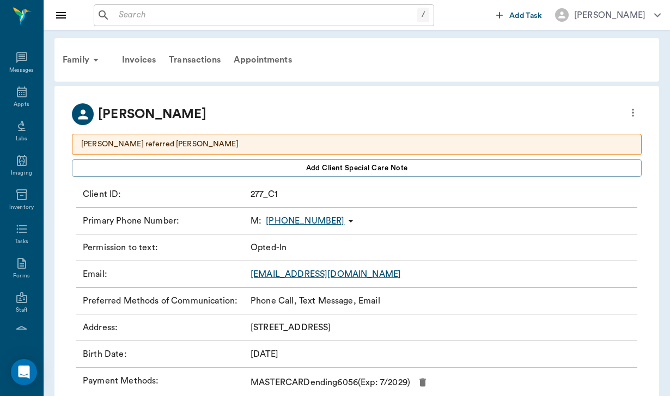
click at [344, 217] on icon at bounding box center [350, 221] width 13 height 13
click at [285, 250] on li "Send SMS Message" at bounding box center [283, 243] width 109 height 20
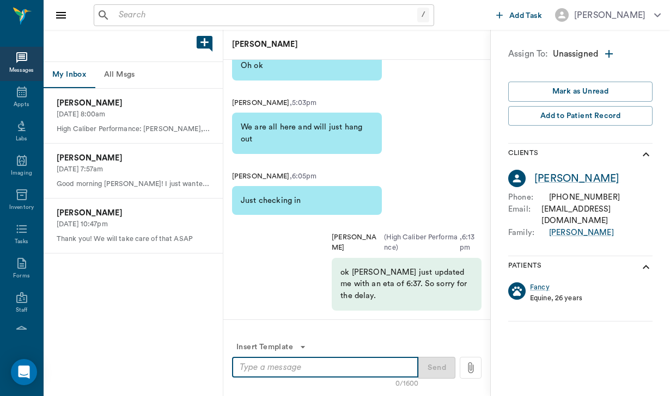
click at [245, 366] on textarea at bounding box center [325, 368] width 171 height 13
paste textarea "Good afternoon [PERSON_NAME], [PERSON_NAME] would like to know if you would lik…"
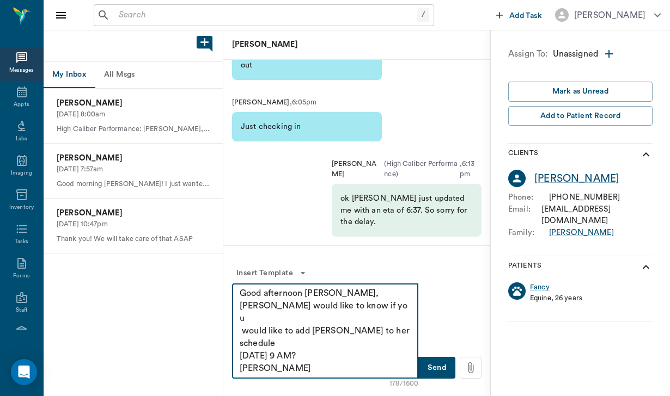
click at [335, 293] on textarea "Good afternoon [PERSON_NAME], [PERSON_NAME] would like to know if you would lik…" at bounding box center [325, 332] width 171 height 88
click at [328, 320] on textarea "Good afternoon [PERSON_NAME], [PERSON_NAME] would like to know if you would lik…" at bounding box center [325, 332] width 171 height 88
type textarea "Good afternoon [PERSON_NAME], [PERSON_NAME] would like to know if you would lik…"
click at [442, 370] on button "Send" at bounding box center [436, 368] width 37 height 22
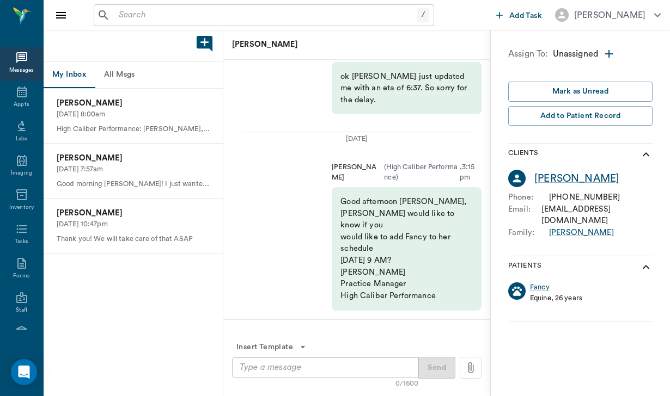
click at [122, 14] on input "text" at bounding box center [265, 15] width 303 height 15
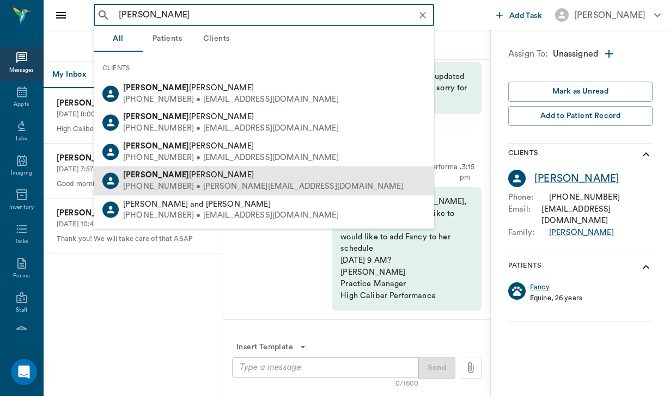
click at [164, 167] on div "[PERSON_NAME] [PHONE_NUMBER] • [PERSON_NAME][EMAIL_ADDRESS][DOMAIN_NAME]" at bounding box center [264, 181] width 340 height 29
type input "[PERSON_NAME]"
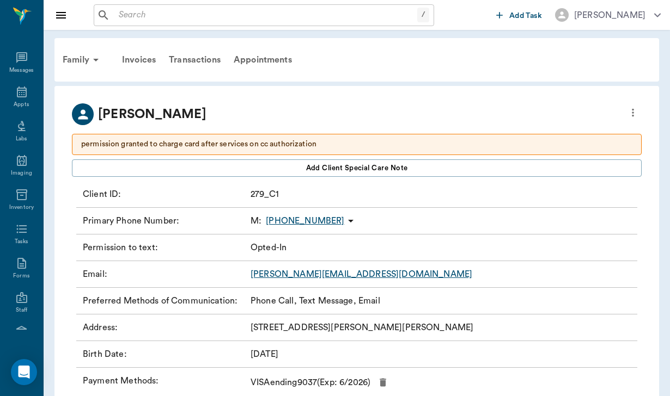
click at [344, 223] on icon at bounding box center [350, 221] width 13 height 13
click at [320, 239] on span "Send SMS Message" at bounding box center [280, 242] width 91 height 11
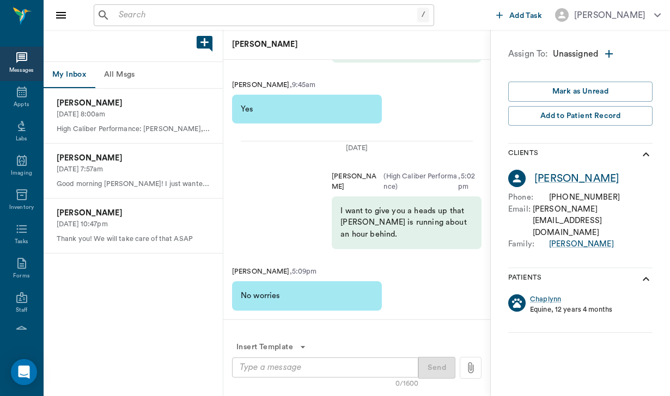
click at [254, 367] on textarea at bounding box center [325, 368] width 171 height 13
paste textarea "Good afternoon [PERSON_NAME], [PERSON_NAME] would like to know if you would lik…"
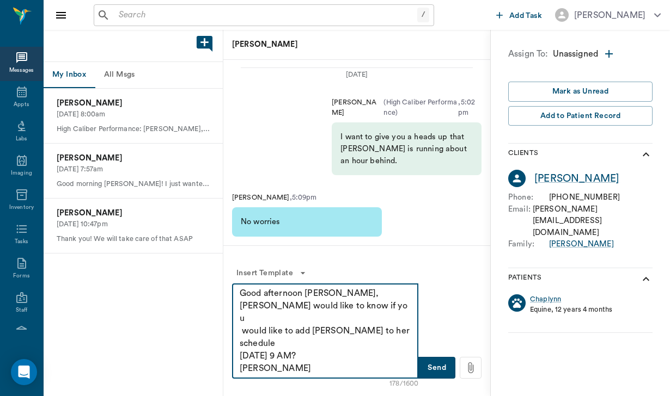
click at [335, 294] on textarea "Good afternoon [PERSON_NAME], [PERSON_NAME] would like to know if you would lik…" at bounding box center [325, 332] width 171 height 88
click at [328, 319] on textarea "Good afternoon [PERSON_NAME], [PERSON_NAME] would like to know if you would lik…" at bounding box center [325, 332] width 171 height 88
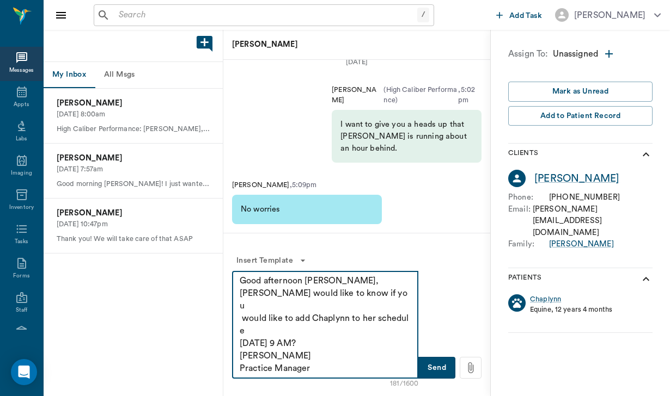
click at [380, 310] on textarea "Good afternoon [PERSON_NAME], [PERSON_NAME] would like to know if you would lik…" at bounding box center [325, 325] width 171 height 100
type textarea "Good afternoon [PERSON_NAME], [PERSON_NAME] would like to know if you would lik…"
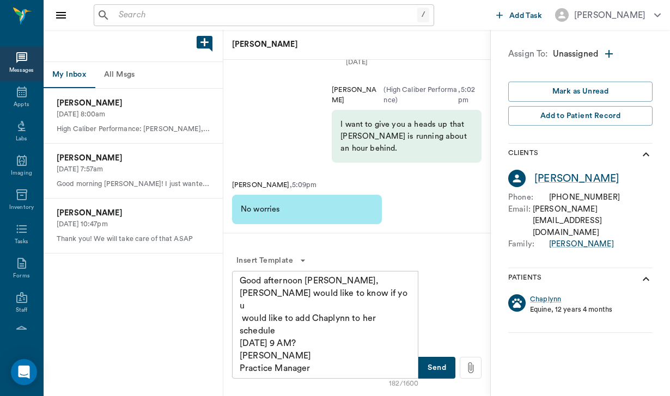
click at [446, 369] on button "Send" at bounding box center [436, 368] width 37 height 22
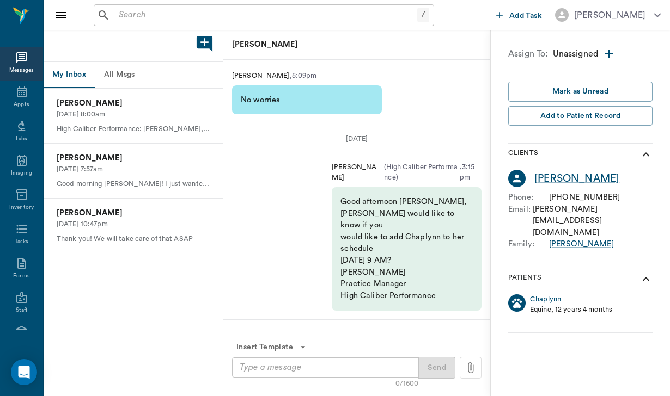
click at [145, 14] on input "text" at bounding box center [265, 15] width 303 height 15
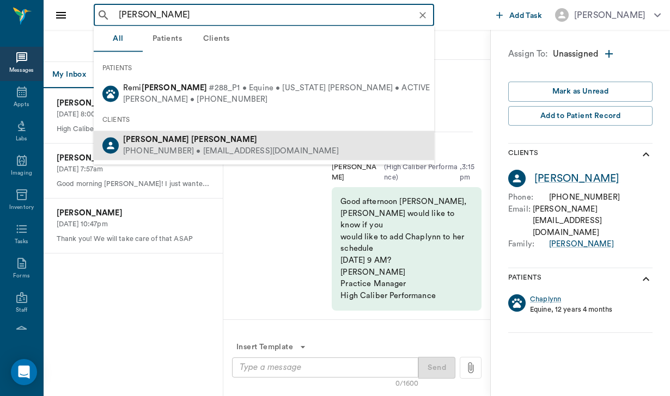
click at [191, 138] on b "[PERSON_NAME]" at bounding box center [224, 140] width 66 height 8
type input "[PERSON_NAME]"
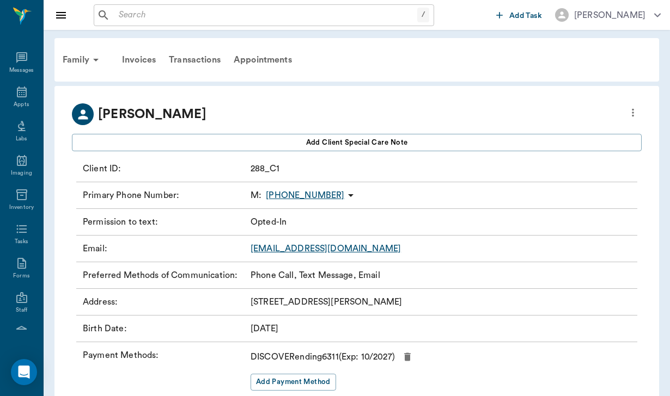
click at [344, 193] on icon at bounding box center [350, 195] width 13 height 13
click at [304, 212] on span "Send SMS Message" at bounding box center [280, 216] width 91 height 11
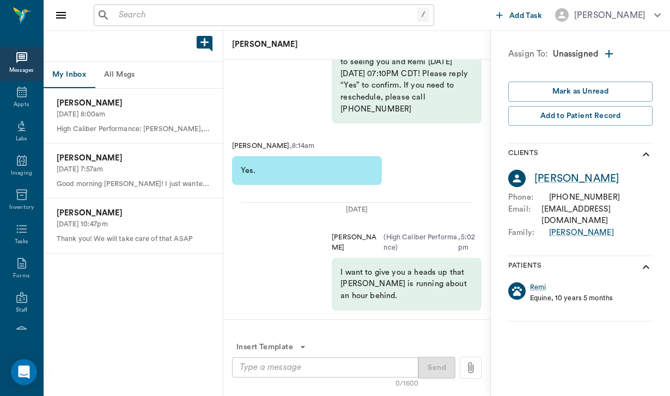
click at [262, 366] on textarea at bounding box center [325, 368] width 171 height 13
paste textarea "Good afternoon [PERSON_NAME], [PERSON_NAME] would like to know if you would lik…"
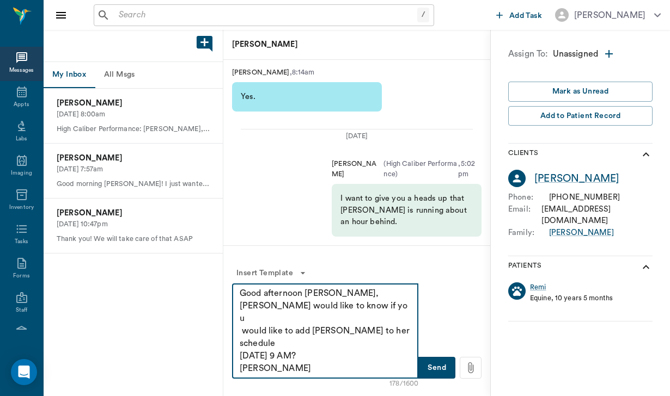
drag, startPoint x: 334, startPoint y: 294, endPoint x: 306, endPoint y: 295, distance: 28.3
click at [306, 295] on textarea "Good afternoon [PERSON_NAME], [PERSON_NAME] would like to know if you would lik…" at bounding box center [325, 332] width 171 height 88
click at [327, 317] on textarea "Good afternoon [PERSON_NAME], [PERSON_NAME] would like to know if you would lik…" at bounding box center [325, 332] width 171 height 88
type textarea "Good afternoon [PERSON_NAME], [PERSON_NAME] would like to know if you would lik…"
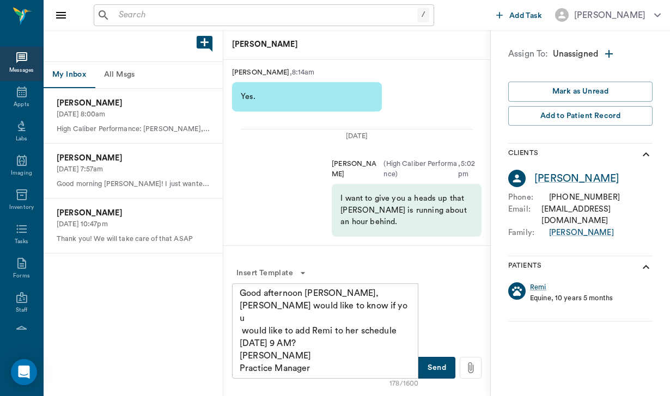
click at [432, 377] on button "Send" at bounding box center [436, 368] width 37 height 22
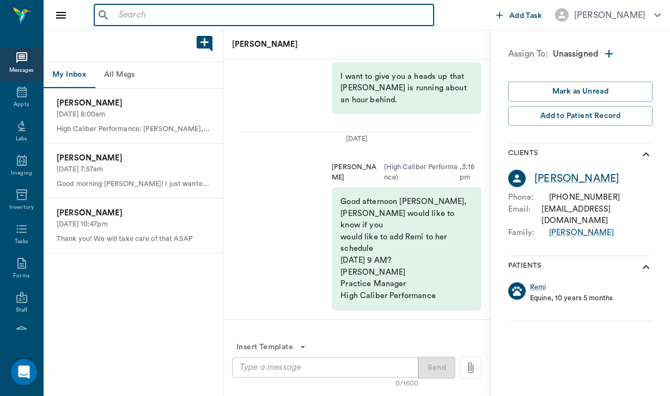
click at [119, 15] on input "text" at bounding box center [271, 15] width 315 height 15
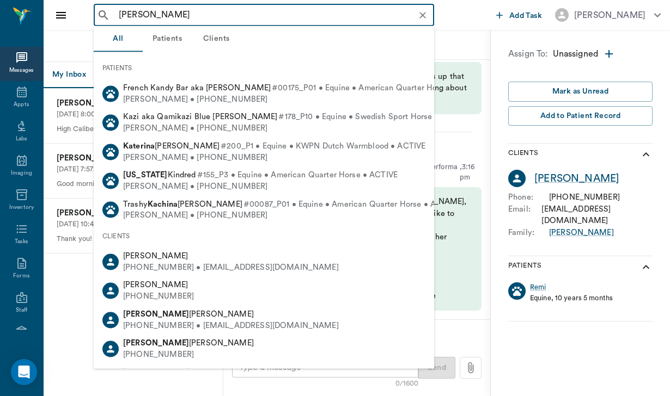
type input "[PERSON_NAME]"
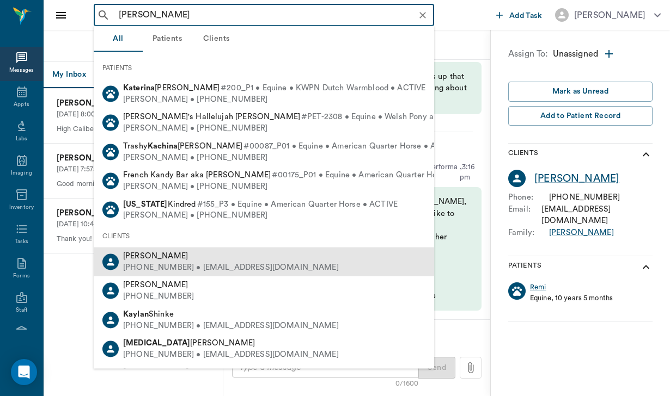
click at [136, 258] on div "[PERSON_NAME]" at bounding box center [231, 256] width 216 height 11
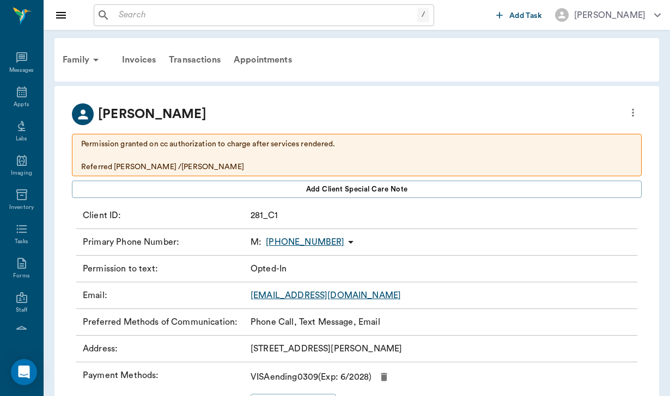
click at [344, 245] on icon at bounding box center [350, 242] width 13 height 13
click at [298, 267] on span "Send SMS Message" at bounding box center [278, 263] width 91 height 11
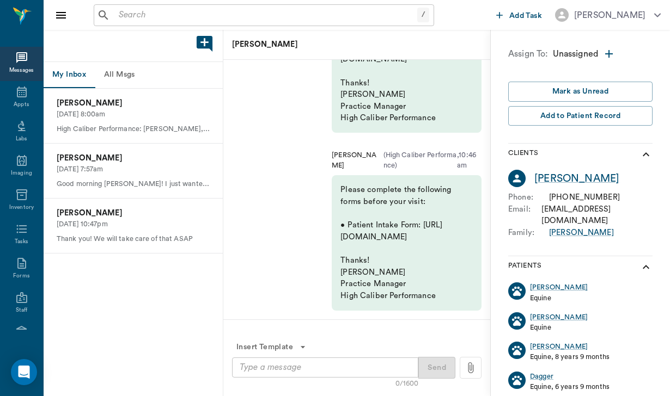
click at [248, 368] on textarea at bounding box center [325, 368] width 171 height 13
paste textarea "Good afternoon [PERSON_NAME], [PERSON_NAME] would like to know if you would lik…"
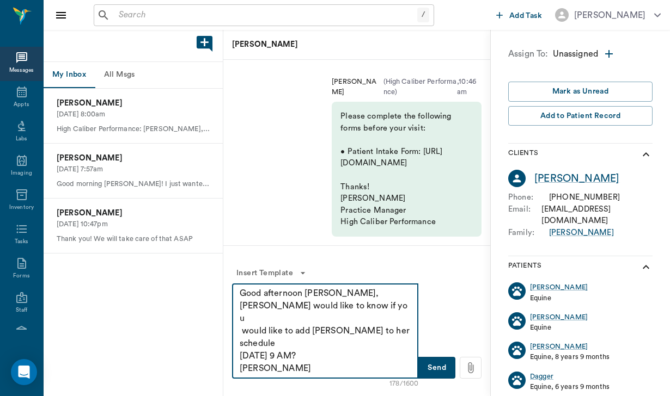
click at [334, 296] on textarea "Good afternoon [PERSON_NAME], [PERSON_NAME] would like to know if you would lik…" at bounding box center [325, 332] width 171 height 88
click at [374, 284] on div "Good afternoon [PERSON_NAME], [PERSON_NAME] would like to know if you would lik…" at bounding box center [325, 331] width 186 height 95
click at [327, 319] on textarea "Good afternoon [PERSON_NAME], [PERSON_NAME] would like to know if you would lik…" at bounding box center [325, 332] width 171 height 88
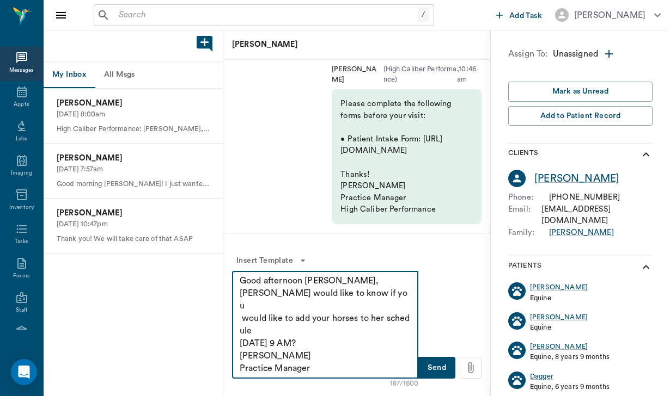
click at [384, 307] on textarea "Good afternoon [PERSON_NAME], [PERSON_NAME] would like to know if you would lik…" at bounding box center [325, 325] width 171 height 100
click at [387, 308] on textarea "Good afternoon [PERSON_NAME], [PERSON_NAME] would like to know if you would lik…" at bounding box center [325, 325] width 171 height 100
drag, startPoint x: 327, startPoint y: 358, endPoint x: 307, endPoint y: 367, distance: 21.5
click at [307, 367] on textarea "Good afternoon [PERSON_NAME], [PERSON_NAME] would like to know if you would lik…" at bounding box center [325, 325] width 171 height 100
drag, startPoint x: 284, startPoint y: 329, endPoint x: 239, endPoint y: 332, distance: 45.8
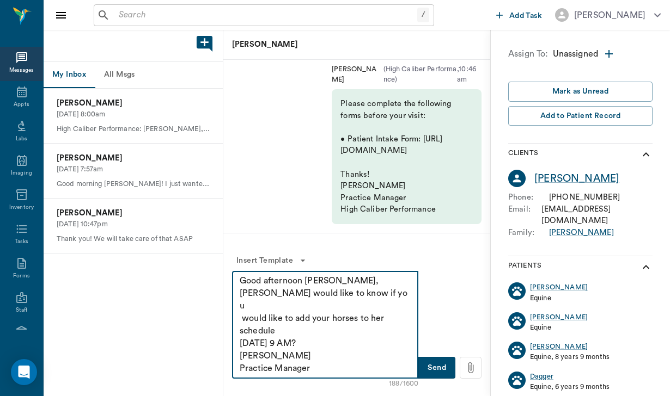
click at [239, 332] on div "Good afternoon [PERSON_NAME], [PERSON_NAME] would like to know if you would lik…" at bounding box center [325, 325] width 186 height 108
click at [285, 331] on textarea "Good afternoon [PERSON_NAME], [PERSON_NAME] would like to know if you would lik…" at bounding box center [325, 325] width 171 height 100
click at [298, 333] on textarea "Good afternoon [PERSON_NAME], [PERSON_NAME] would like to know if you would lik…" at bounding box center [325, 325] width 171 height 100
click at [315, 333] on textarea "Good afternoon [PERSON_NAME], [PERSON_NAME] would like to know if you would lik…" at bounding box center [325, 325] width 171 height 100
drag, startPoint x: 240, startPoint y: 281, endPoint x: 375, endPoint y: 372, distance: 162.4
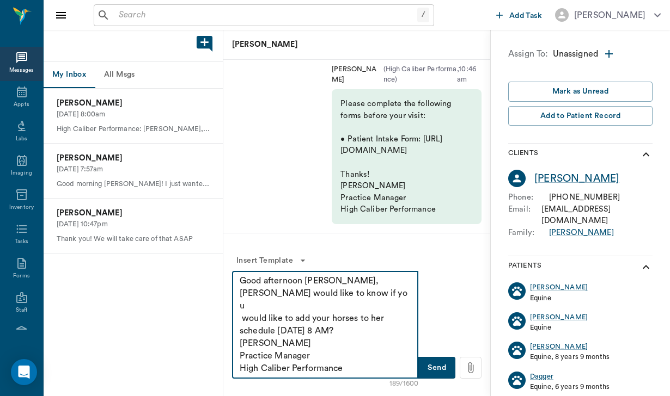
click at [375, 372] on textarea "Good afternoon [PERSON_NAME], [PERSON_NAME] would like to know if you would lik…" at bounding box center [325, 325] width 171 height 100
type textarea "Good afternoon [PERSON_NAME], [PERSON_NAME] would like to know if you would lik…"
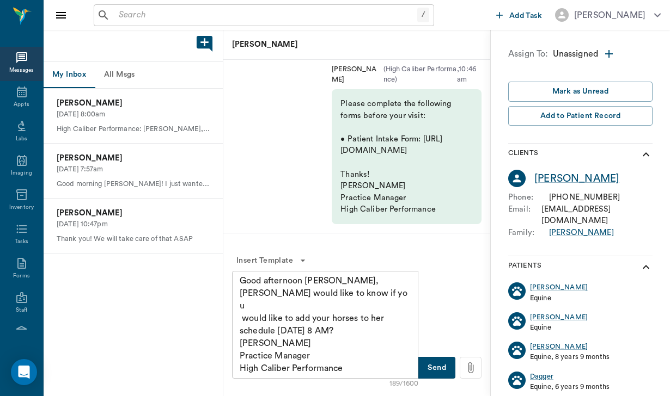
click at [444, 370] on button "Send" at bounding box center [436, 368] width 37 height 22
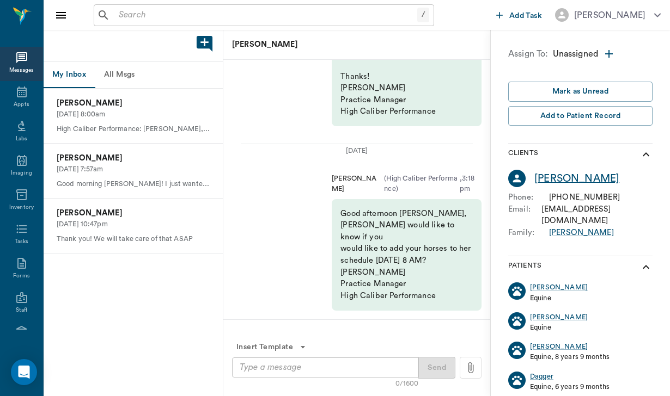
click at [560, 178] on div "[PERSON_NAME]" at bounding box center [576, 179] width 85 height 16
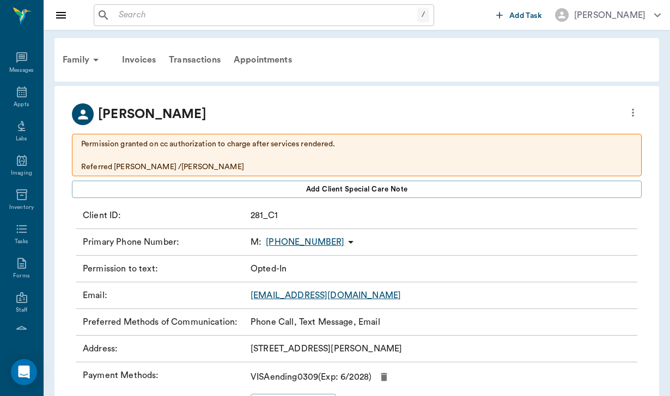
click at [119, 13] on input "text" at bounding box center [265, 15] width 303 height 15
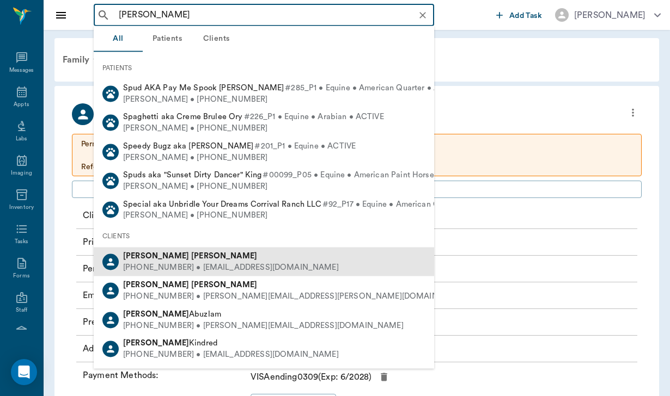
click at [122, 248] on div "[PERSON_NAME] [PHONE_NUMBER] • [EMAIL_ADDRESS][DOMAIN_NAME]" at bounding box center [264, 262] width 340 height 29
type input "[PERSON_NAME]"
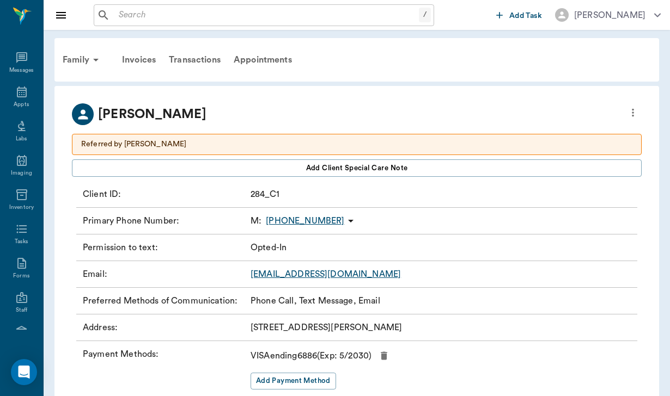
click at [344, 223] on icon at bounding box center [350, 221] width 13 height 13
click at [320, 240] on span "Send SMS Message" at bounding box center [285, 242] width 91 height 11
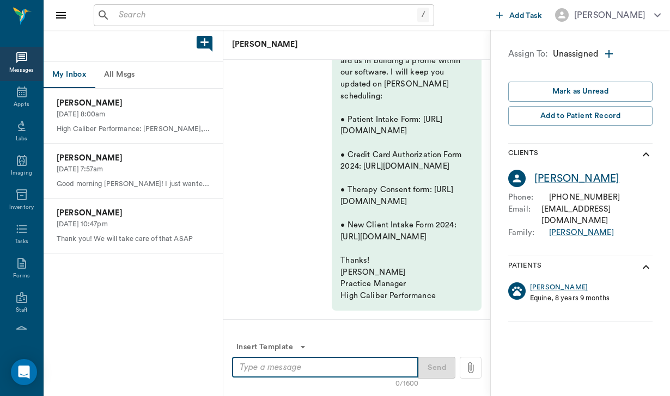
click at [268, 364] on textarea at bounding box center [325, 368] width 171 height 13
paste textarea "Good afternoon [PERSON_NAME], [PERSON_NAME] would like to know if you would lik…"
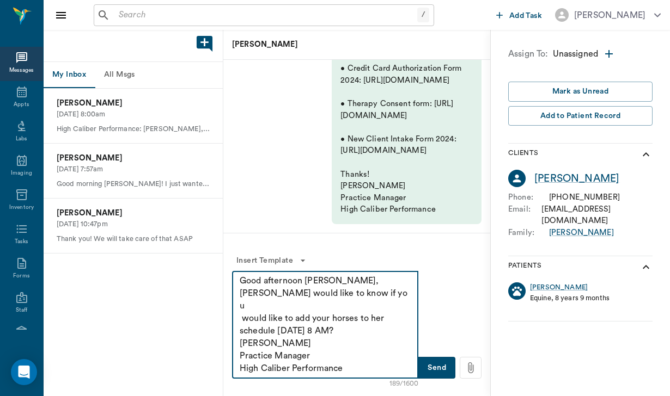
click at [341, 279] on textarea "Good afternoon [PERSON_NAME], [PERSON_NAME] would like to know if you would lik…" at bounding box center [325, 325] width 171 height 100
drag, startPoint x: 358, startPoint y: 308, endPoint x: 315, endPoint y: 304, distance: 43.2
click at [315, 305] on textarea "Good afternoon [PERSON_NAME], [PERSON_NAME] would like to know if you would lik…" at bounding box center [325, 325] width 171 height 100
type textarea "Good afternoon [PERSON_NAME], [PERSON_NAME] would like to know if you would lik…"
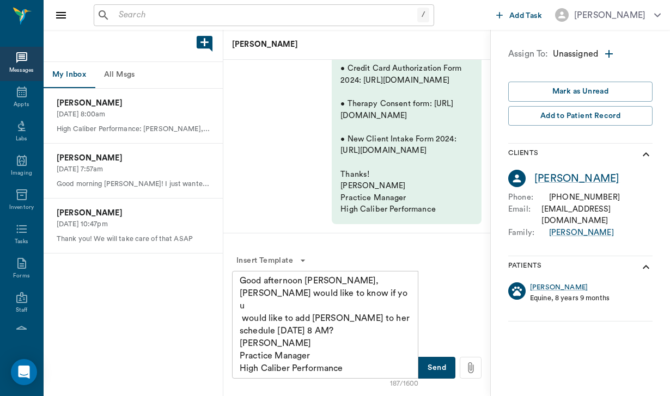
click at [438, 368] on button "Send" at bounding box center [436, 368] width 37 height 22
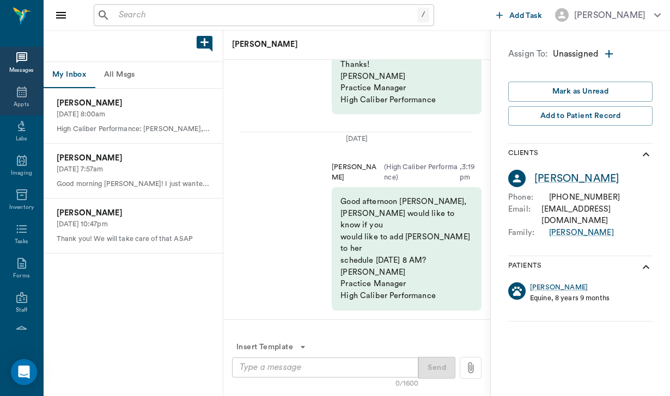
click at [25, 94] on icon at bounding box center [21, 91] width 13 height 13
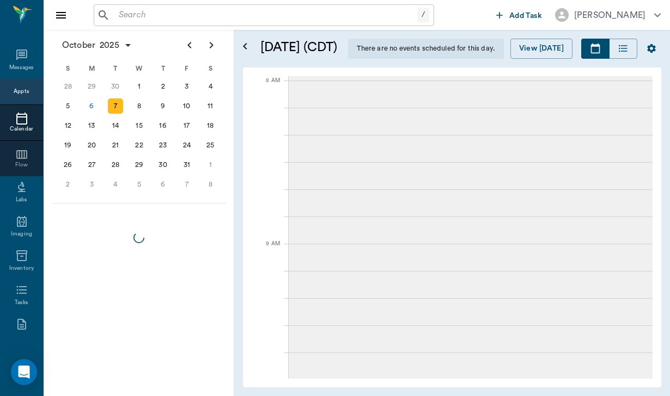
scroll to position [1015, 0]
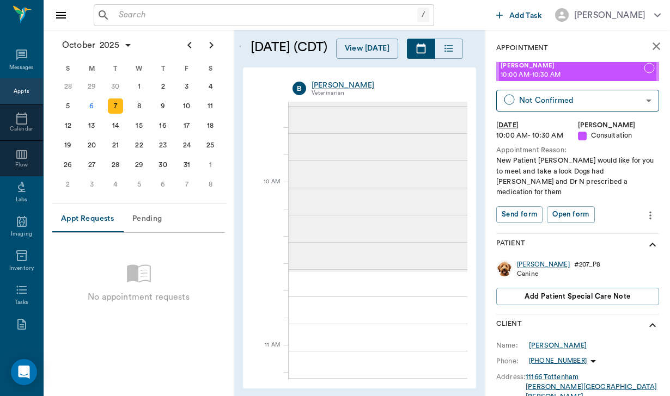
scroll to position [251, 0]
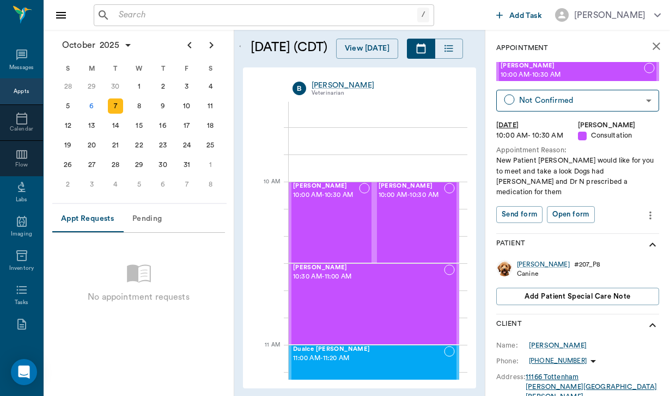
click at [125, 10] on input "text" at bounding box center [265, 15] width 303 height 15
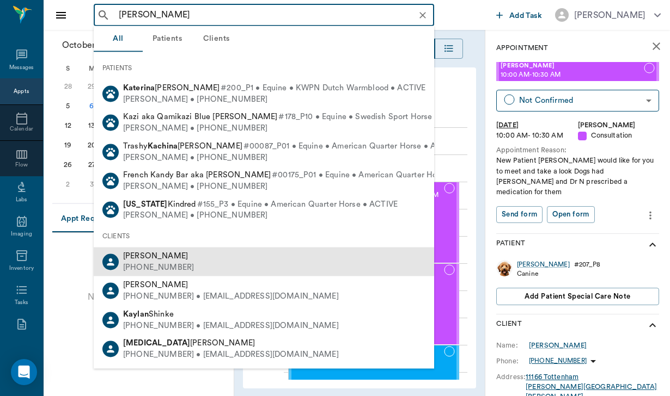
click at [179, 270] on div "Kay Lynn Schultz (210) 314-8617" at bounding box center [264, 262] width 340 height 29
type input "[PERSON_NAME]"
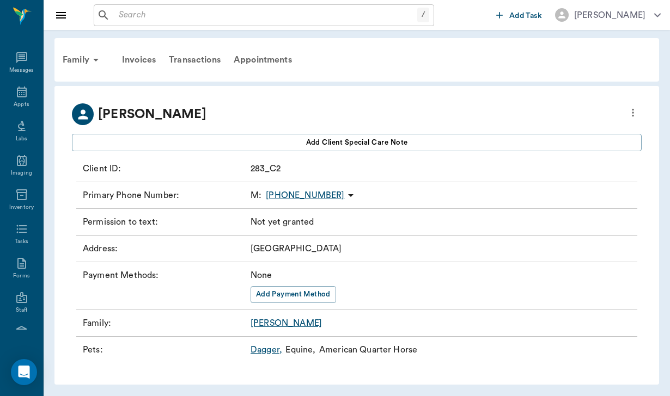
click at [126, 19] on input "text" at bounding box center [265, 15] width 303 height 15
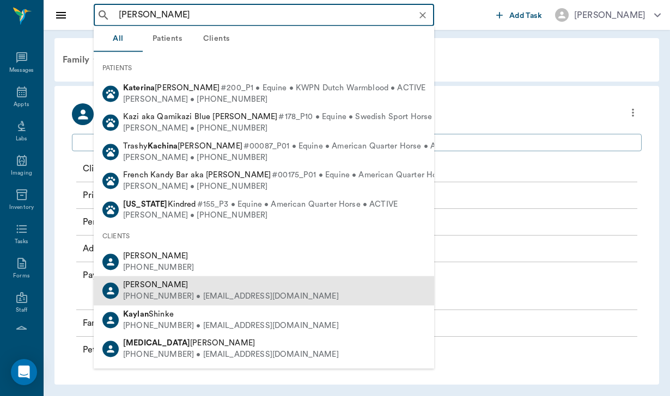
click at [219, 283] on div "[PERSON_NAME]" at bounding box center [231, 285] width 216 height 11
type input "[PERSON_NAME]"
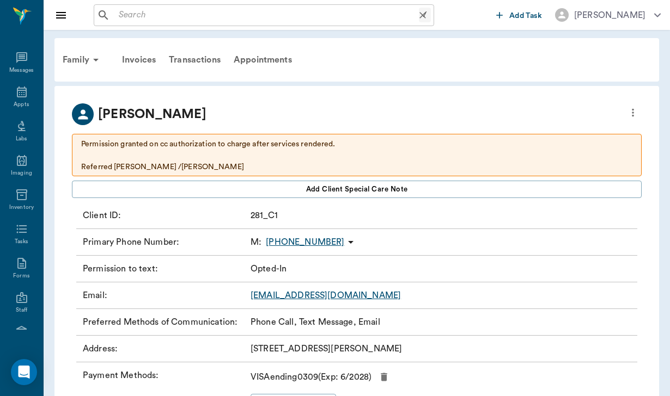
click at [138, 12] on input "text" at bounding box center [266, 15] width 304 height 15
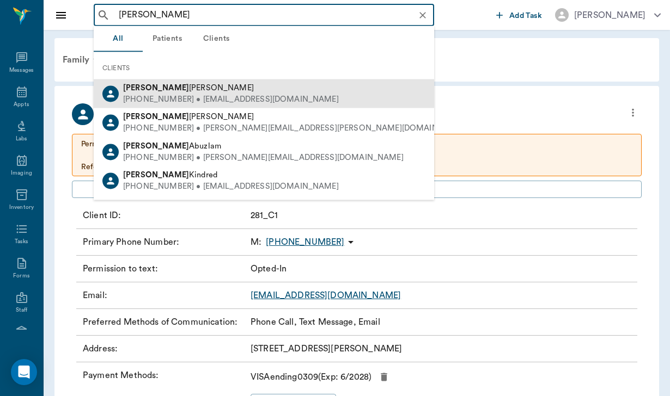
click at [224, 91] on div "Ashley Specht" at bounding box center [231, 88] width 216 height 11
type input "[PERSON_NAME]"
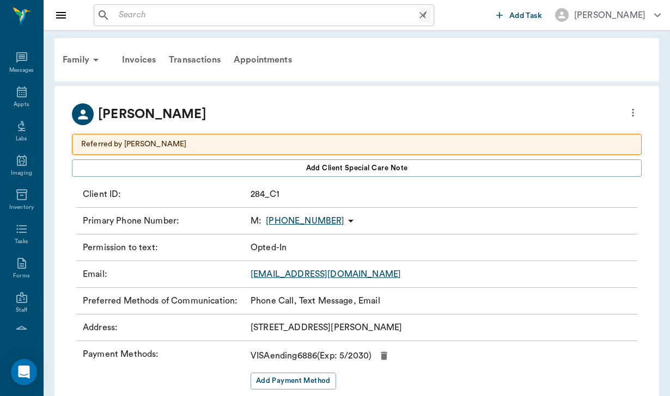
click at [131, 23] on div "/ ​" at bounding box center [264, 15] width 340 height 22
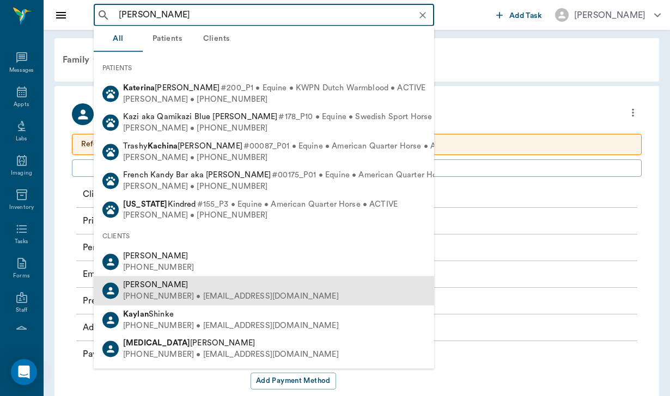
click at [162, 283] on span "[PERSON_NAME]" at bounding box center [155, 285] width 65 height 8
type input "[PERSON_NAME]"
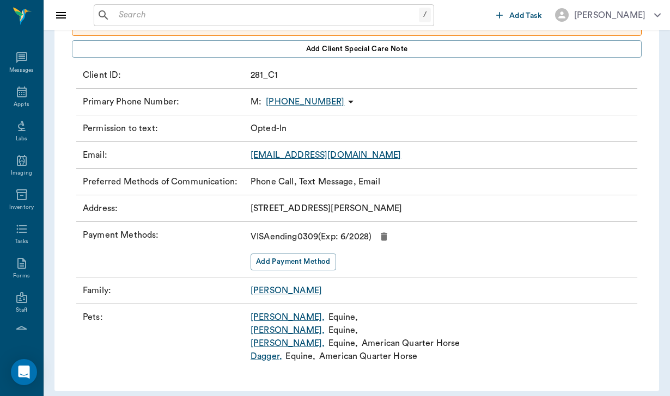
scroll to position [145, 0]
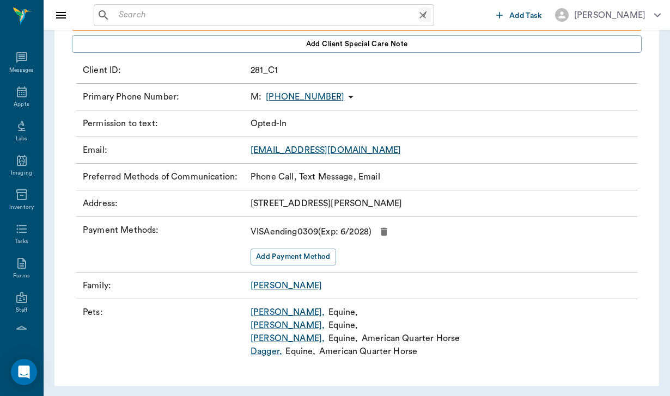
click at [136, 4] on div "/ ​" at bounding box center [264, 15] width 340 height 22
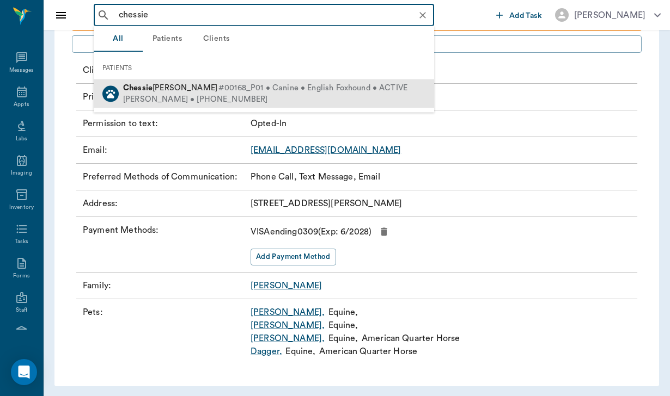
click at [173, 89] on span "Chessie Joyce" at bounding box center [170, 88] width 94 height 8
type input "chessie"
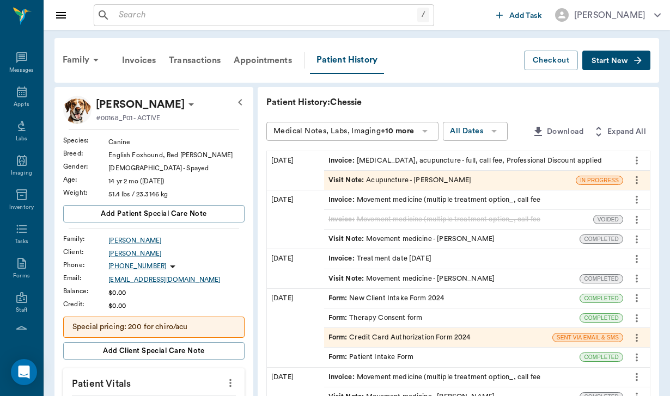
click at [603, 61] on span "Start New" at bounding box center [609, 61] width 36 height 0
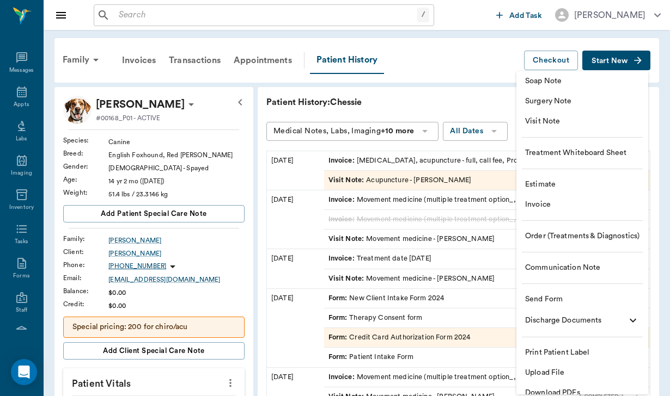
click at [559, 390] on span "Download PDFs" at bounding box center [582, 393] width 114 height 11
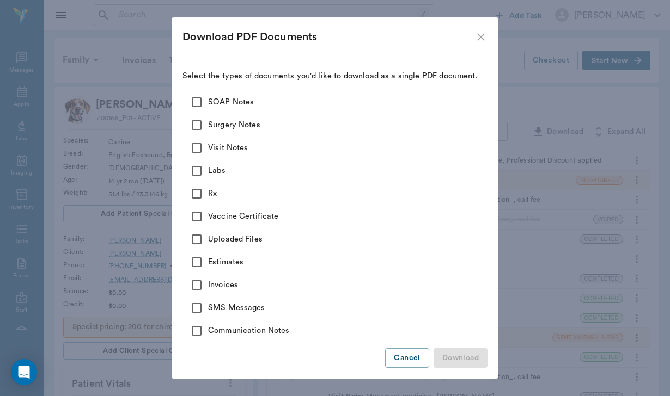
scroll to position [3, 0]
click at [418, 353] on button "Cancel" at bounding box center [407, 359] width 44 height 20
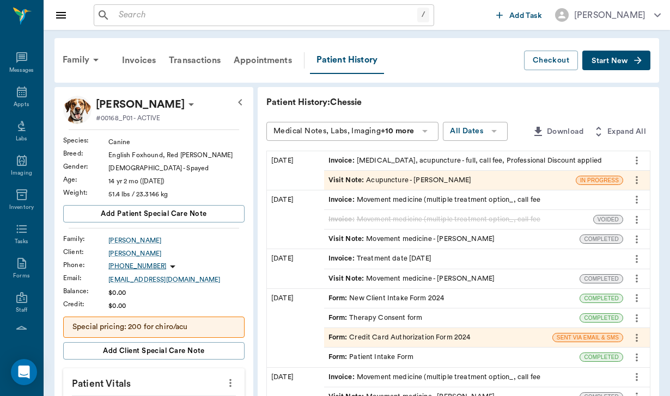
click at [619, 61] on span "Start New" at bounding box center [609, 61] width 36 height 0
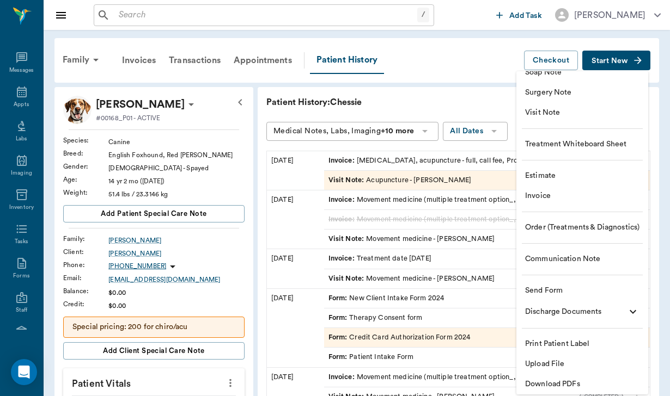
scroll to position [9, 0]
click at [564, 363] on span "Upload File" at bounding box center [582, 364] width 114 height 11
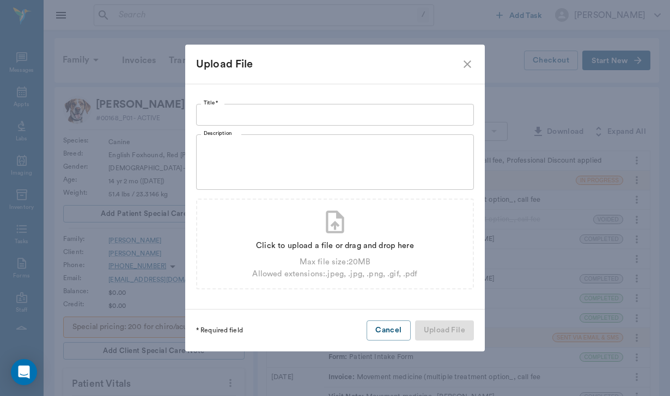
click at [356, 107] on input "Title *" at bounding box center [335, 115] width 278 height 22
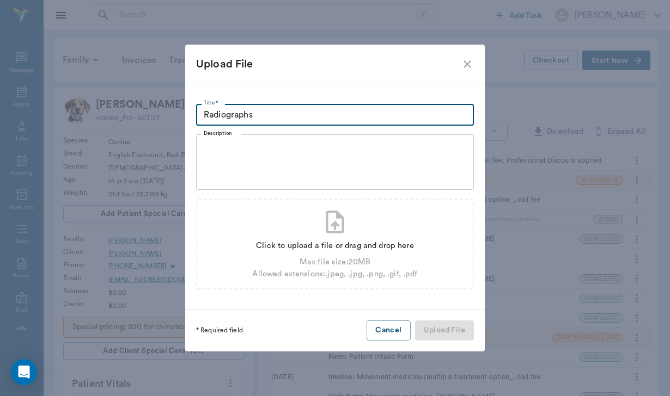
type input "Radiographs"
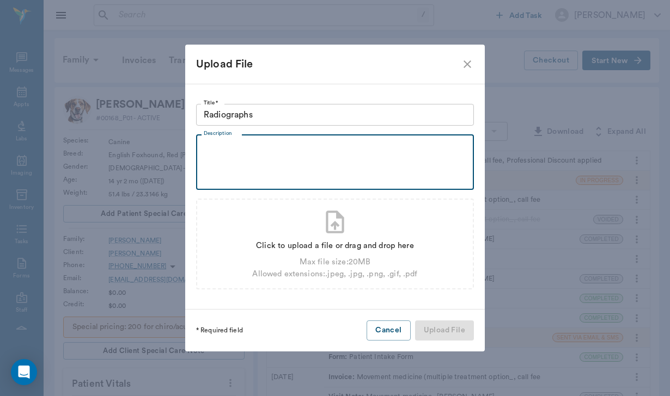
click at [269, 149] on textarea "Description" at bounding box center [335, 163] width 262 height 38
type textarea "C"
type textarea "Radiographs for Chessie"
click at [333, 230] on icon at bounding box center [334, 222] width 27 height 27
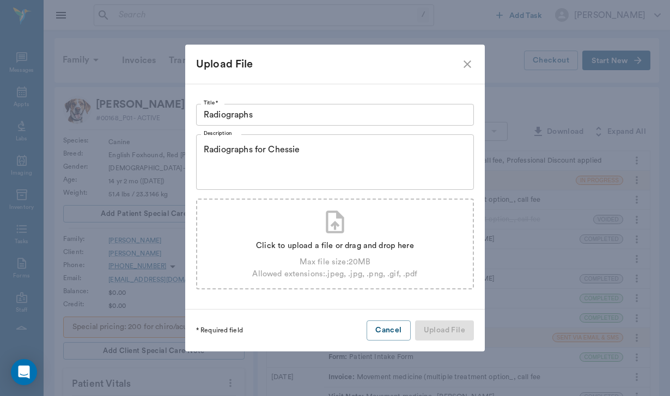
click at [341, 230] on icon at bounding box center [334, 222] width 27 height 27
click at [535, 265] on div "Upload File Title * Radiographs Title * Description Radiographs for Chessie x D…" at bounding box center [335, 198] width 670 height 396
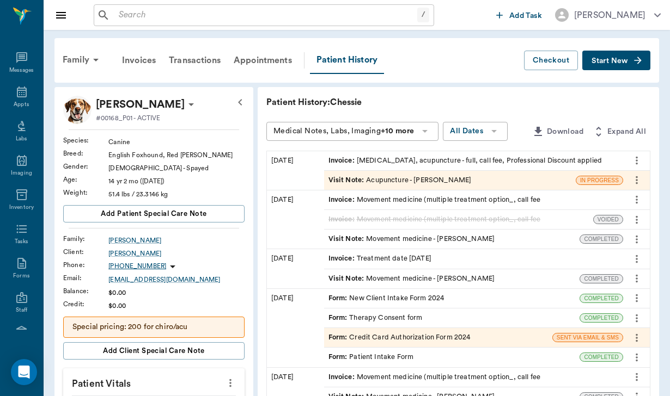
click at [598, 61] on span "Start New" at bounding box center [609, 61] width 36 height 0
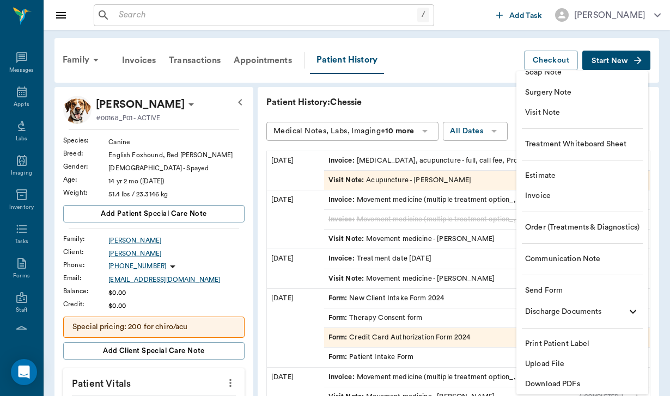
click at [560, 361] on span "Upload File" at bounding box center [582, 364] width 114 height 11
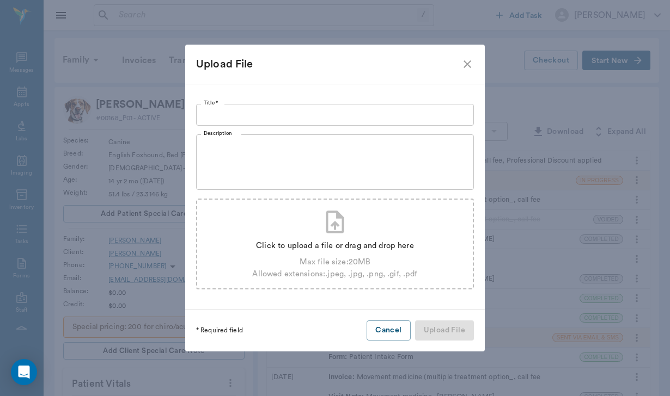
click at [352, 224] on div "Click to upload a file or drag and drop here Max file size: 20 MB Allowed exten…" at bounding box center [335, 244] width 278 height 91
click at [422, 326] on div "* Required field Cancel Upload File" at bounding box center [335, 331] width 300 height 42
click at [391, 327] on button "Cancel" at bounding box center [389, 331] width 44 height 20
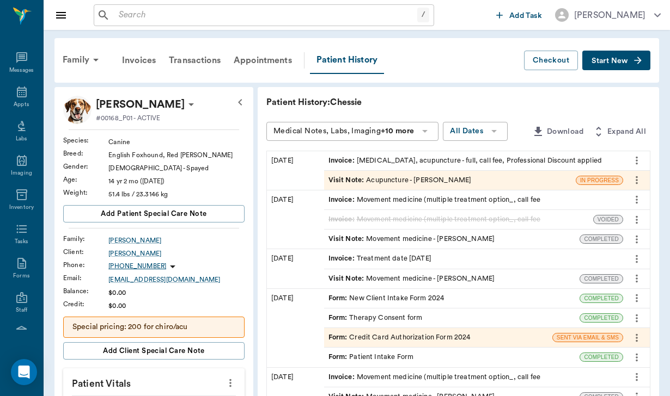
click at [606, 61] on span "Start New" at bounding box center [609, 61] width 36 height 0
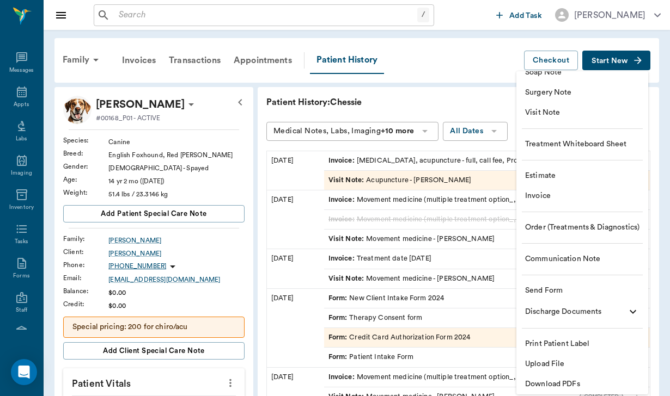
click at [585, 365] on span "Upload File" at bounding box center [582, 364] width 114 height 11
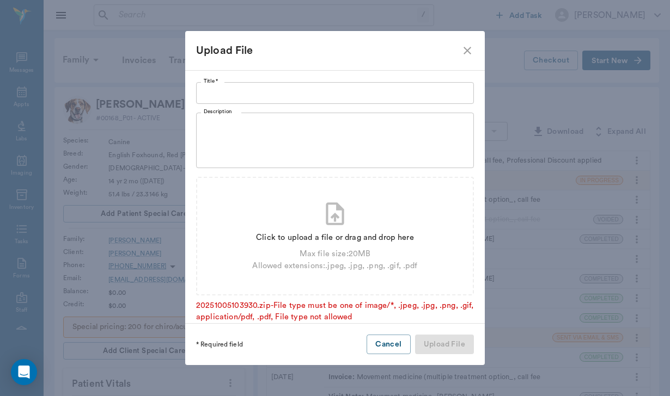
scroll to position [8, 0]
click at [385, 335] on button "Cancel" at bounding box center [389, 345] width 44 height 20
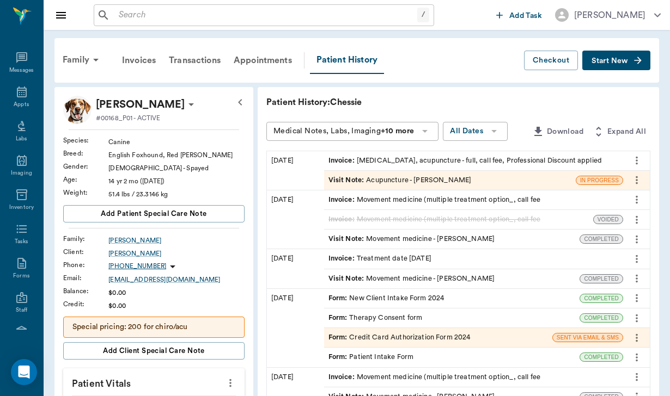
click at [620, 61] on span "Start New" at bounding box center [609, 61] width 36 height 0
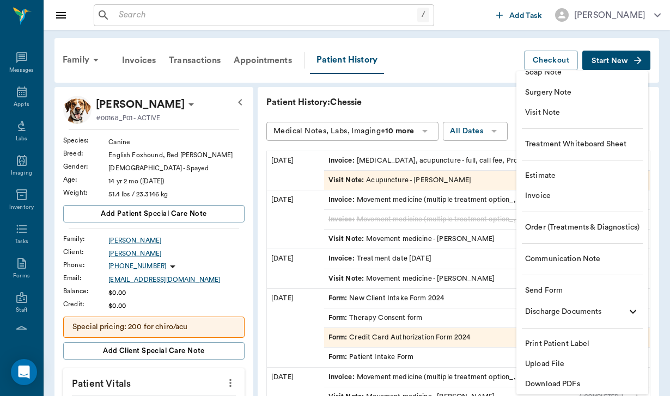
click at [540, 366] on span "Upload File" at bounding box center [582, 364] width 114 height 11
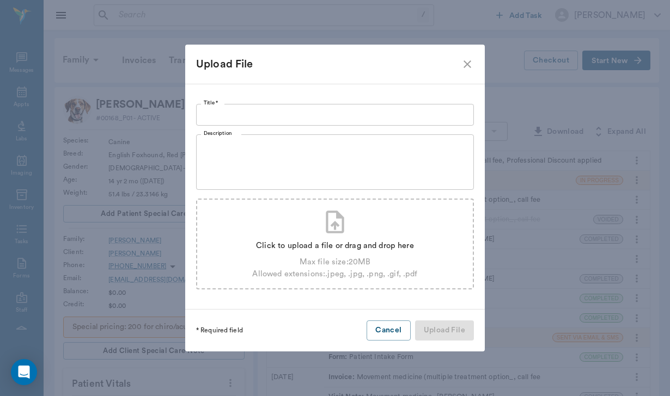
click at [306, 235] on div "Click to upload a file or drag and drop here Max file size: 20 MB Allowed exten…" at bounding box center [335, 244] width 278 height 91
type input "C:\fakepath\Radiographs for chessie.pdf"
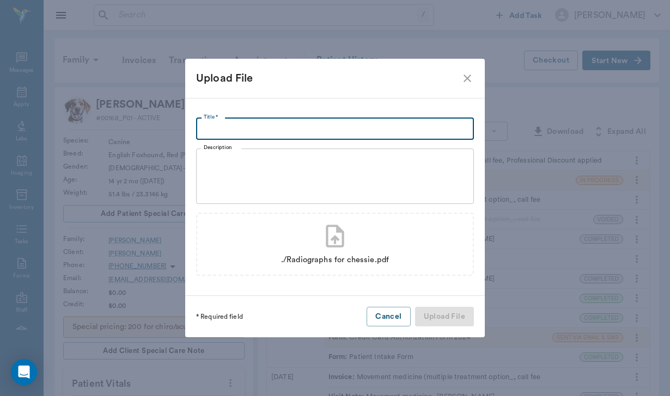
click at [215, 126] on input "Title *" at bounding box center [335, 129] width 278 height 22
type input "Radiographs for Chessie 10/25"
click at [461, 313] on button "Upload File" at bounding box center [444, 317] width 59 height 20
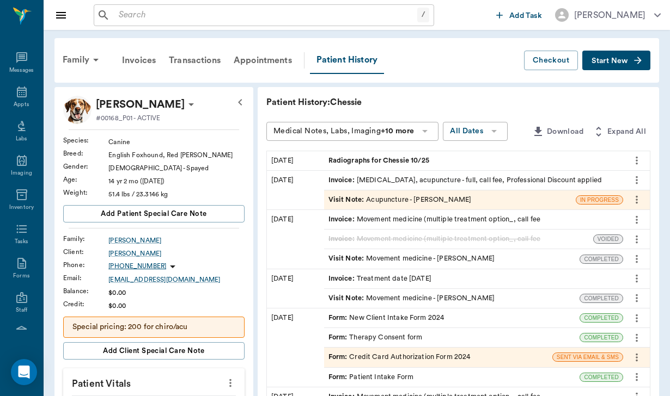
click at [398, 160] on div "Radiographs for Chessie 10/25" at bounding box center [473, 160] width 299 height 19
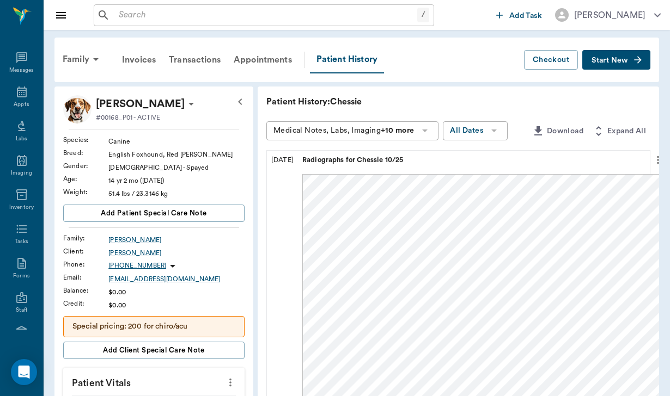
scroll to position [3, 1]
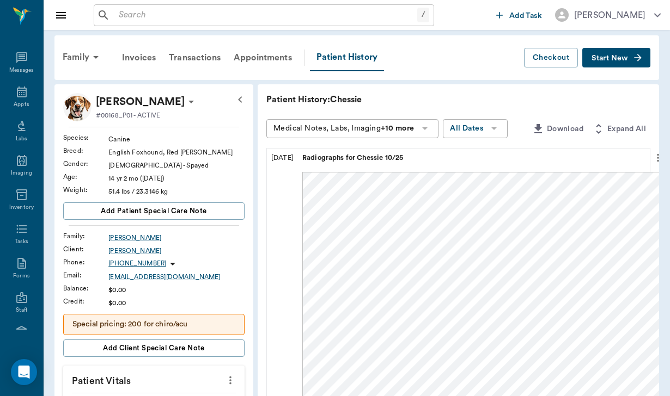
click at [616, 58] on span "Start New" at bounding box center [609, 58] width 36 height 0
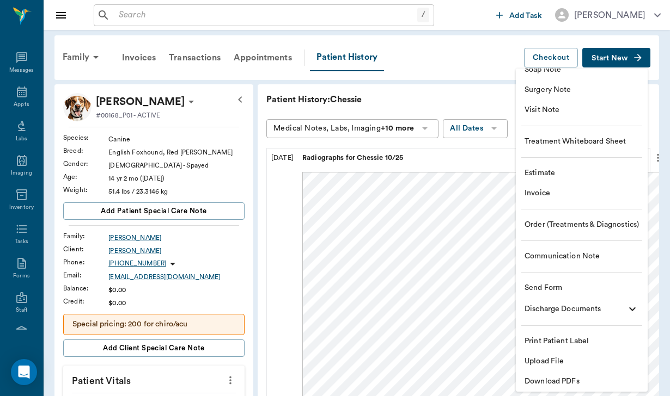
click at [572, 359] on span "Upload File" at bounding box center [581, 361] width 114 height 11
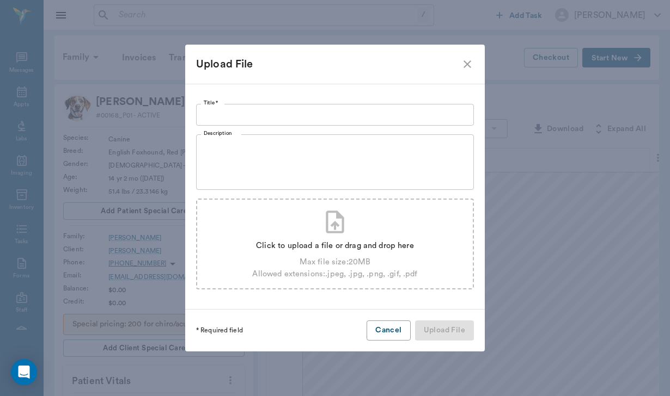
click at [313, 218] on div "Click to upload a file or drag and drop here Max file size: 20 MB Allowed exten…" at bounding box center [335, 244] width 278 height 91
click at [397, 328] on button "Cancel" at bounding box center [389, 331] width 44 height 20
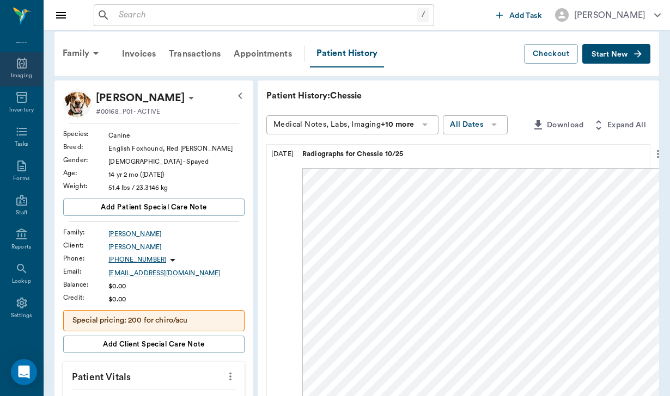
scroll to position [14, 0]
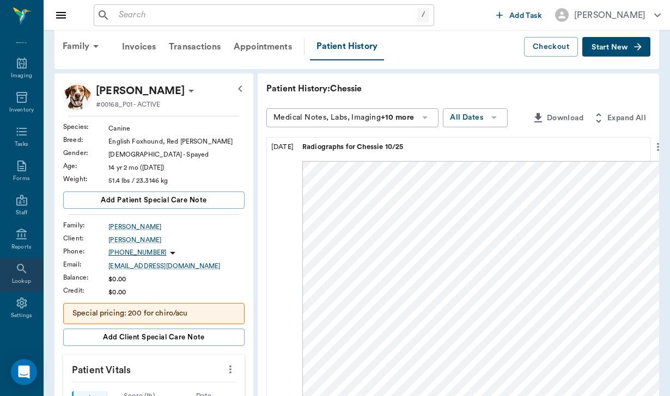
click at [22, 267] on icon at bounding box center [21, 268] width 13 height 13
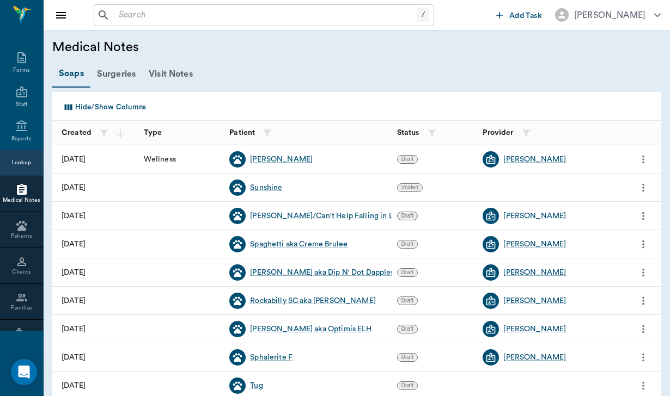
scroll to position [205, 0]
click at [25, 291] on div "Families" at bounding box center [21, 299] width 43 height 36
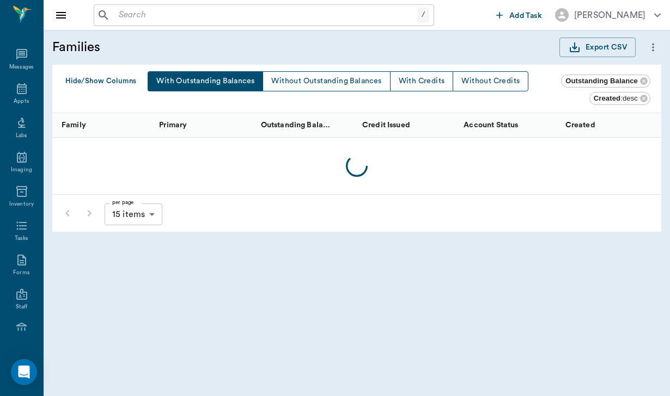
scroll to position [205, 0]
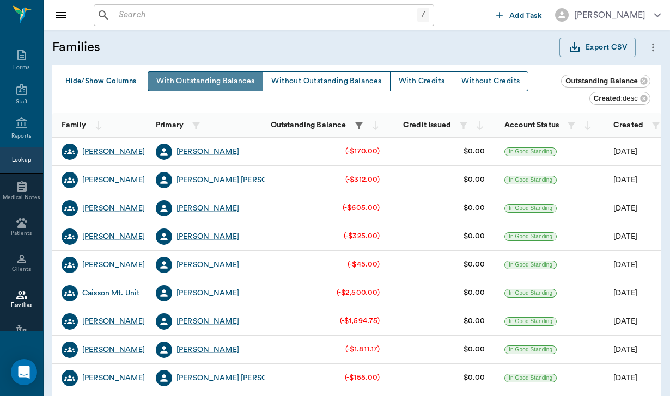
click at [178, 85] on button "With Outstanding Balances" at bounding box center [205, 81] width 115 height 20
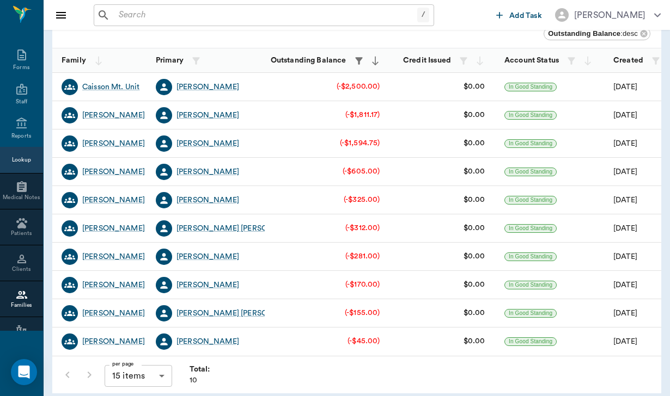
scroll to position [41, 0]
